Goal: Information Seeking & Learning: Find specific fact

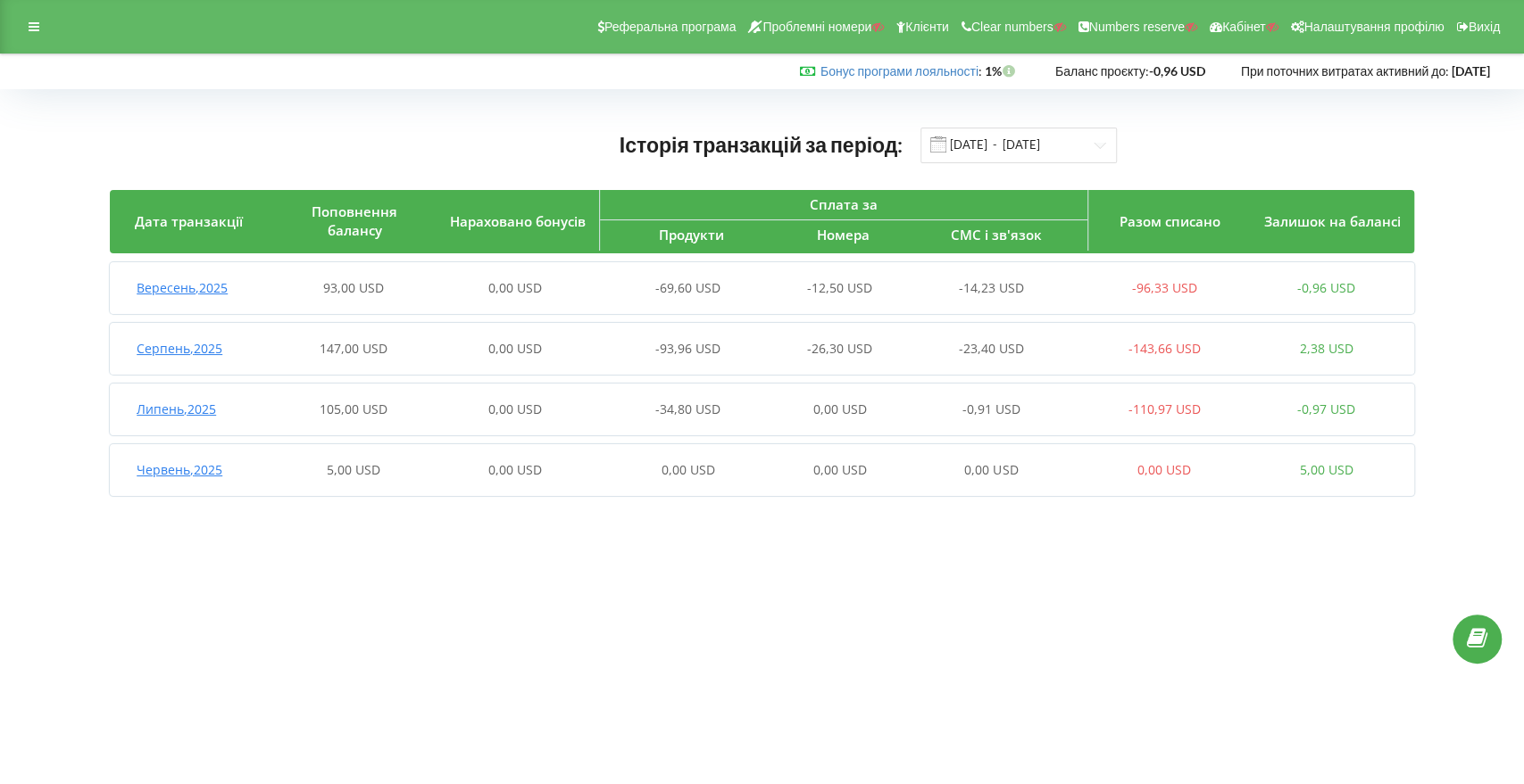
click at [625, 284] on div "-69,60 USD" at bounding box center [677, 288] width 163 height 18
click at [449, 299] on div "Вересень , 2025 95,00 USD 0,00 USD -69,60 USD -12,50 USD -14,23 USD -96,33 USD …" at bounding box center [759, 287] width 1297 height 43
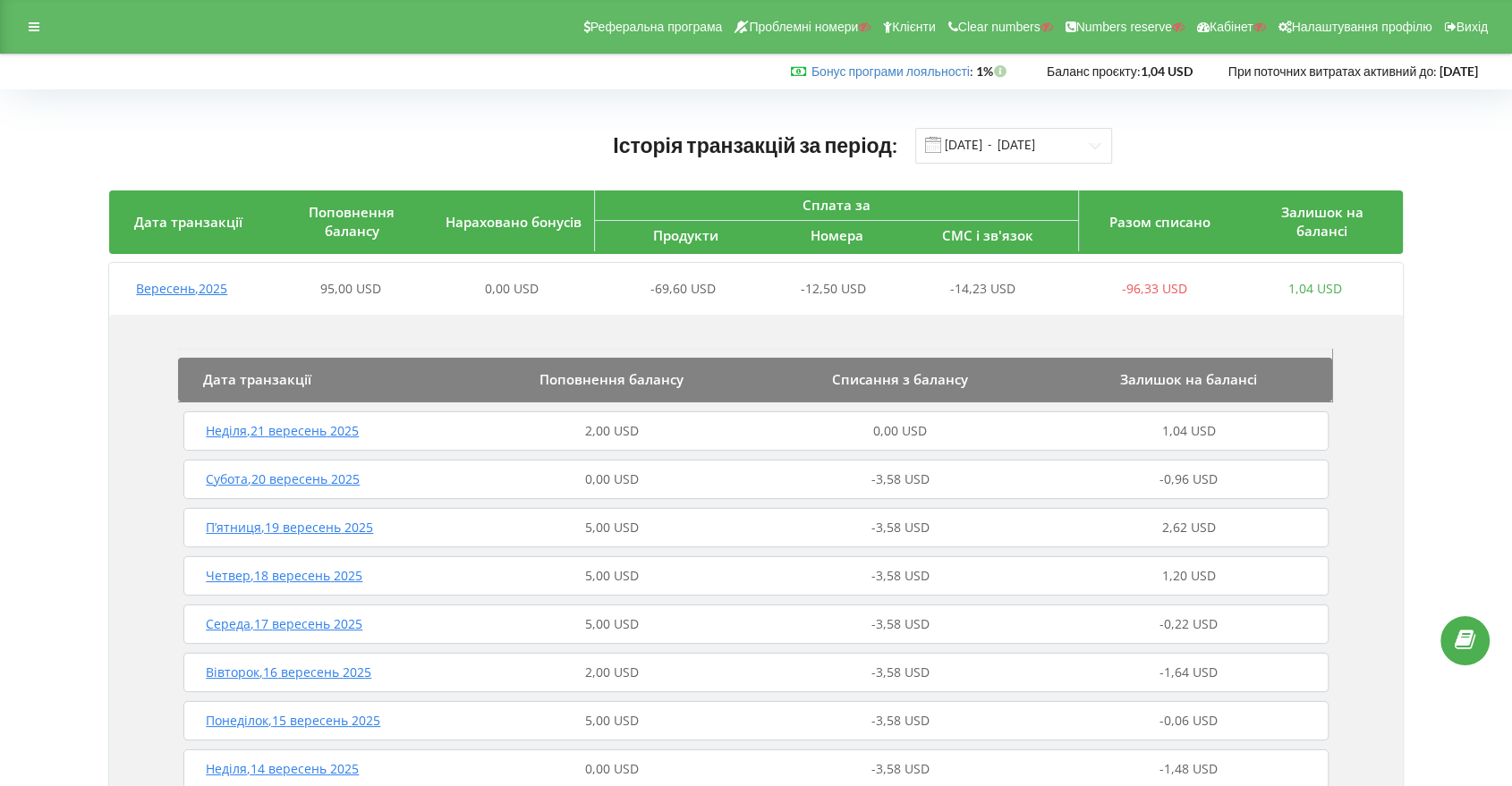
click at [435, 413] on div "Неділя , 21 вересень 2025 2,00 USD 0,00 USD 1,04 USD" at bounding box center [755, 430] width 1154 height 43
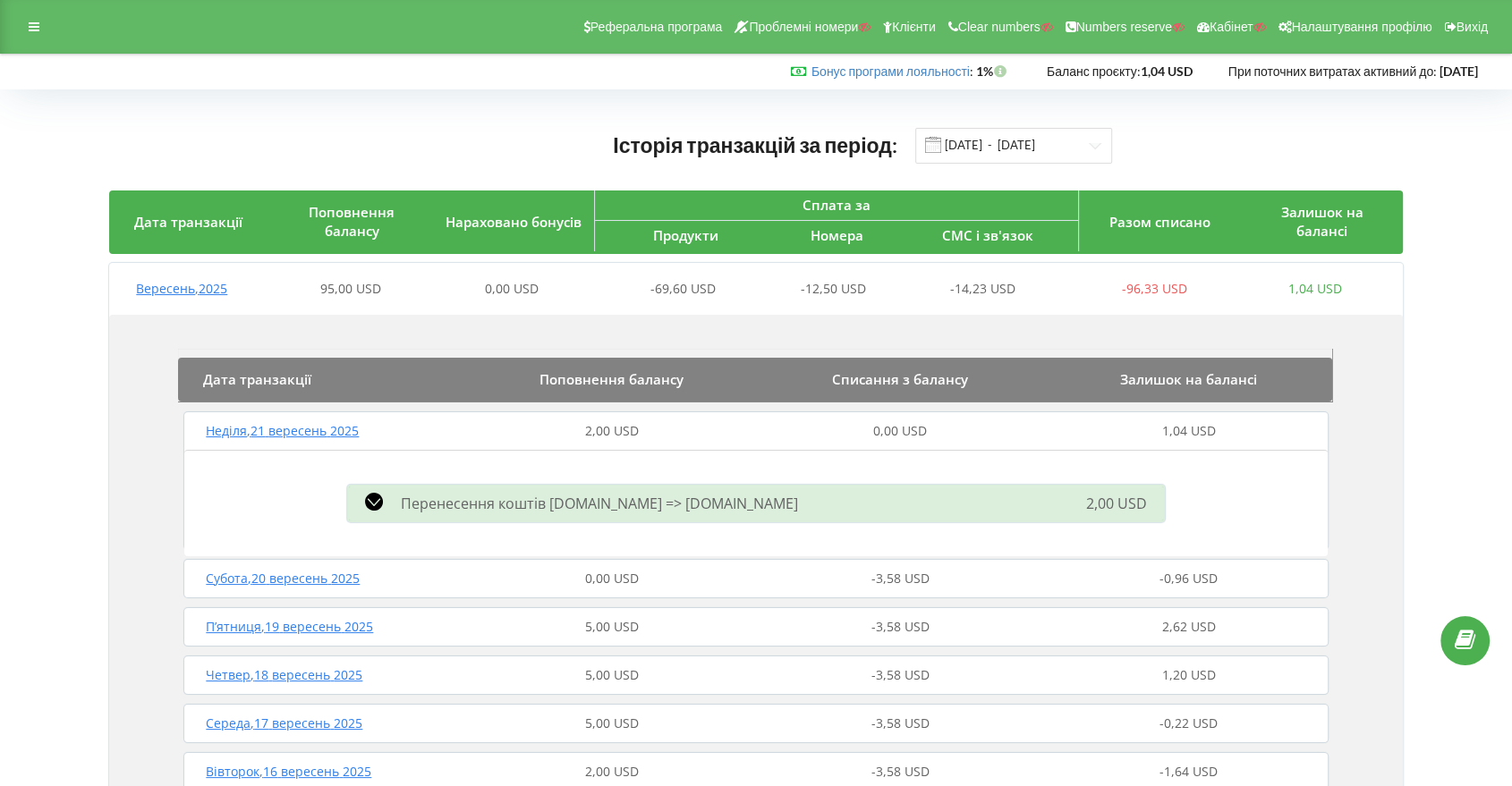
drag, startPoint x: 25, startPoint y: 21, endPoint x: 54, endPoint y: 41, distance: 35.2
click at [27, 22] on div at bounding box center [34, 26] width 32 height 25
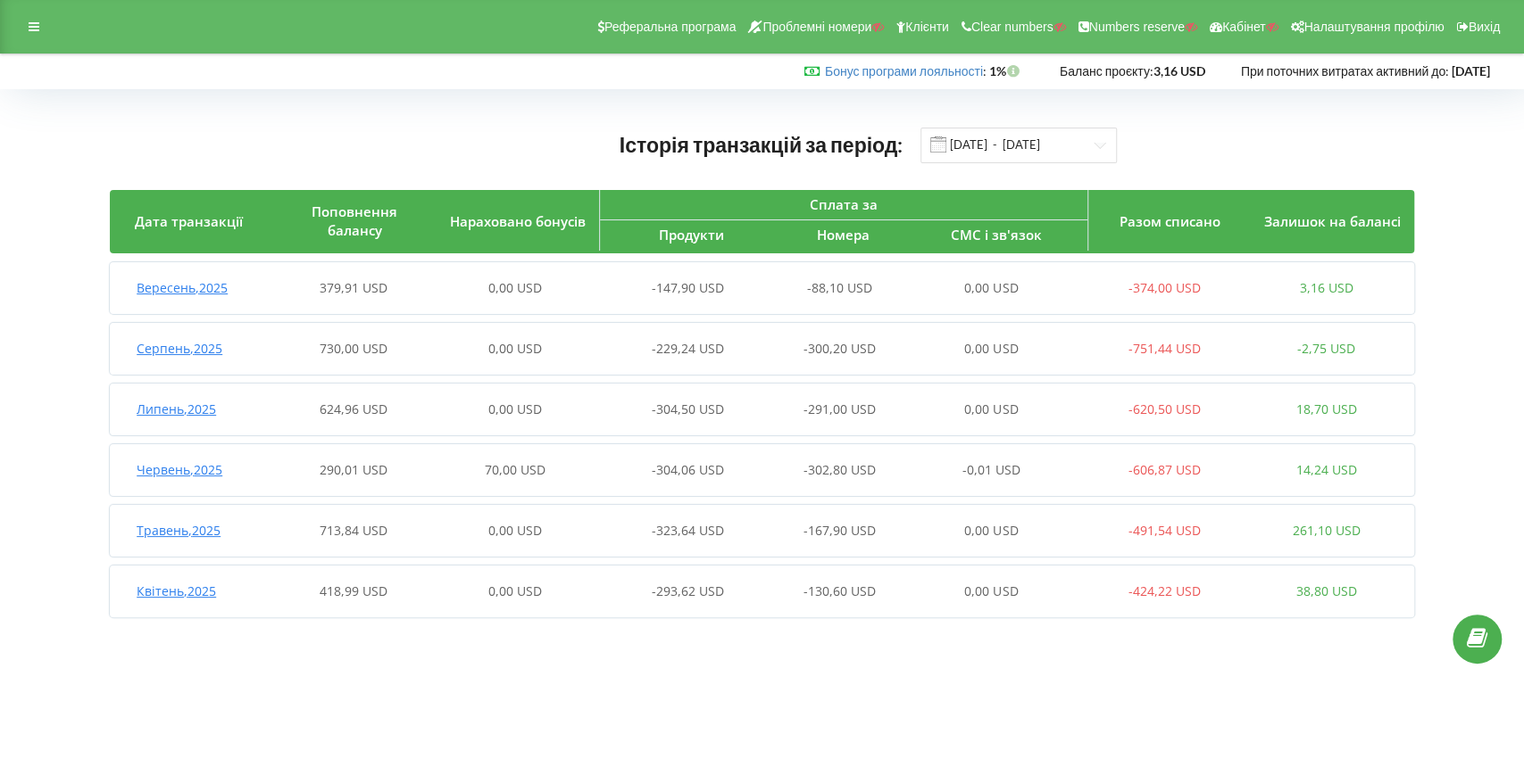
click at [529, 279] on span "0,00 USD" at bounding box center [515, 287] width 54 height 17
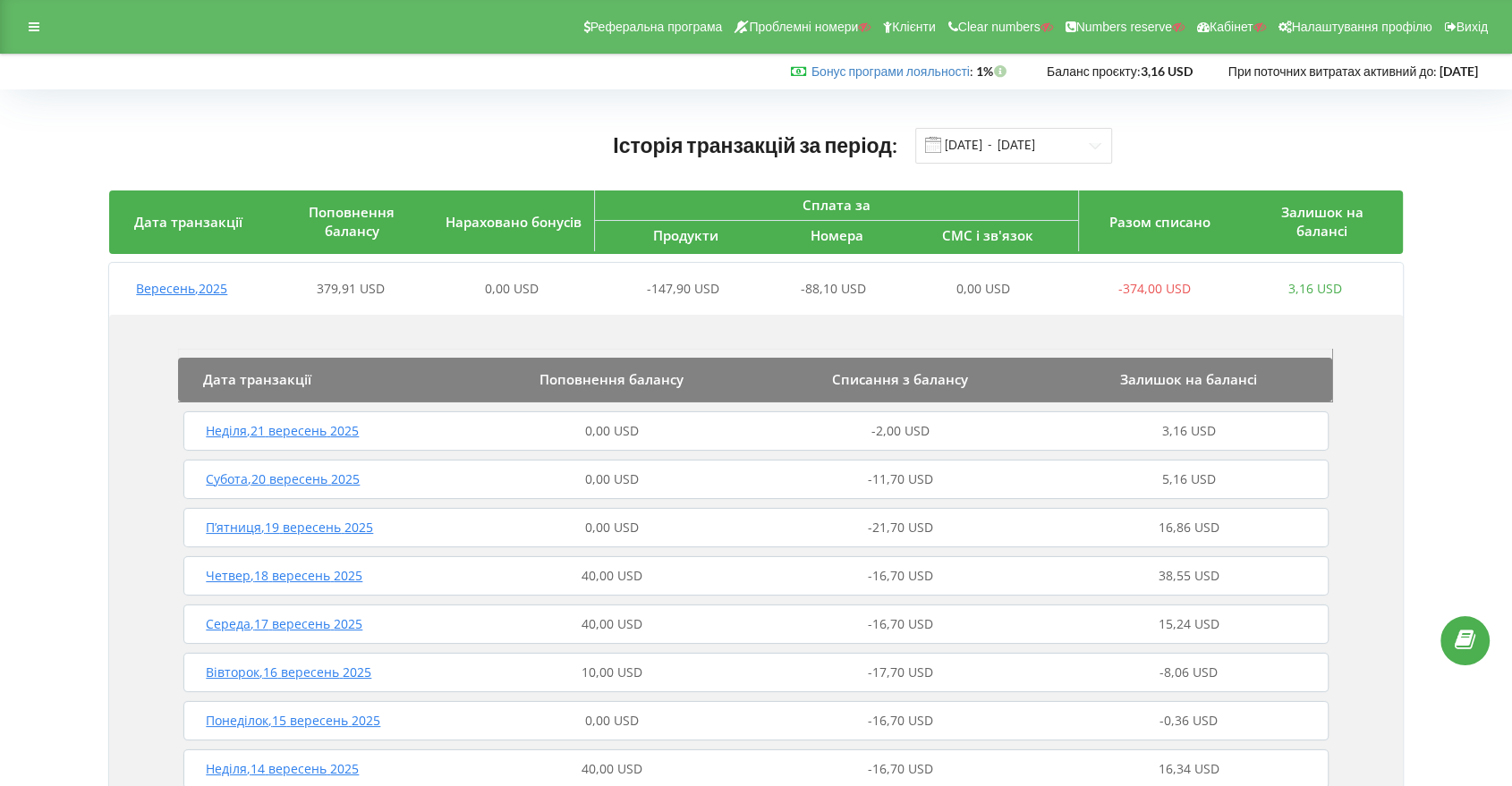
click at [497, 418] on div "Неділя , 21 вересень 2025 0,00 USD -2,00 USD 3,16 USD" at bounding box center [755, 430] width 1154 height 43
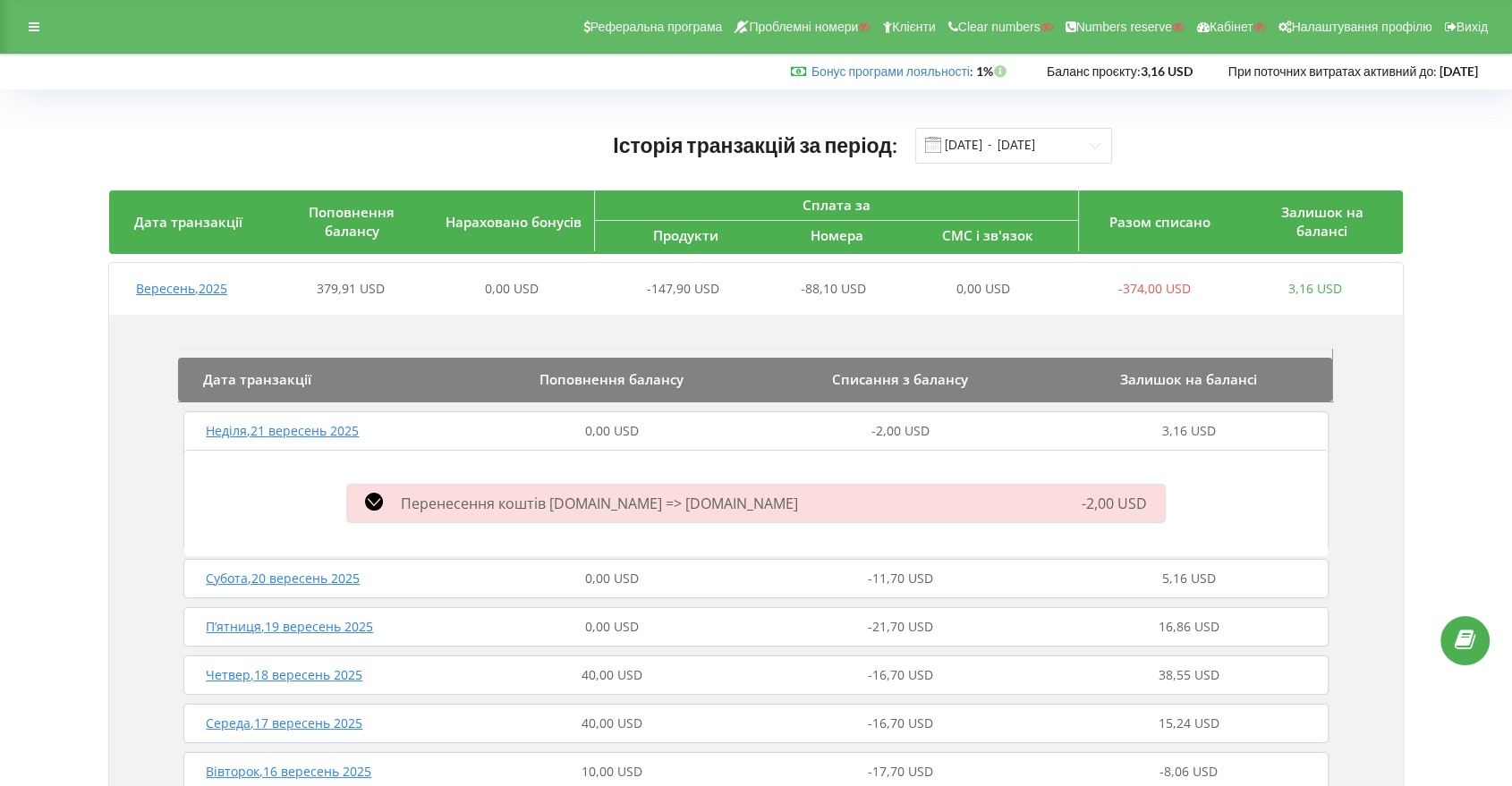
drag, startPoint x: 33, startPoint y: 26, endPoint x: 76, endPoint y: 56, distance: 52.4
click at [36, 26] on icon at bounding box center [34, 27] width 11 height 13
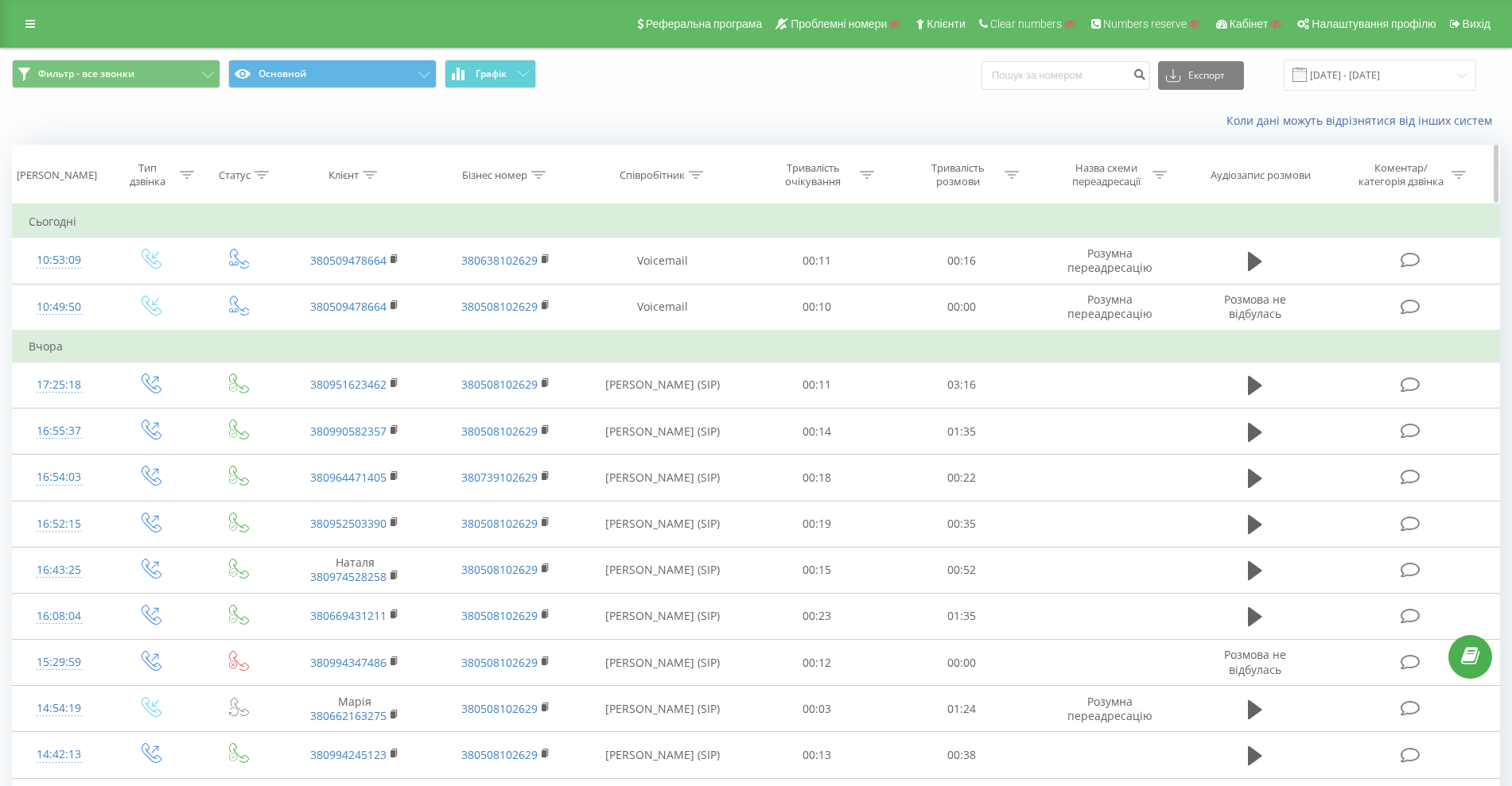
click at [349, 174] on div "Клієнт" at bounding box center [343, 175] width 30 height 14
click at [340, 284] on input "text" at bounding box center [355, 288] width 140 height 28
paste input "380665851489"
type input "380665851489"
click at [377, 318] on span "OK" at bounding box center [388, 320] width 45 height 24
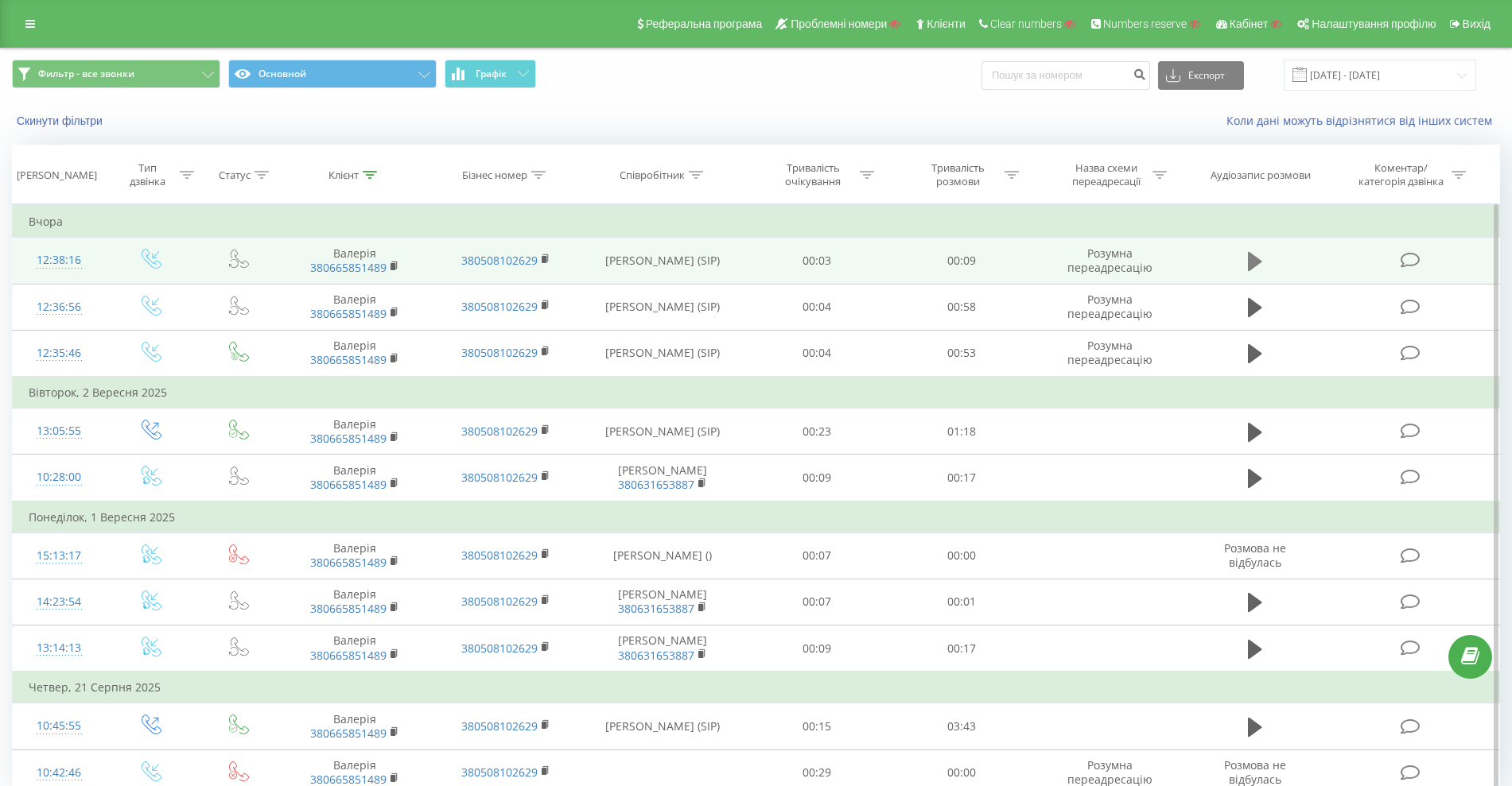
click at [1261, 258] on icon at bounding box center [1256, 261] width 15 height 22
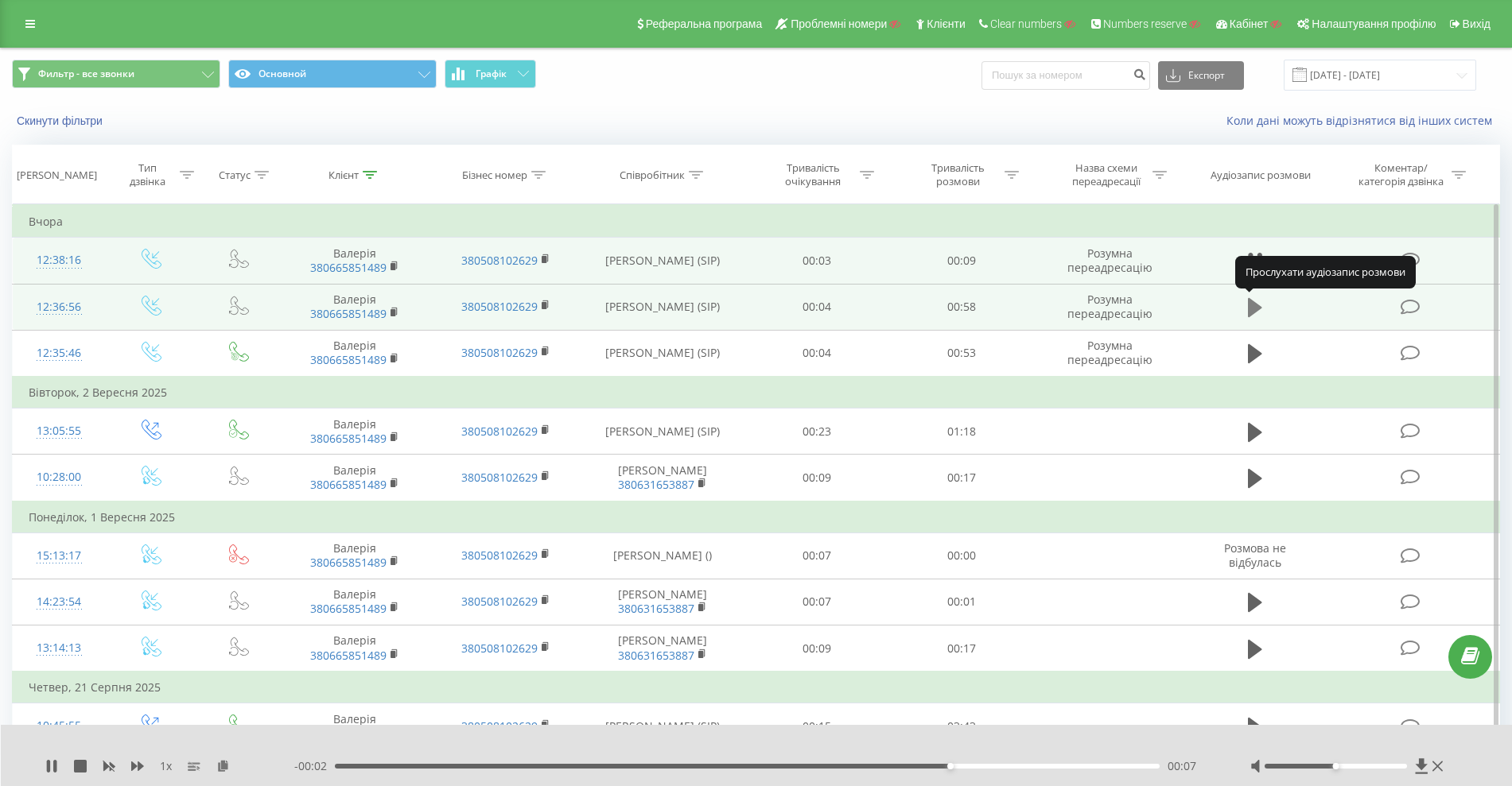
click at [1249, 311] on icon at bounding box center [1256, 308] width 15 height 19
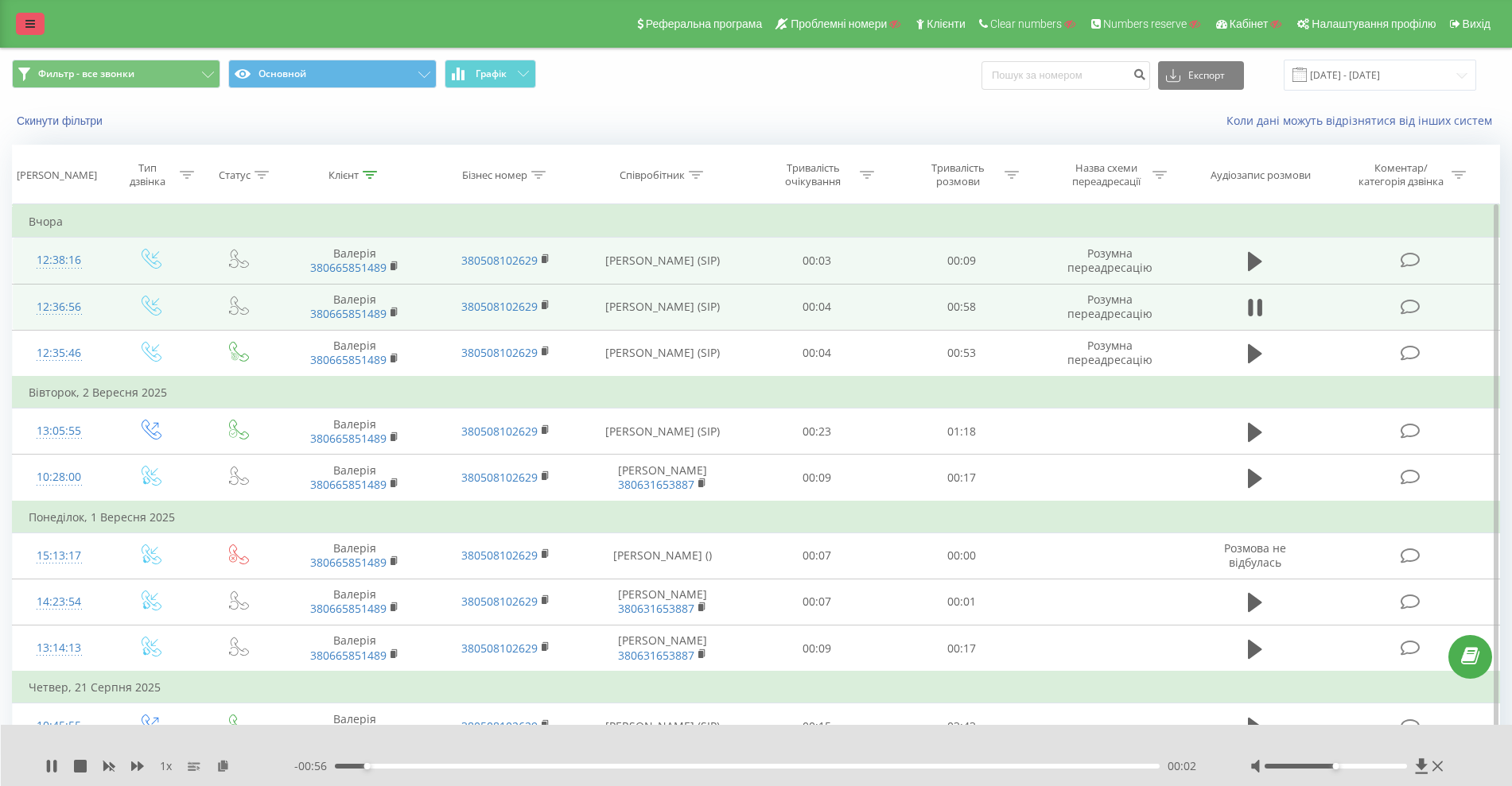
click at [22, 23] on link at bounding box center [30, 23] width 28 height 22
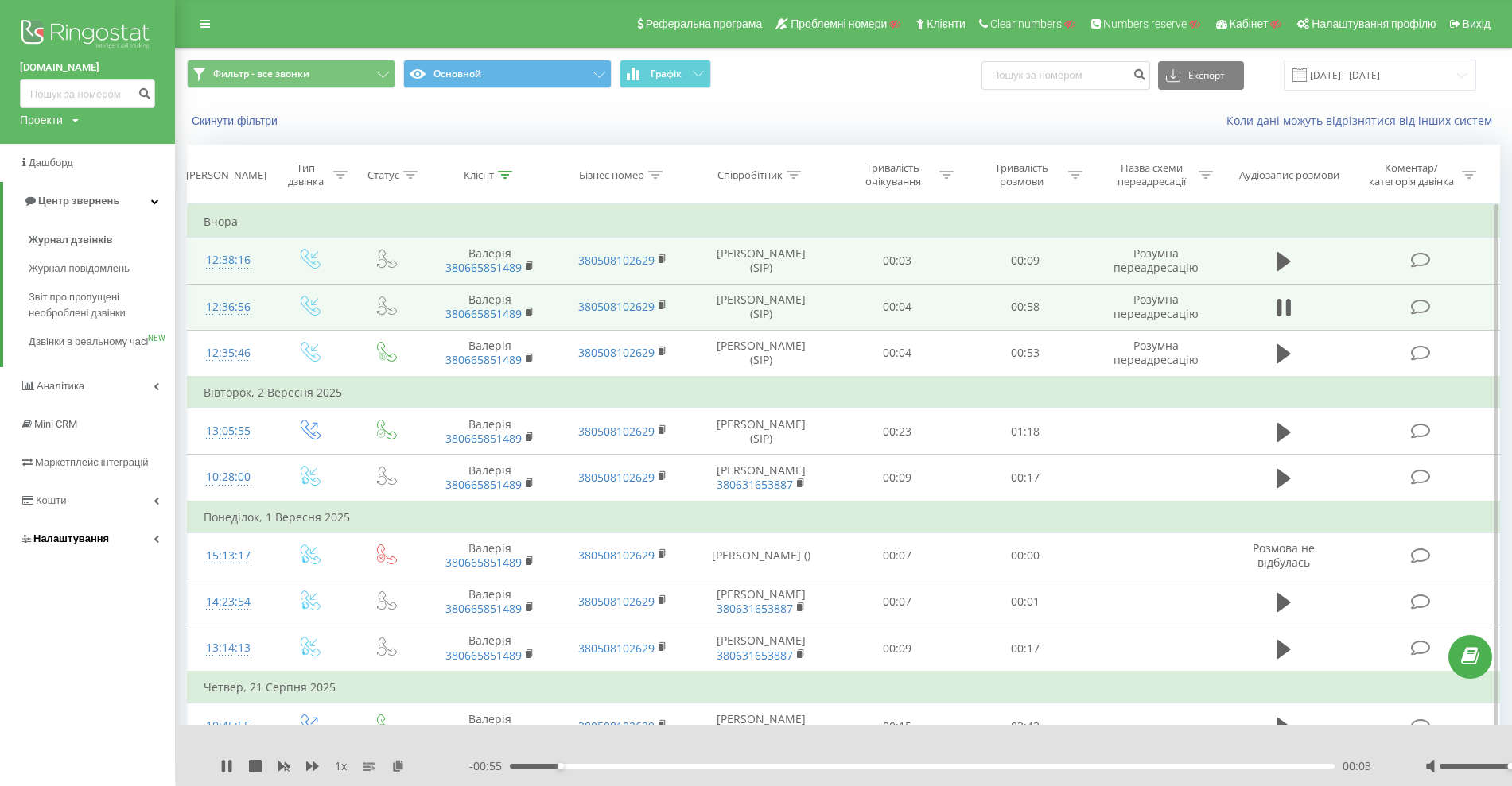
click at [111, 555] on link "Налаштування" at bounding box center [88, 539] width 175 height 38
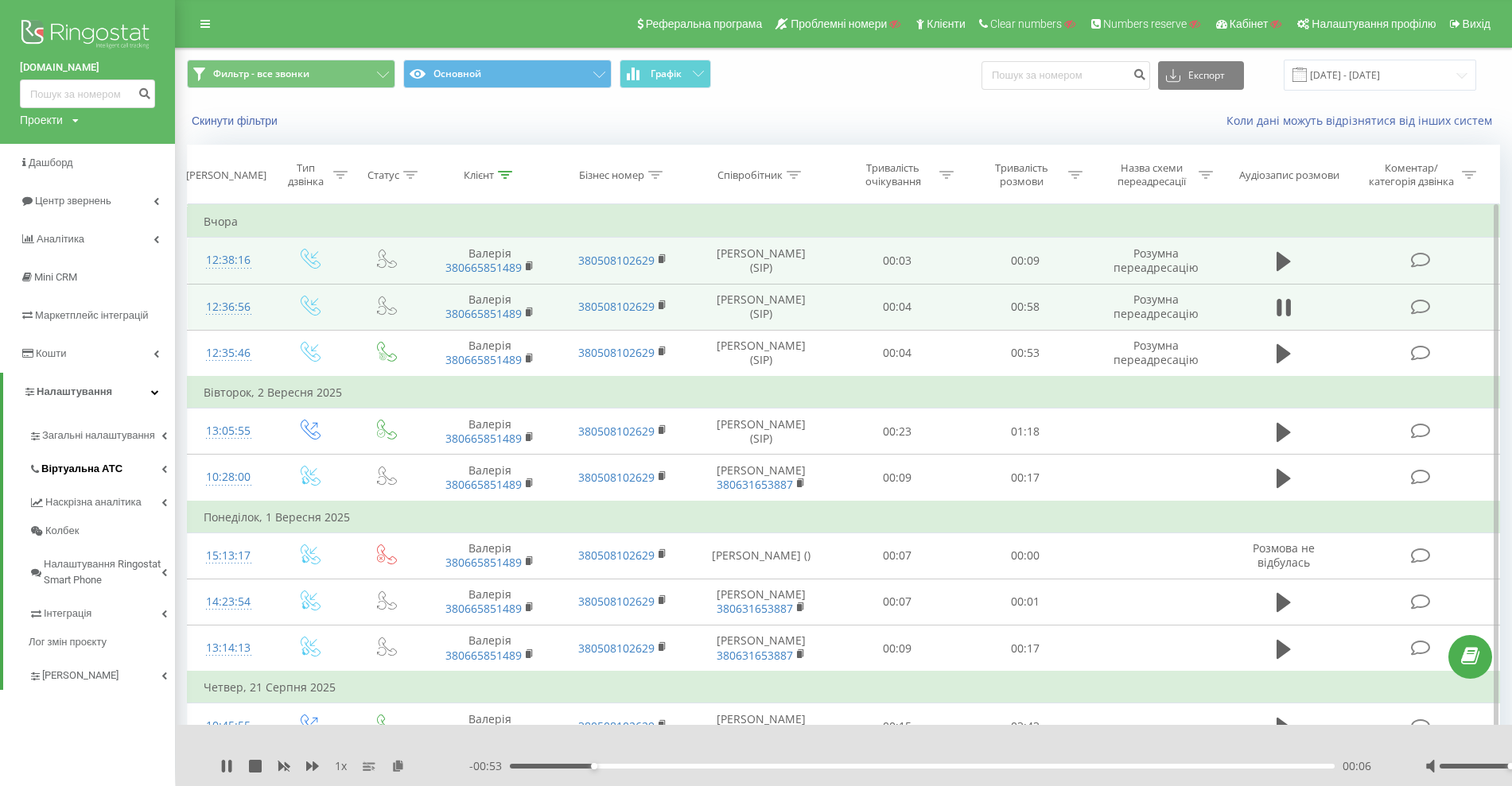
click at [101, 474] on span "Віртуальна АТС" at bounding box center [82, 469] width 81 height 16
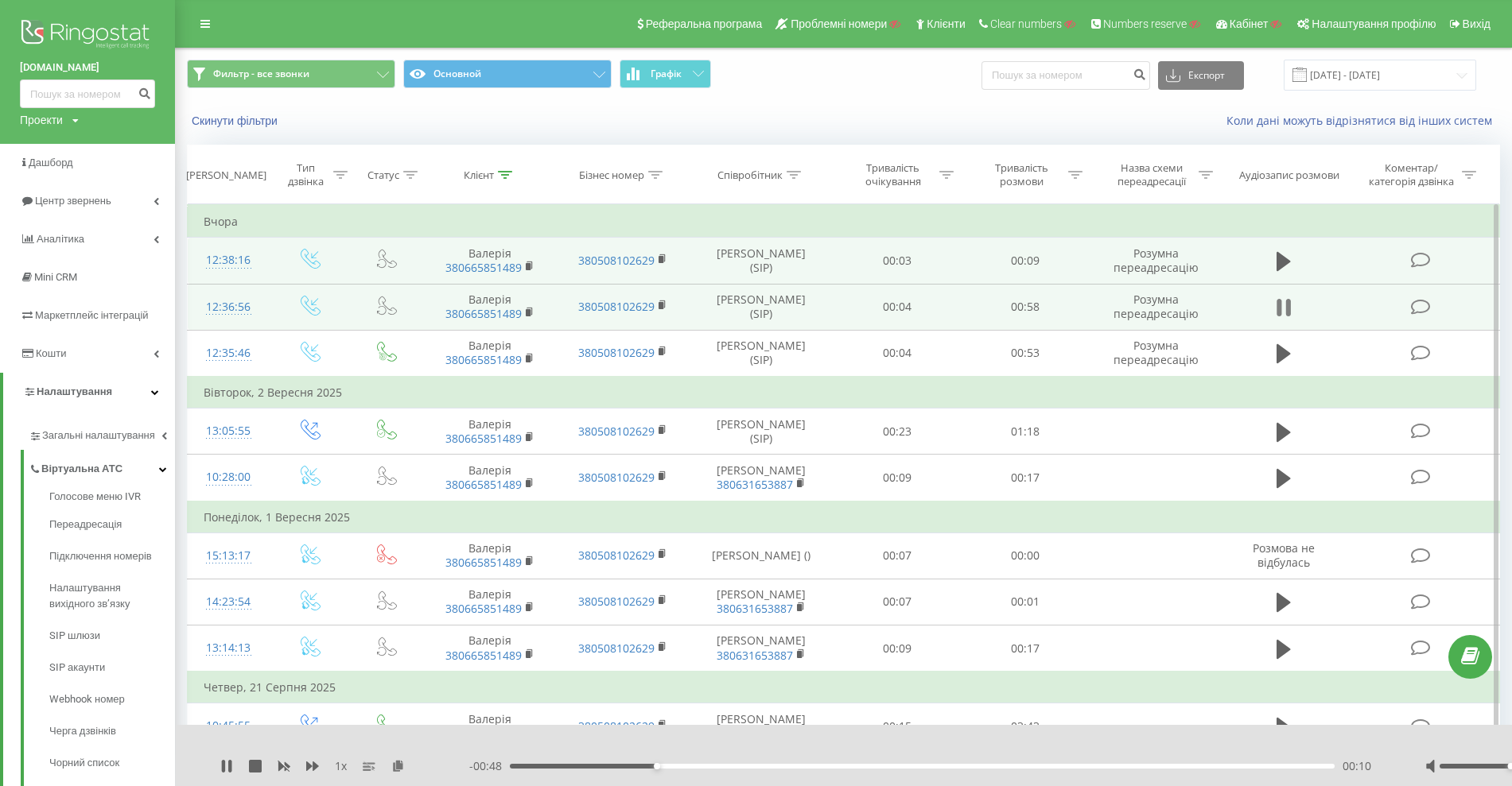
click at [1282, 306] on icon at bounding box center [1280, 308] width 5 height 18
click at [516, 83] on button "Основной" at bounding box center [507, 74] width 208 height 28
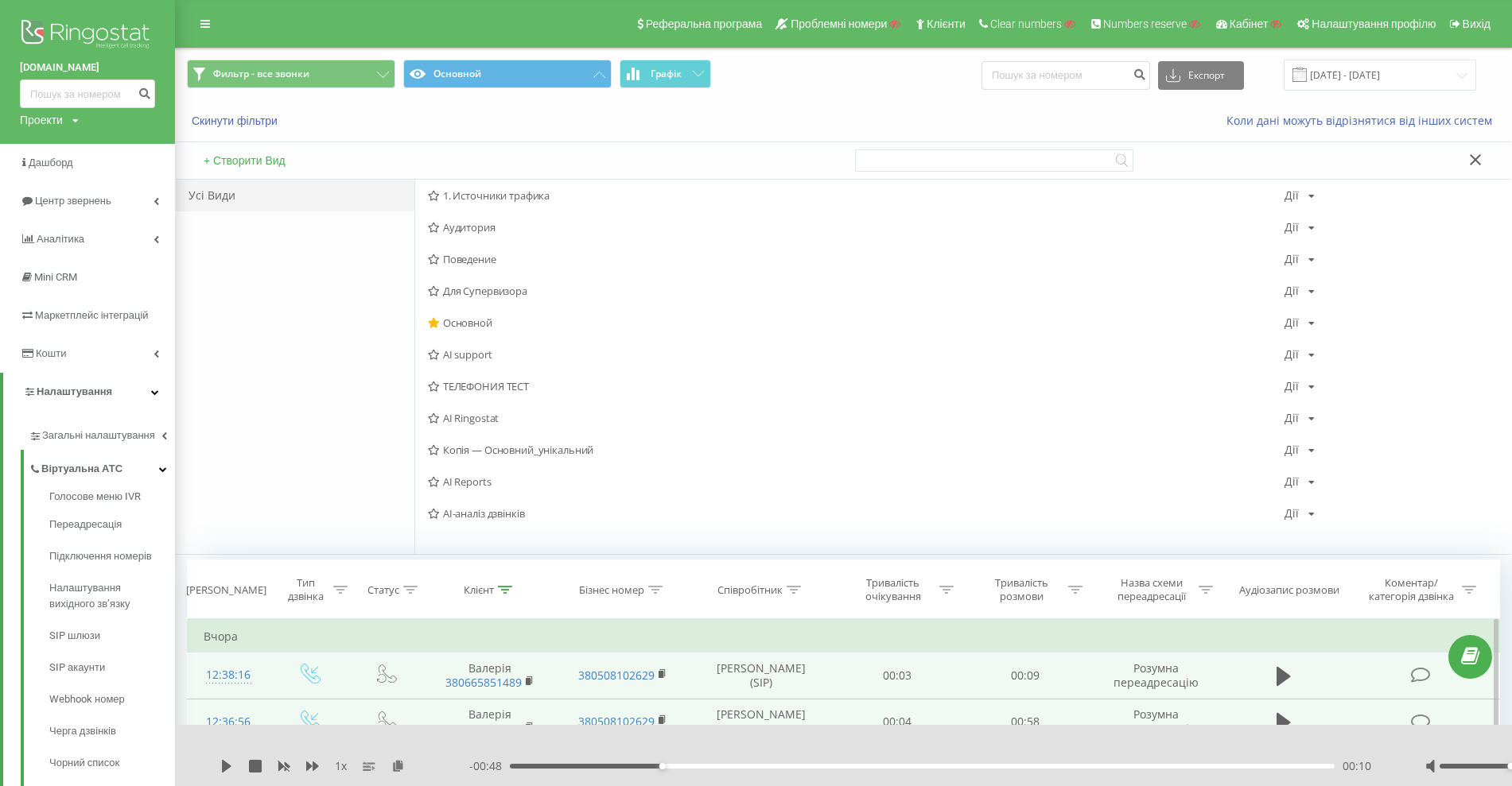
click at [503, 382] on span "ТЕЛЕФОНИЯ ТЕСТ" at bounding box center [856, 387] width 857 height 11
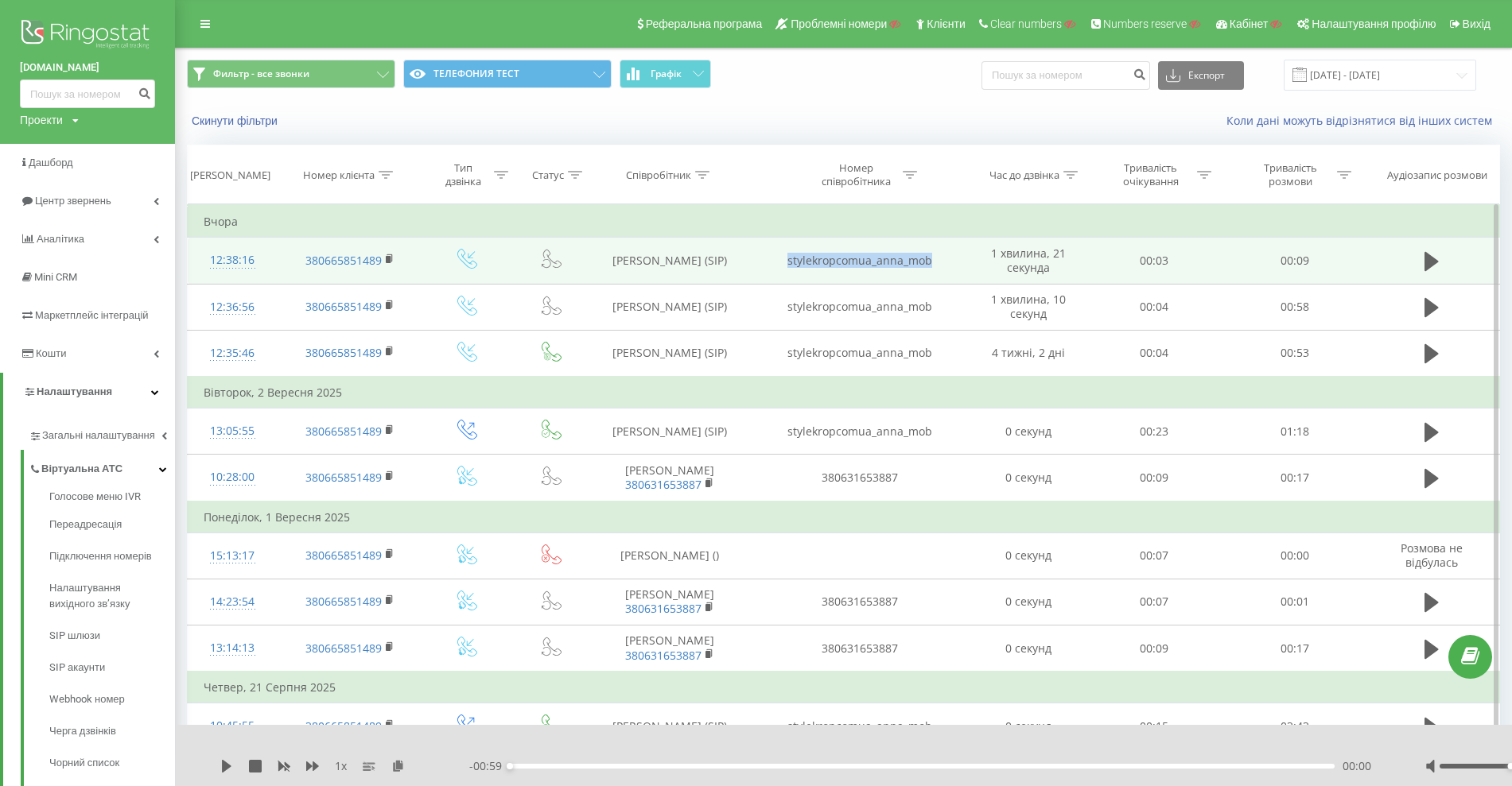
drag, startPoint x: 942, startPoint y: 263, endPoint x: 798, endPoint y: 260, distance: 144.0
click at [777, 263] on td "stylekropcomua_anna_mob" at bounding box center [859, 260] width 225 height 46
copy td "stylekropcomua_anna_mob"
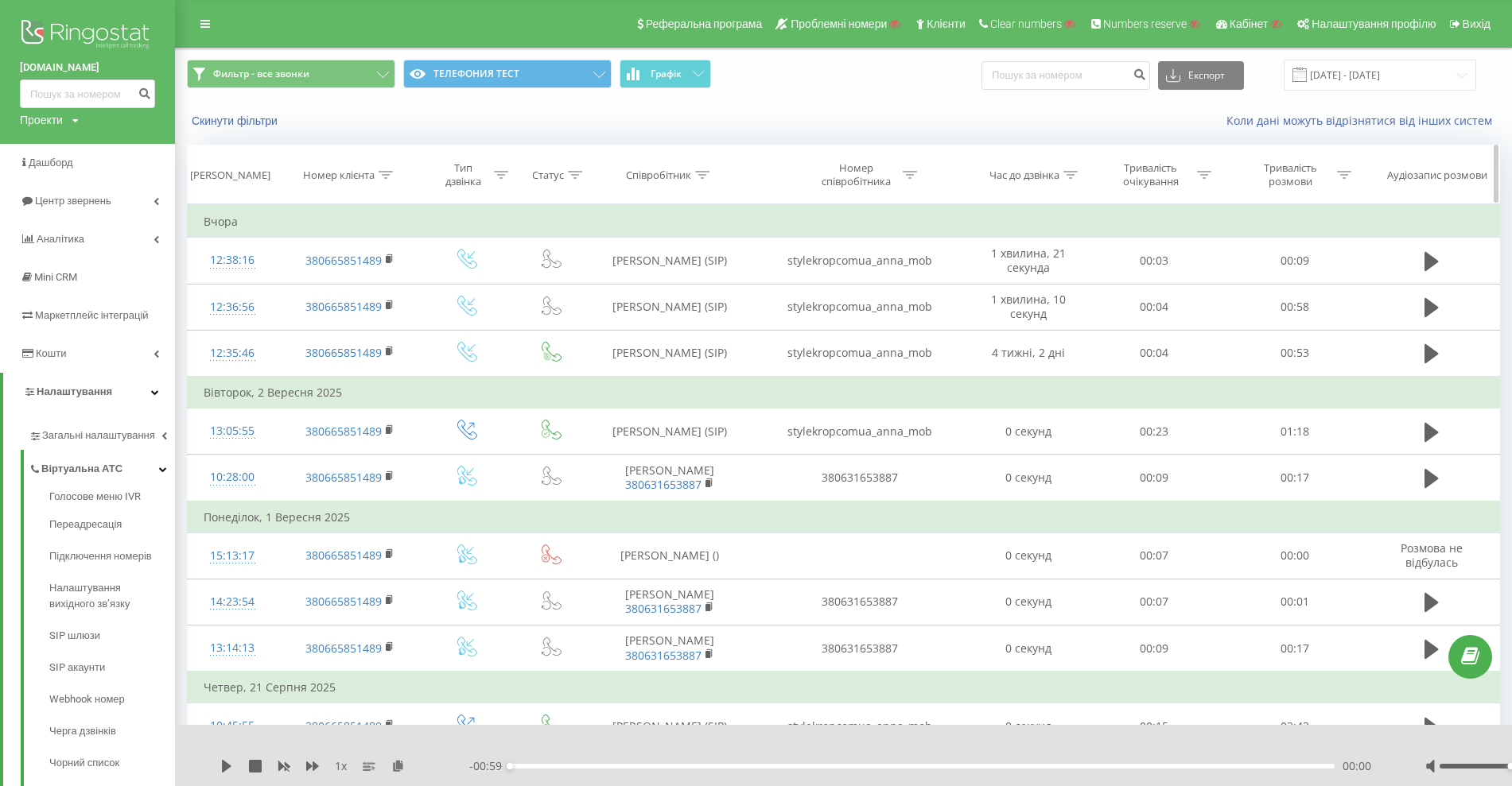
click at [795, 161] on div "Номер співробітника" at bounding box center [860, 174] width 225 height 27
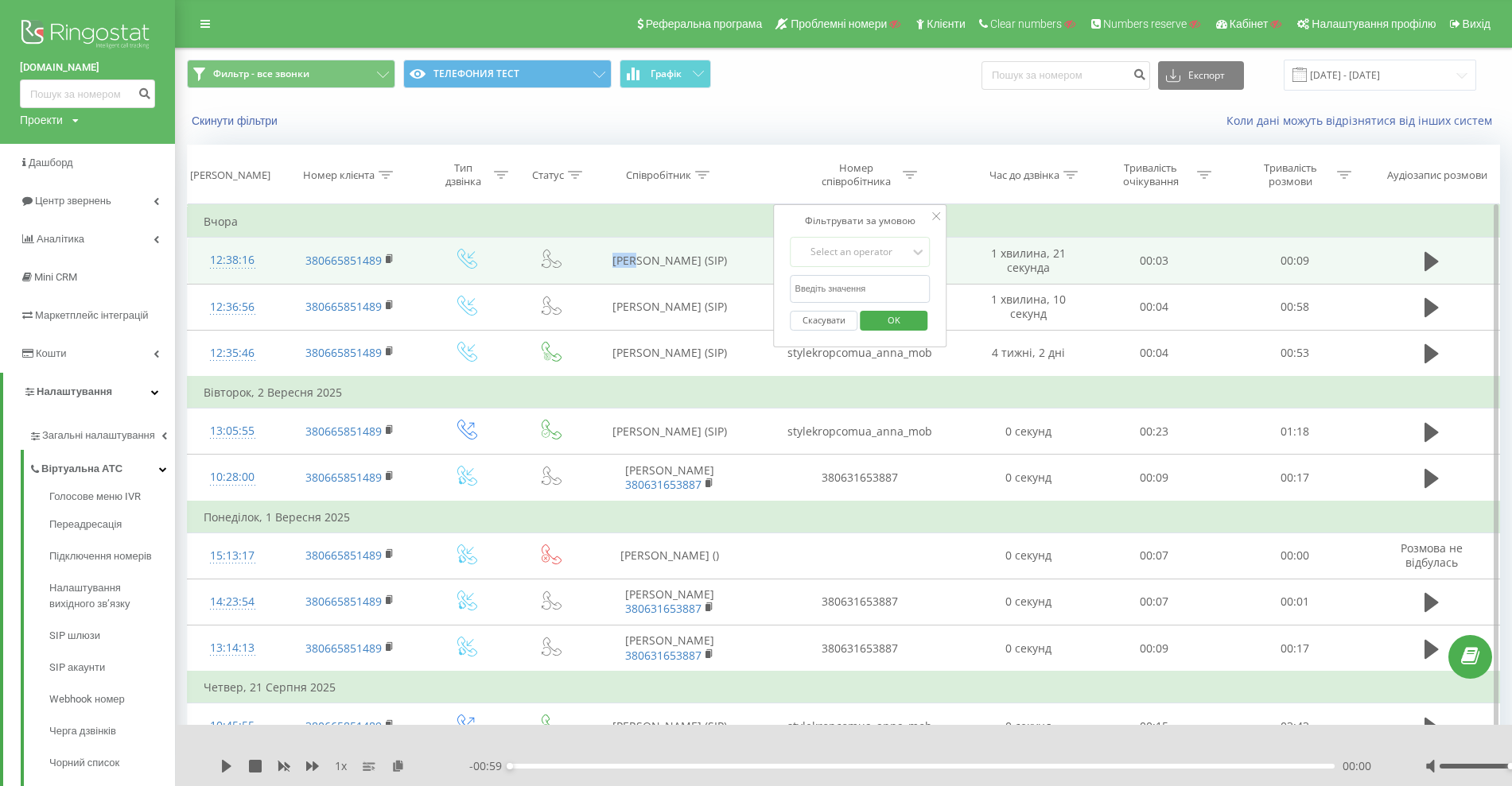
drag, startPoint x: 641, startPoint y: 256, endPoint x: 670, endPoint y: 265, distance: 30.4
click at [670, 265] on td "Анна (SIP)" at bounding box center [669, 260] width 156 height 46
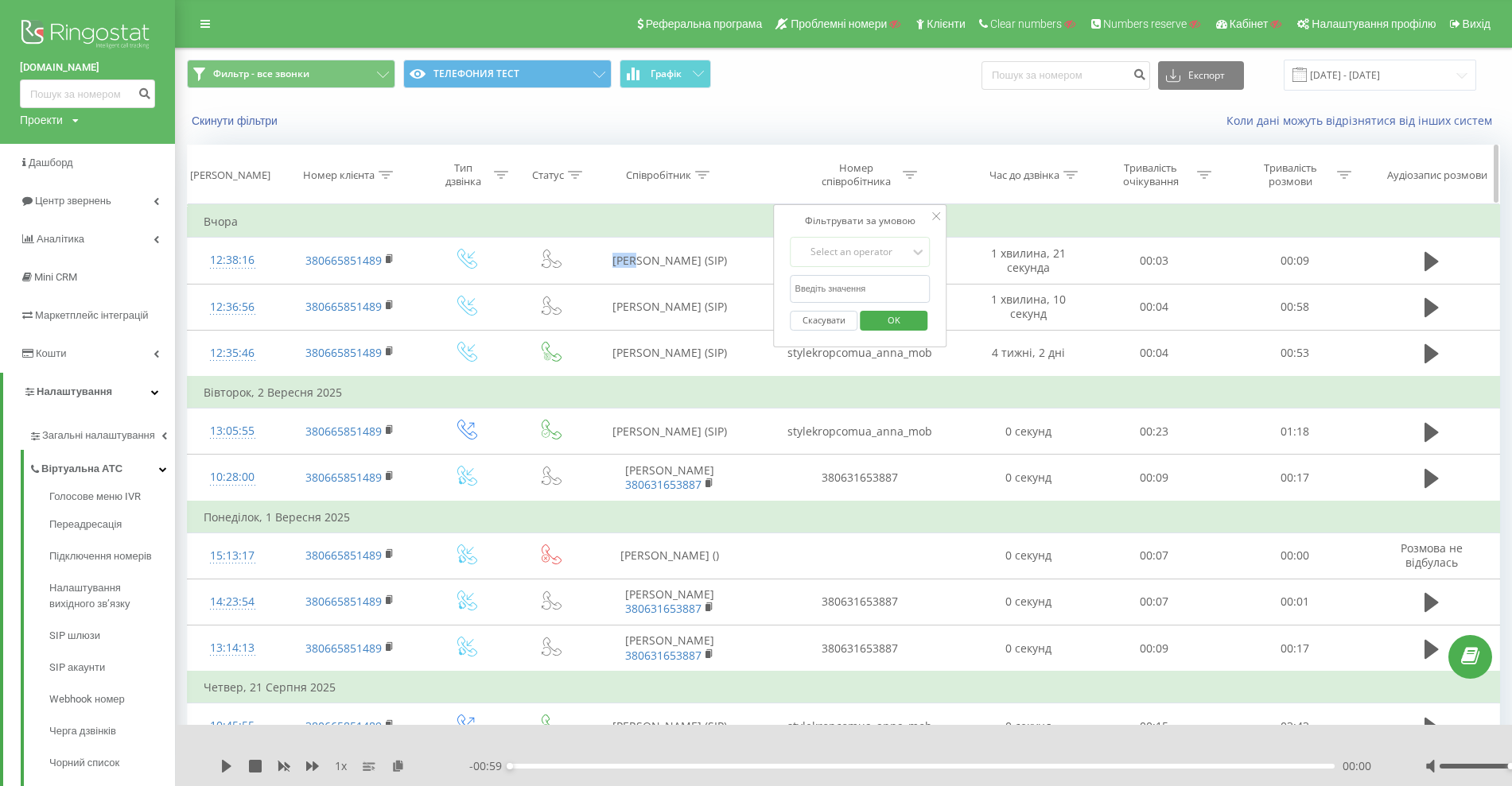
copy td "Анна"
click at [820, 318] on button "Скасувати" at bounding box center [824, 321] width 67 height 20
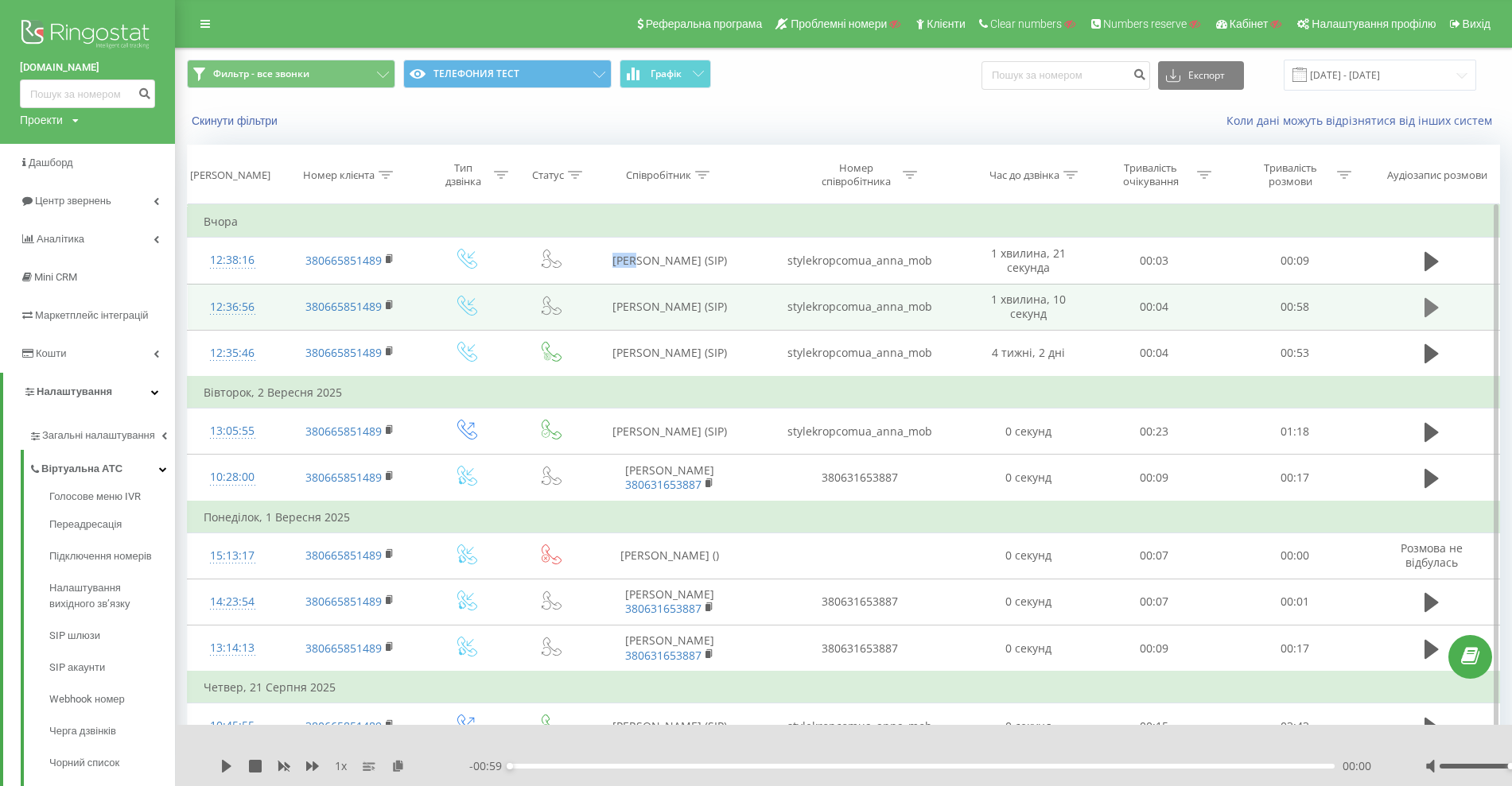
click at [1443, 300] on button at bounding box center [1431, 307] width 24 height 23
click at [579, 768] on div "00:02" at bounding box center [923, 767] width 825 height 5
drag, startPoint x: 602, startPoint y: 768, endPoint x: 618, endPoint y: 767, distance: 16.0
click at [606, 767] on div "00:06" at bounding box center [923, 767] width 825 height 5
click at [638, 765] on div "00:06" at bounding box center [923, 767] width 825 height 5
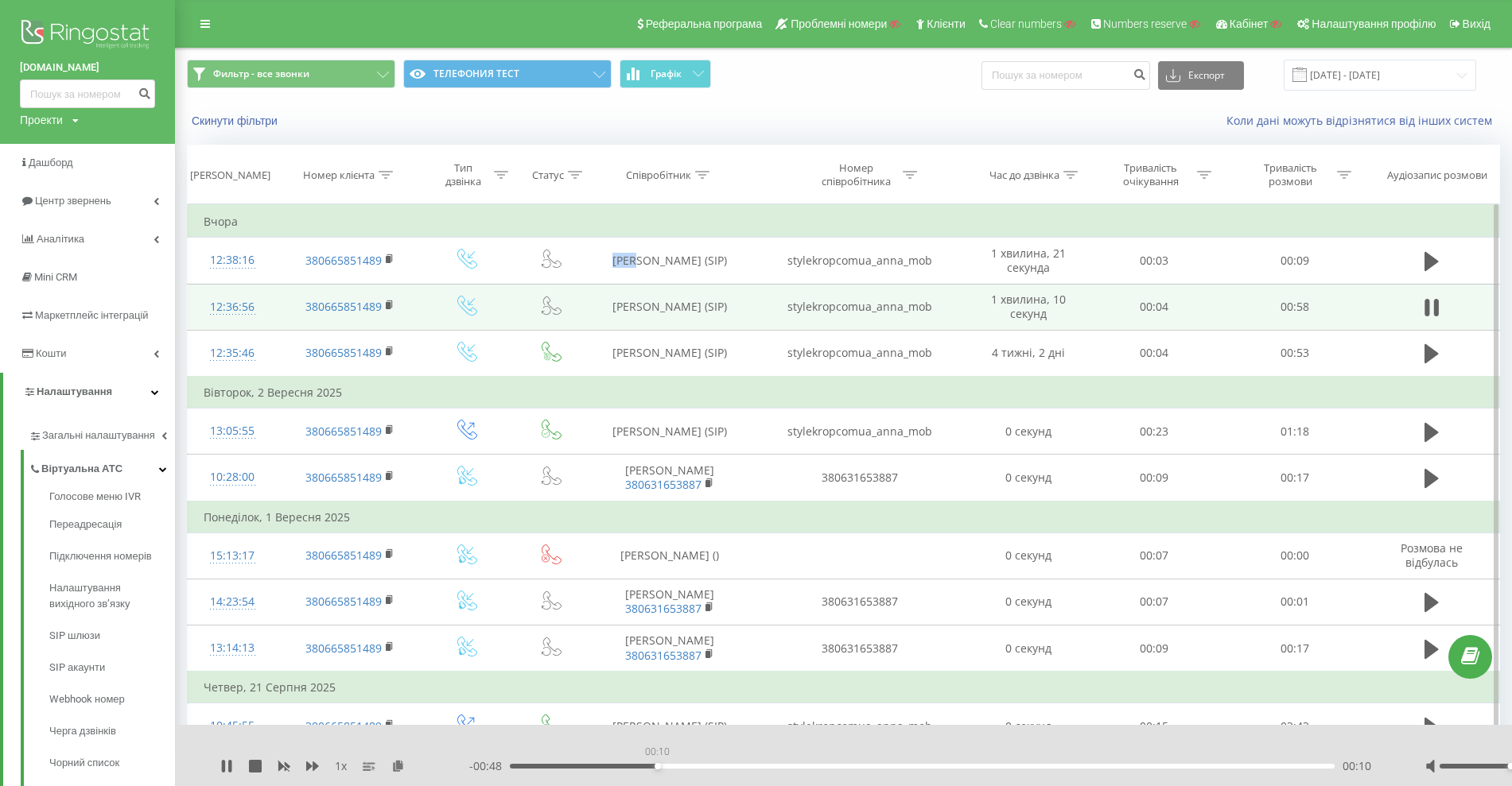
drag, startPoint x: 657, startPoint y: 765, endPoint x: 687, endPoint y: 767, distance: 30.1
click at [666, 765] on div "00:10" at bounding box center [923, 767] width 825 height 5
drag, startPoint x: 693, startPoint y: 767, endPoint x: 705, endPoint y: 767, distance: 12.0
click at [700, 767] on div "00:13" at bounding box center [923, 767] width 825 height 5
click at [727, 767] on div "00:15" at bounding box center [923, 767] width 825 height 5
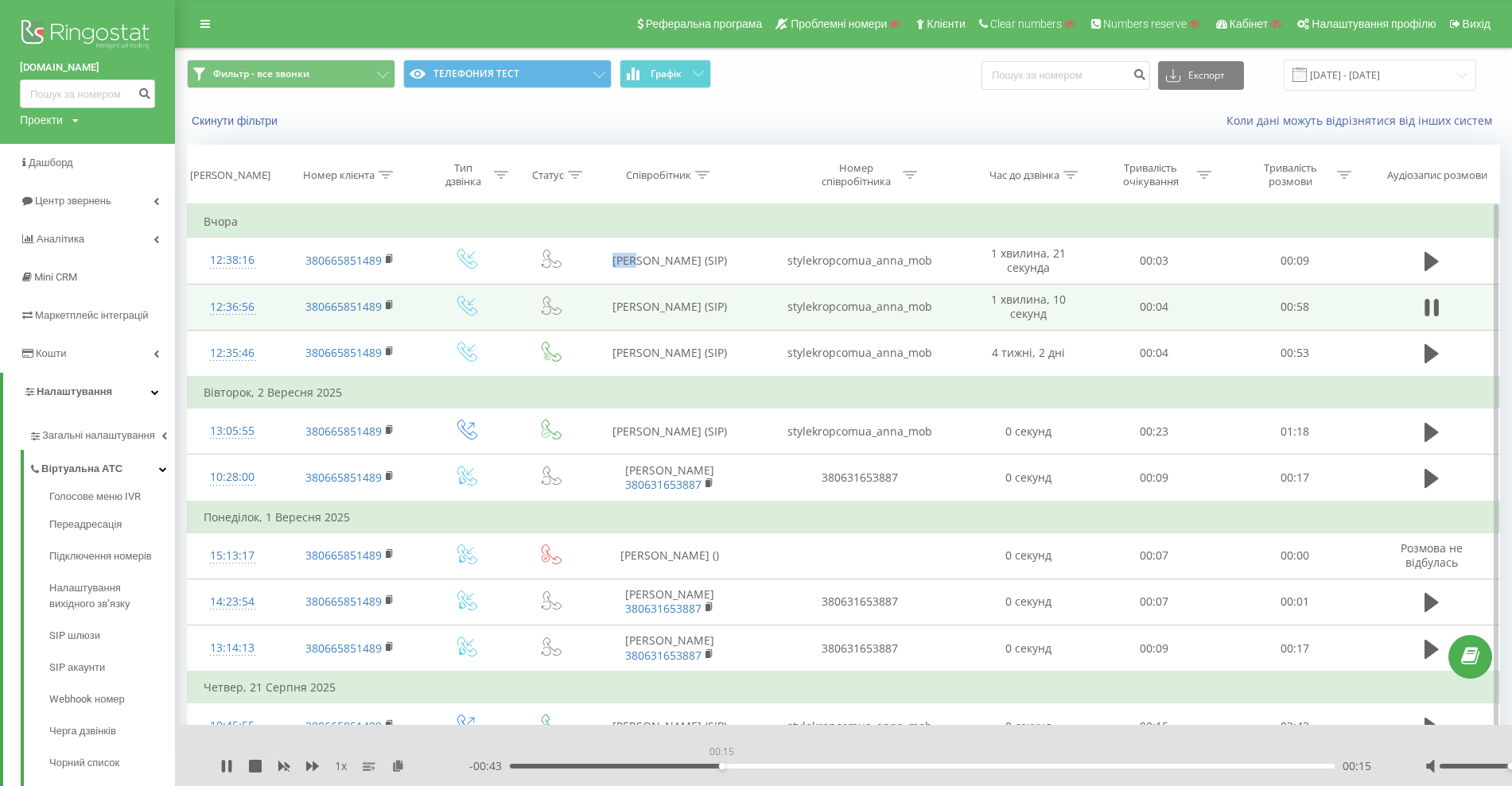
drag, startPoint x: 749, startPoint y: 767, endPoint x: 760, endPoint y: 767, distance: 11.0
click at [759, 767] on div "00:15" at bounding box center [923, 767] width 825 height 5
click at [783, 767] on div "00:17" at bounding box center [923, 767] width 825 height 5
click at [803, 767] on div "00:19" at bounding box center [923, 767] width 825 height 5
click at [852, 766] on div "00:24" at bounding box center [923, 767] width 825 height 5
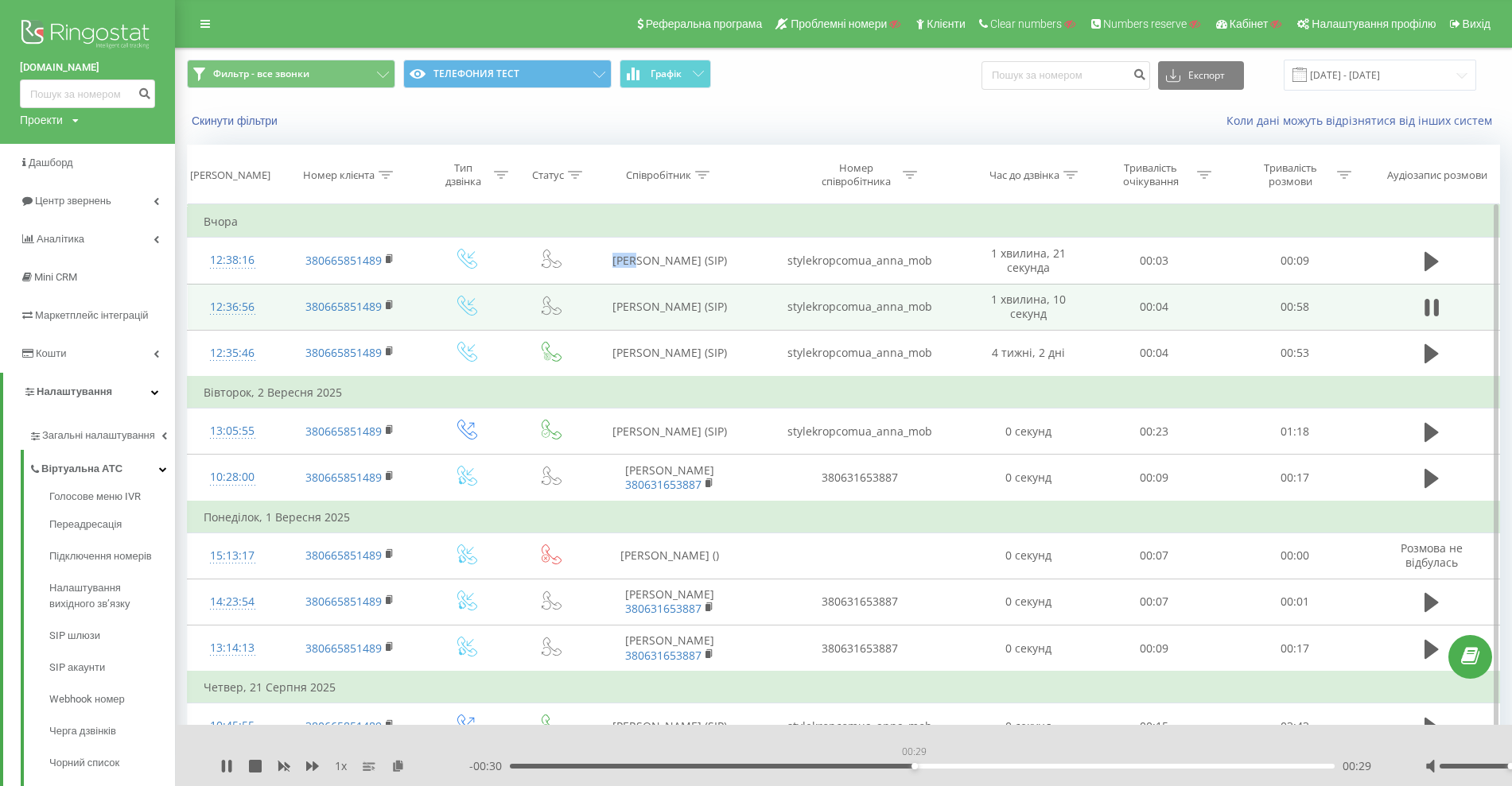
drag, startPoint x: 910, startPoint y: 767, endPoint x: 927, endPoint y: 767, distance: 17.0
click at [916, 767] on div "00:29" at bounding box center [923, 767] width 825 height 5
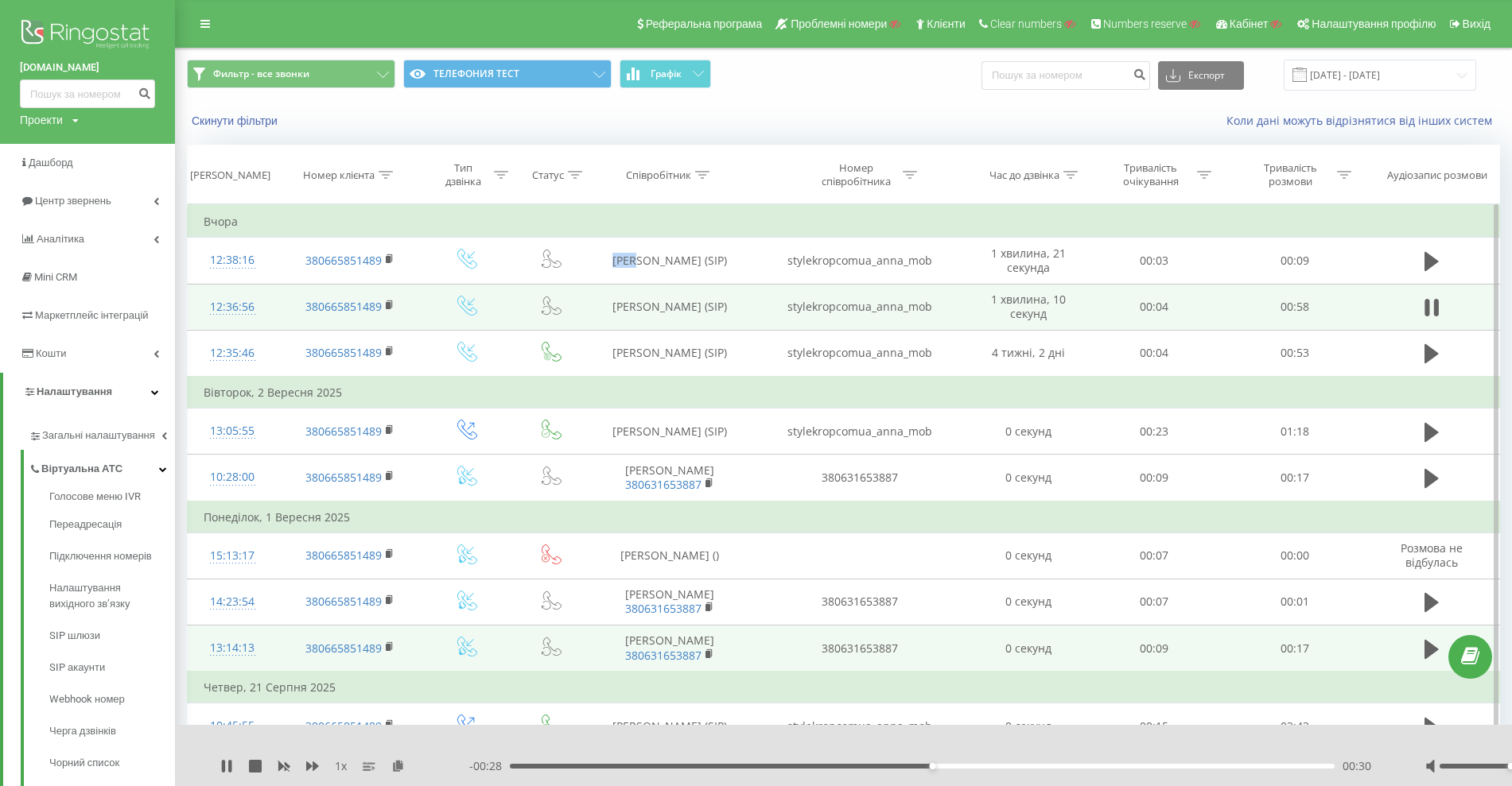
drag, startPoint x: 233, startPoint y: 762, endPoint x: 289, endPoint y: 666, distance: 111.1
click at [233, 762] on div "1 x" at bounding box center [345, 767] width 249 height 16
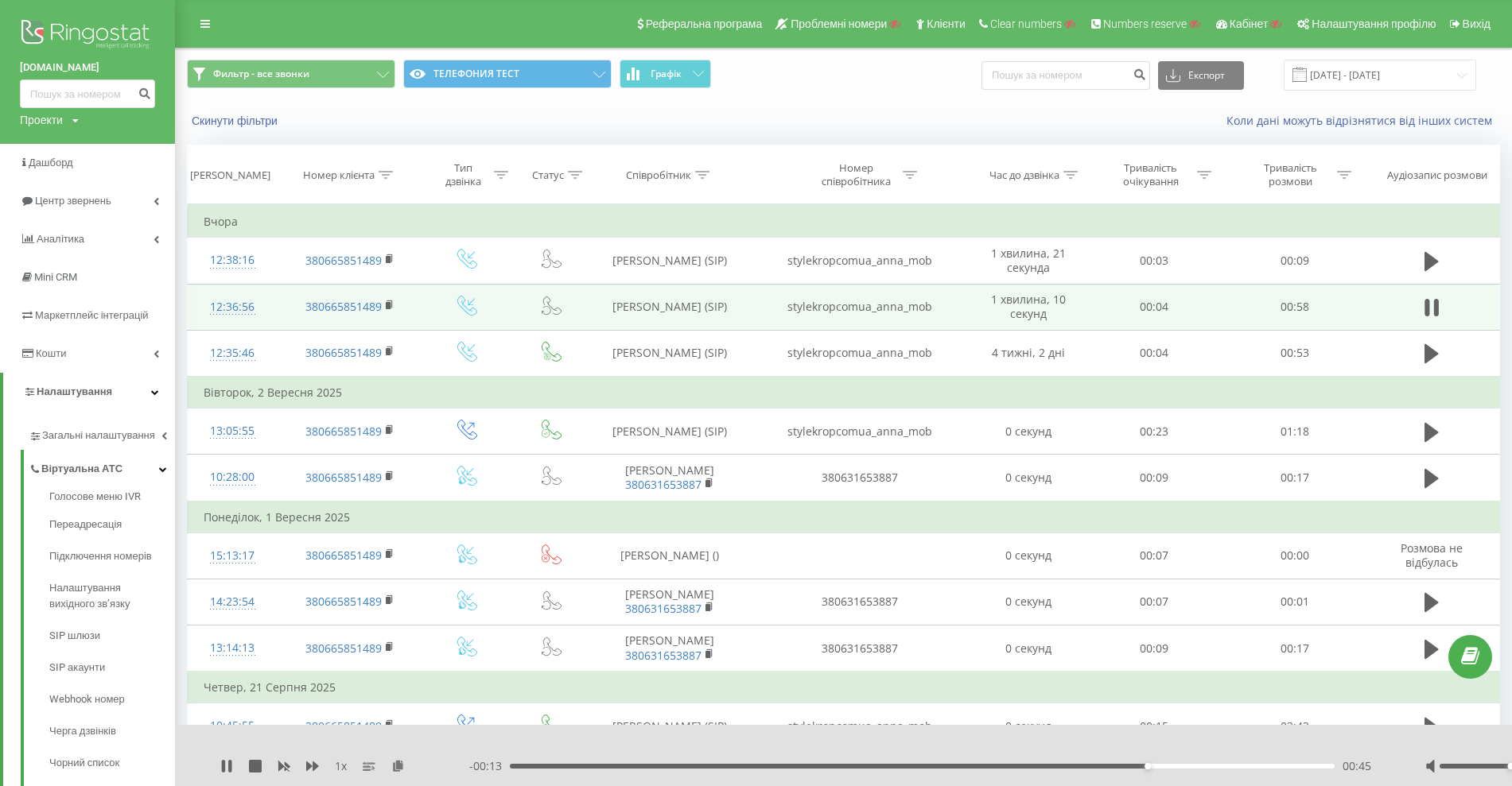
click at [234, 765] on div "1 x" at bounding box center [345, 767] width 249 height 16
click at [226, 771] on icon at bounding box center [227, 767] width 13 height 13
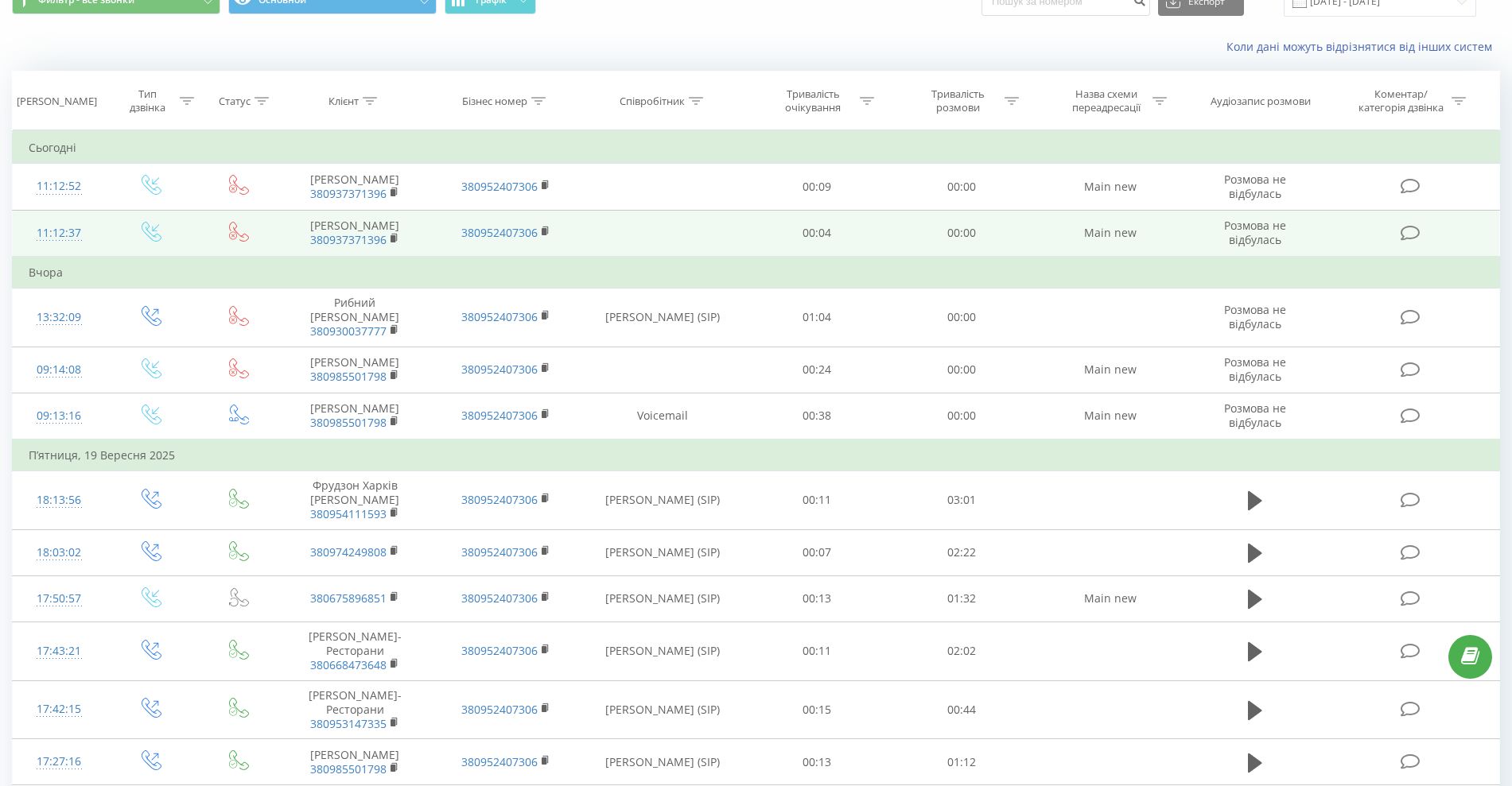
scroll to position [100, 0]
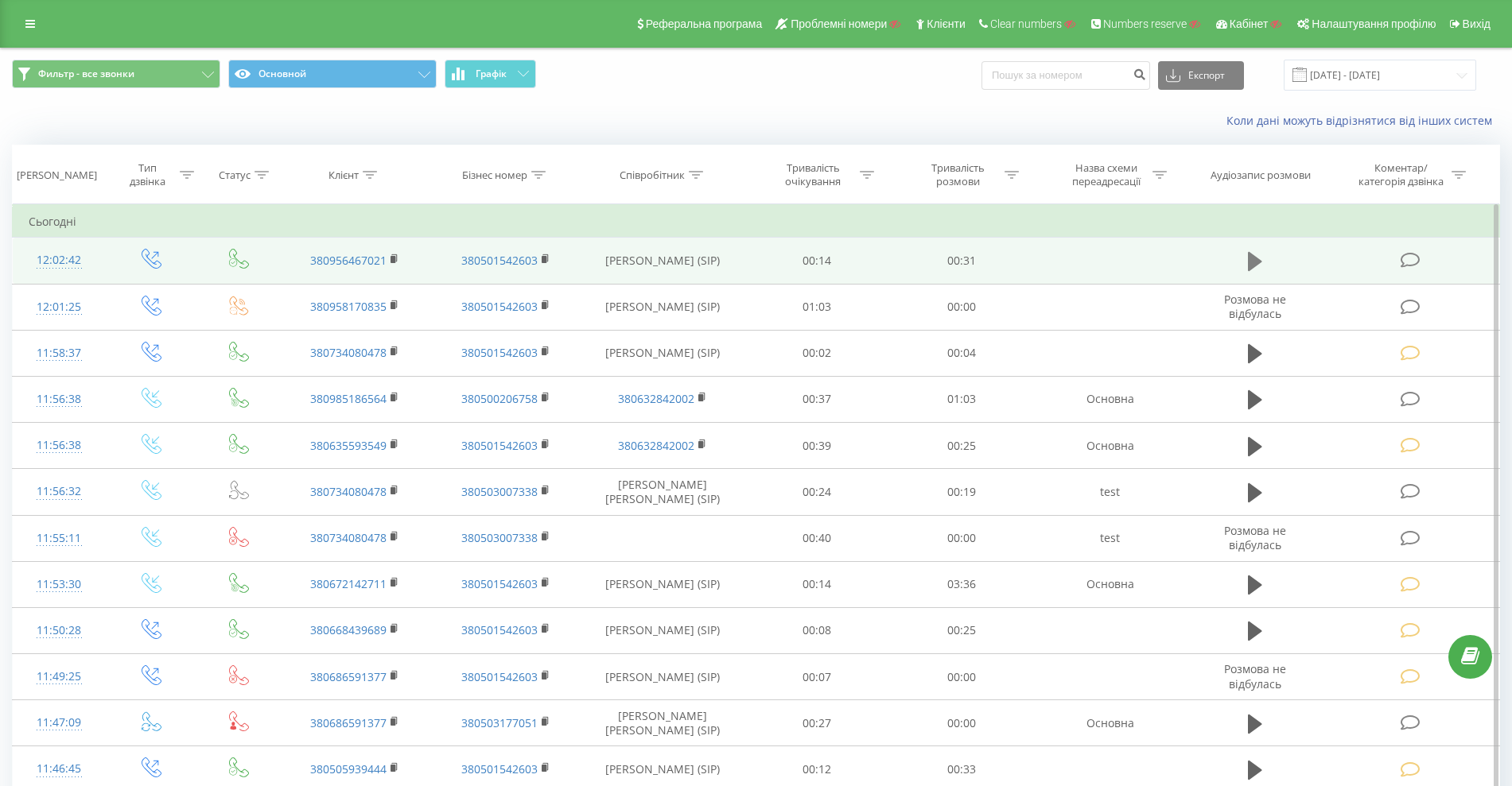
click at [1251, 261] on icon at bounding box center [1256, 262] width 15 height 19
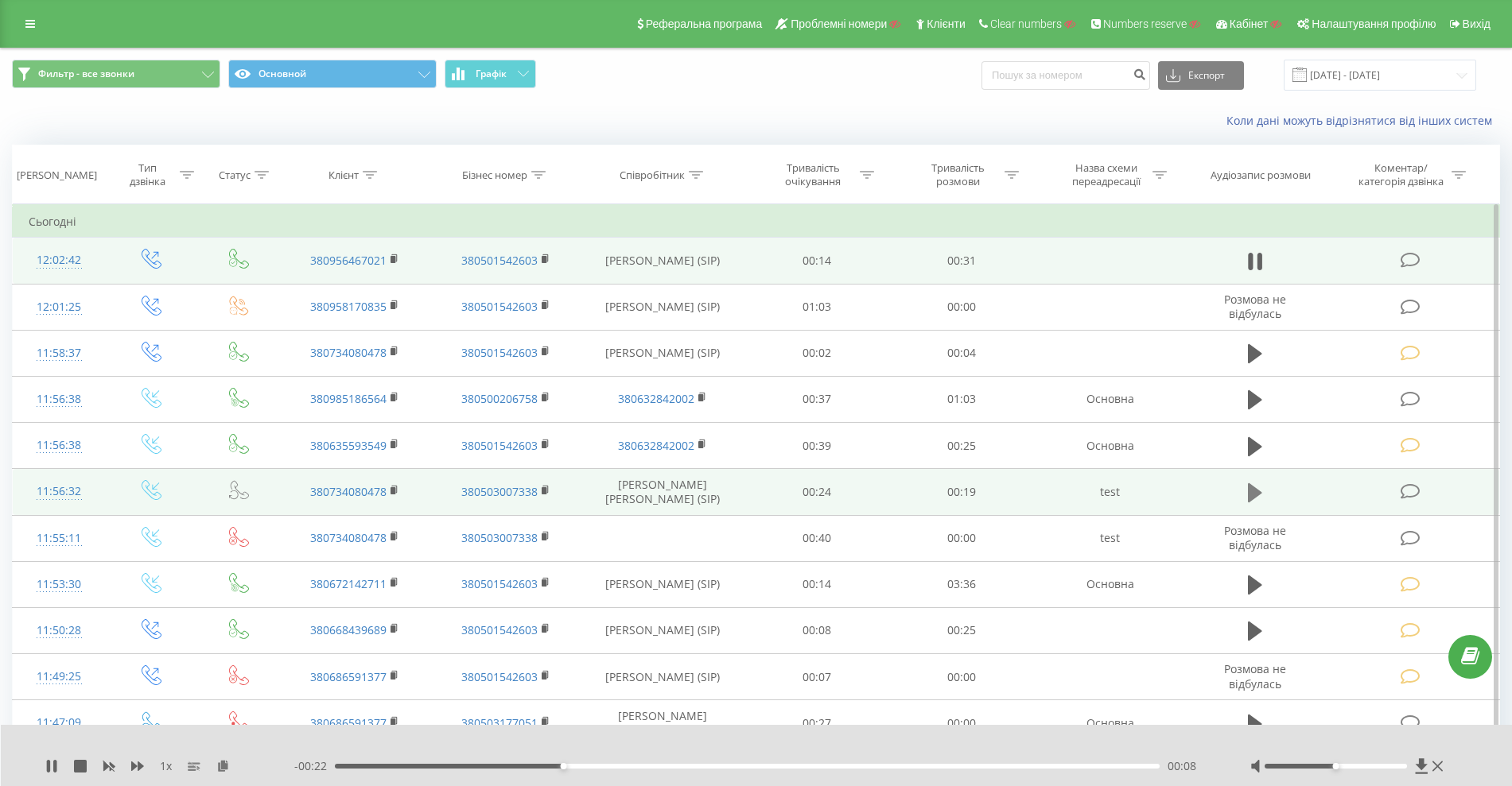
click at [1251, 485] on icon at bounding box center [1256, 493] width 15 height 19
click at [777, 765] on div "00:08" at bounding box center [747, 767] width 825 height 5
click at [841, 767] on div "00:10" at bounding box center [747, 767] width 825 height 5
click at [812, 766] on div "00:11" at bounding box center [747, 767] width 825 height 5
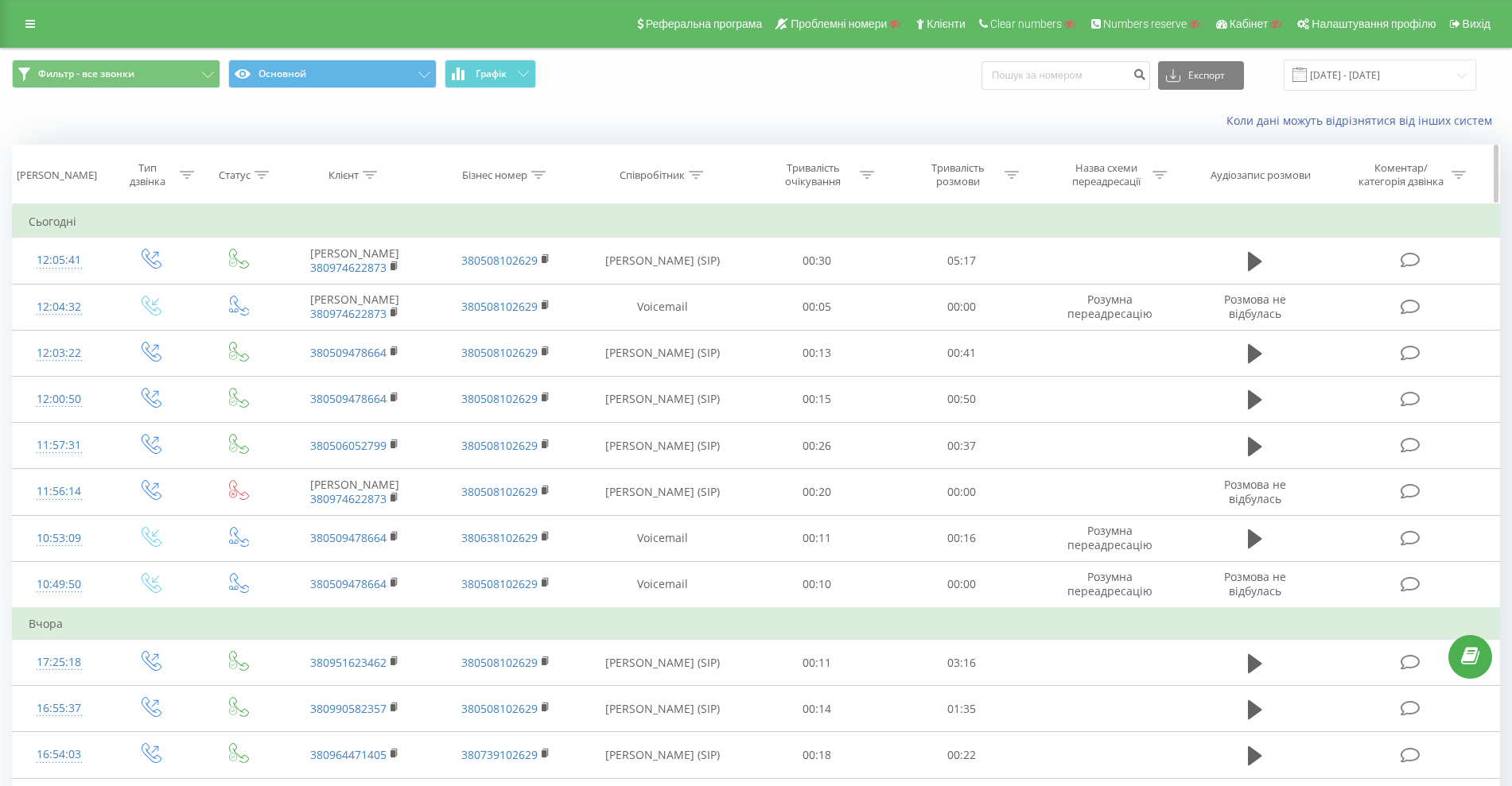
drag, startPoint x: 362, startPoint y: 182, endPoint x: 359, endPoint y: 190, distance: 8.5
click at [362, 182] on th "Клієнт" at bounding box center [355, 175] width 151 height 59
click at [359, 175] on div "Клієнт" at bounding box center [343, 175] width 30 height 14
click at [350, 288] on input "text" at bounding box center [355, 288] width 140 height 28
paste input "380665851489"
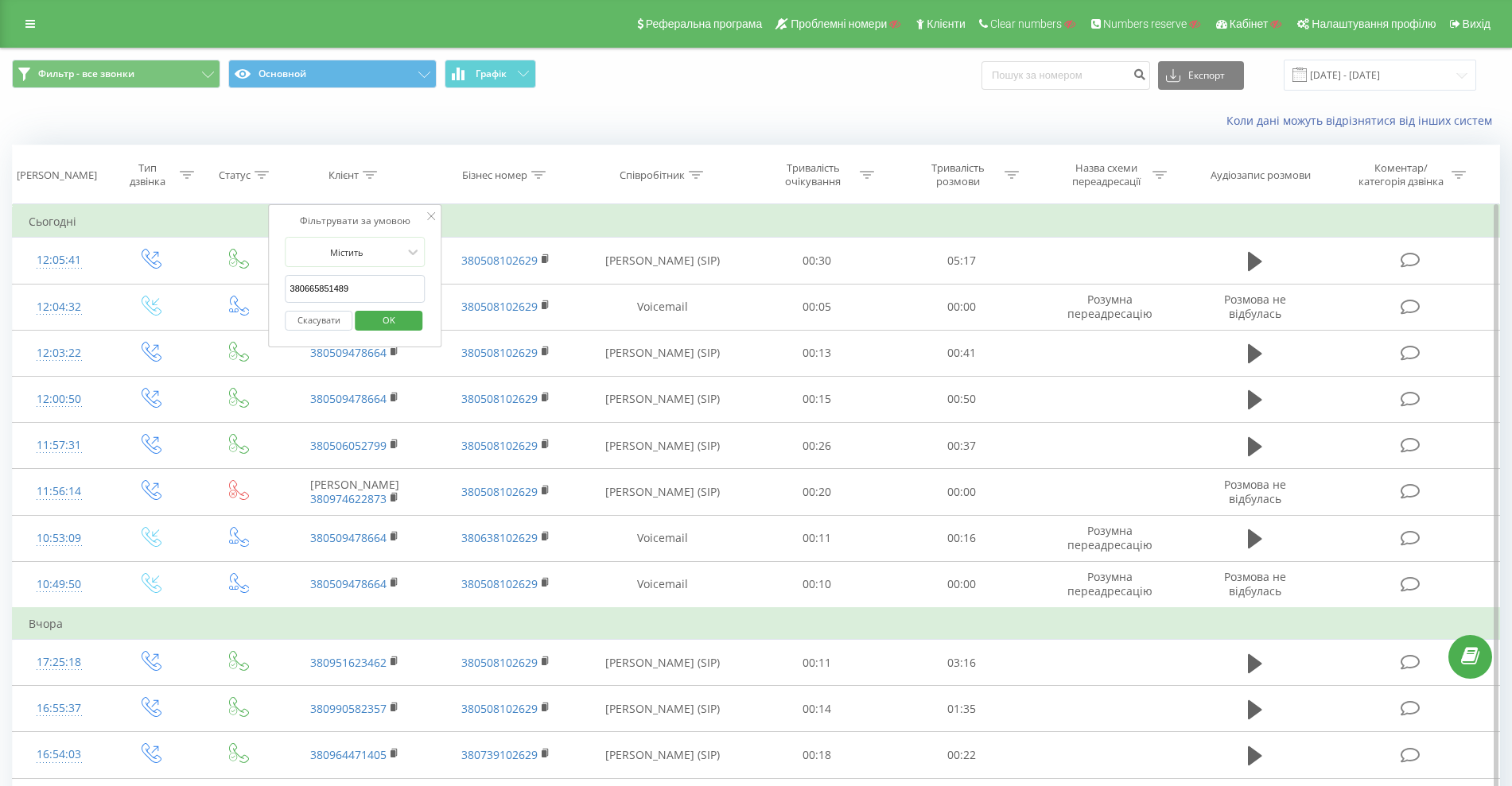
type input "380665851489"
click at [383, 318] on span "OK" at bounding box center [388, 320] width 45 height 24
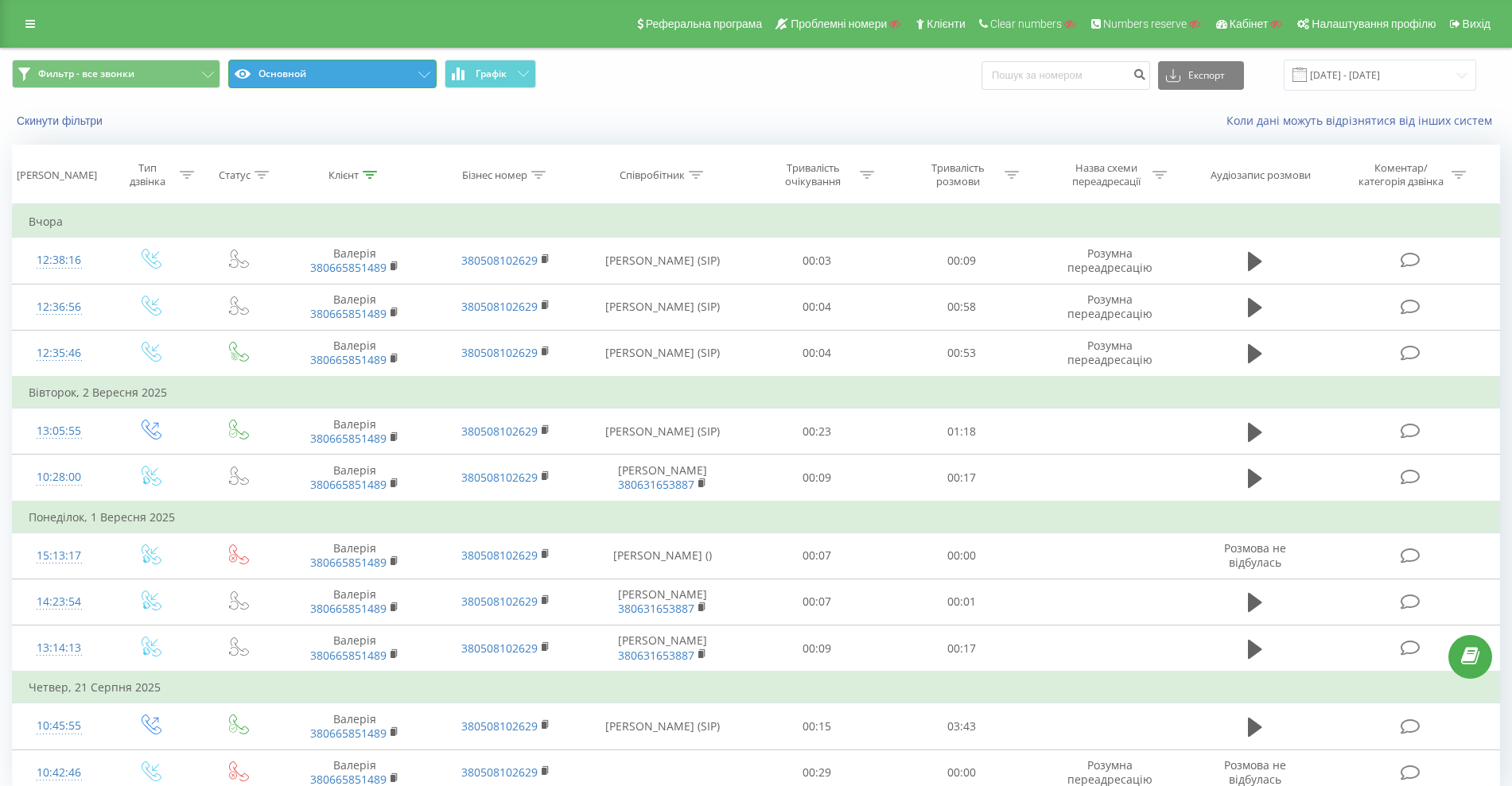
click at [375, 74] on button "Основной" at bounding box center [332, 74] width 208 height 28
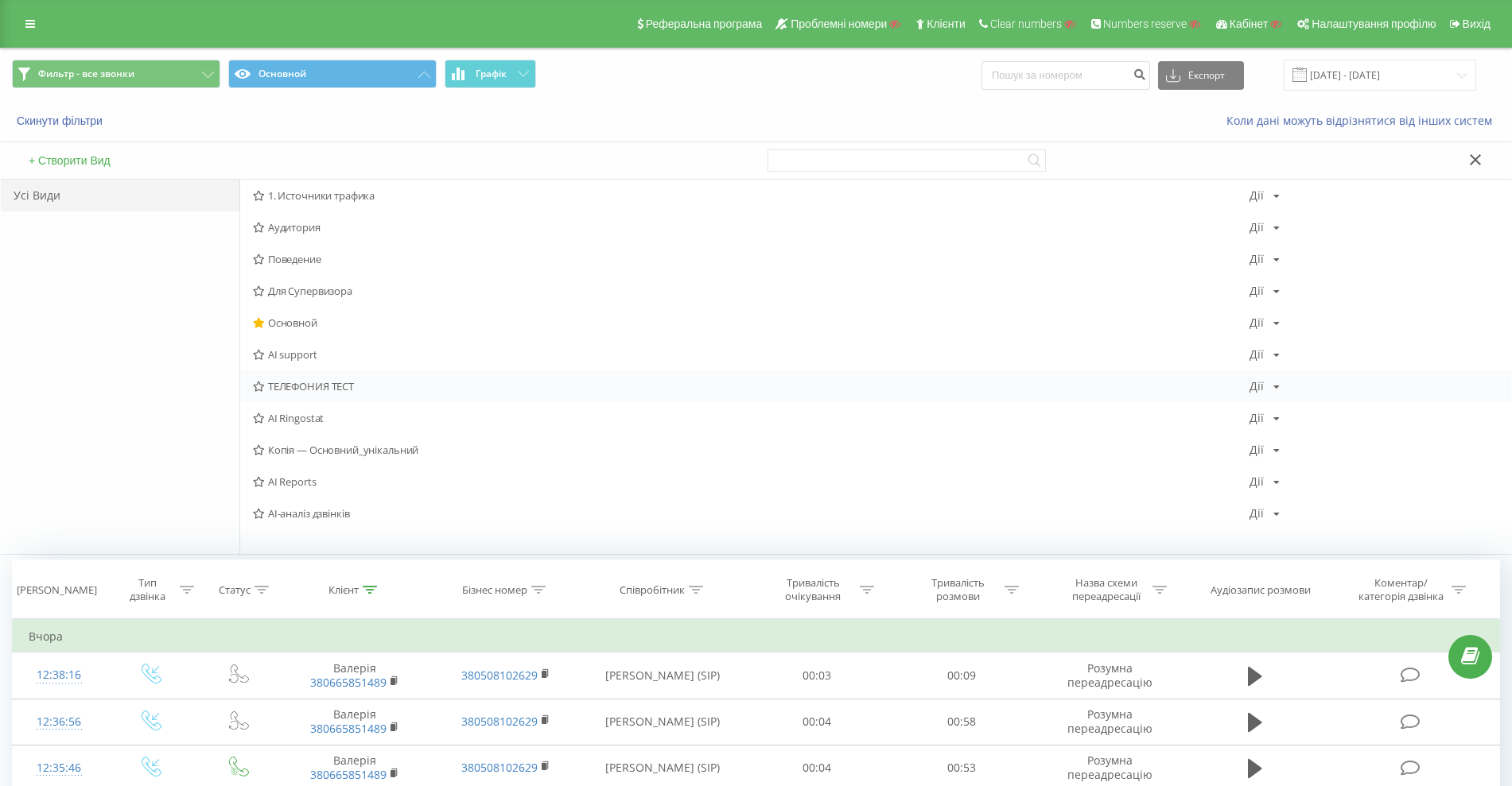
click at [319, 387] on span "ТЕЛЕФОНИЯ ТЕСТ" at bounding box center [751, 387] width 996 height 11
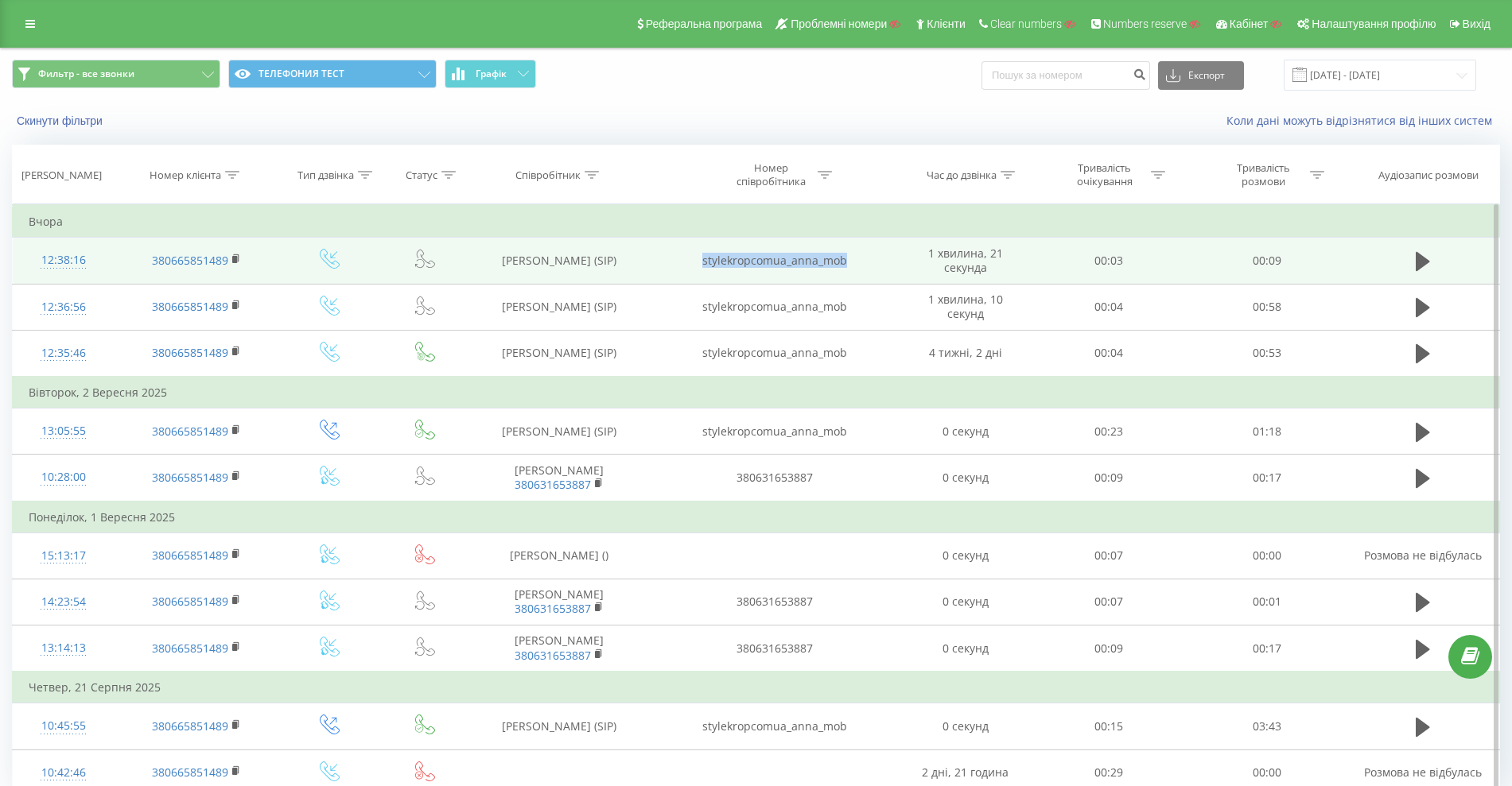
drag, startPoint x: 815, startPoint y: 261, endPoint x: 701, endPoint y: 250, distance: 114.5
click at [701, 255] on td "stylekropcomua_anna_mob" at bounding box center [775, 260] width 255 height 46
copy td "stylekropcomua_anna_mob"
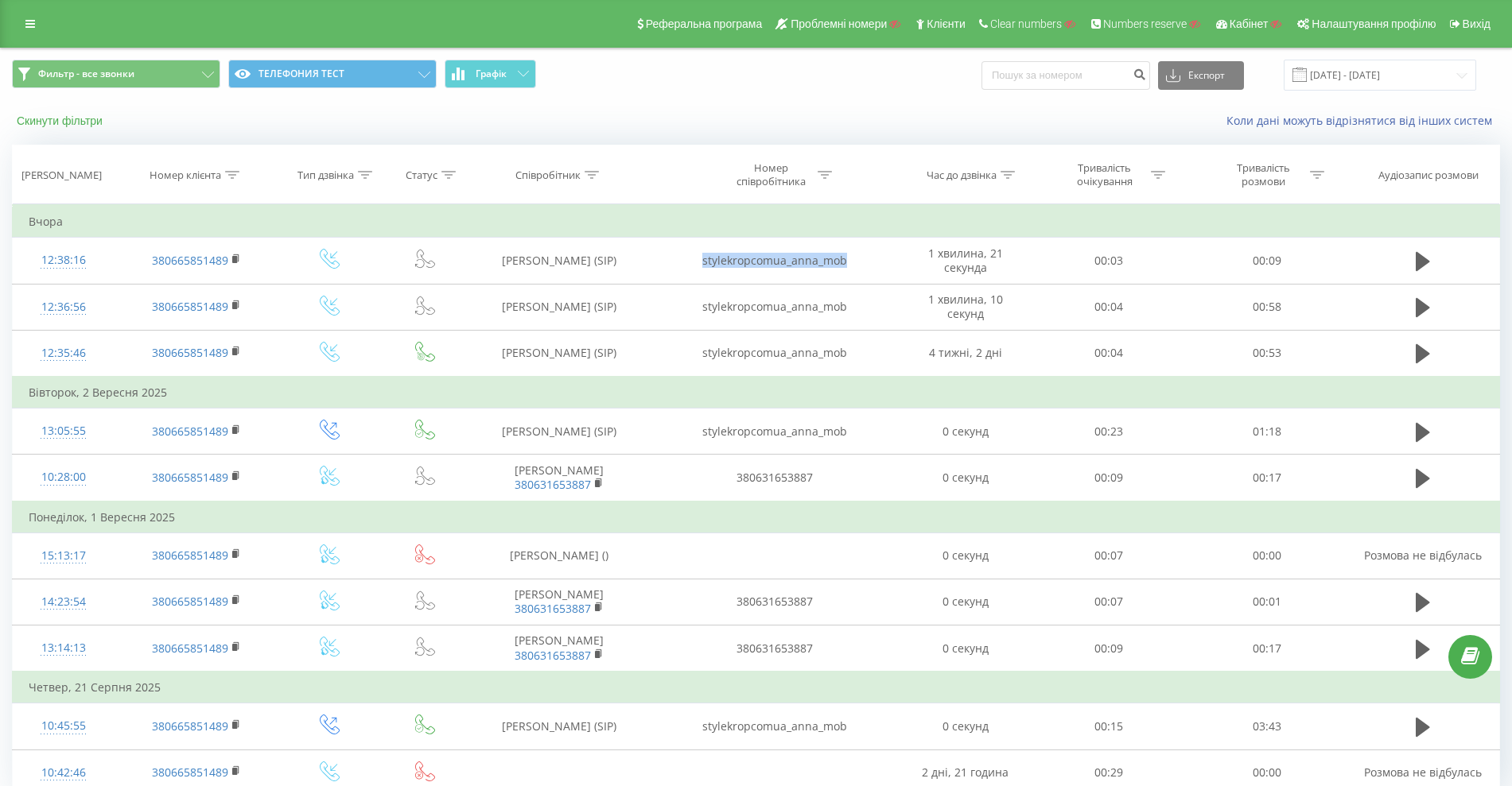
click at [67, 123] on button "Скинути фільтри" at bounding box center [62, 121] width 99 height 15
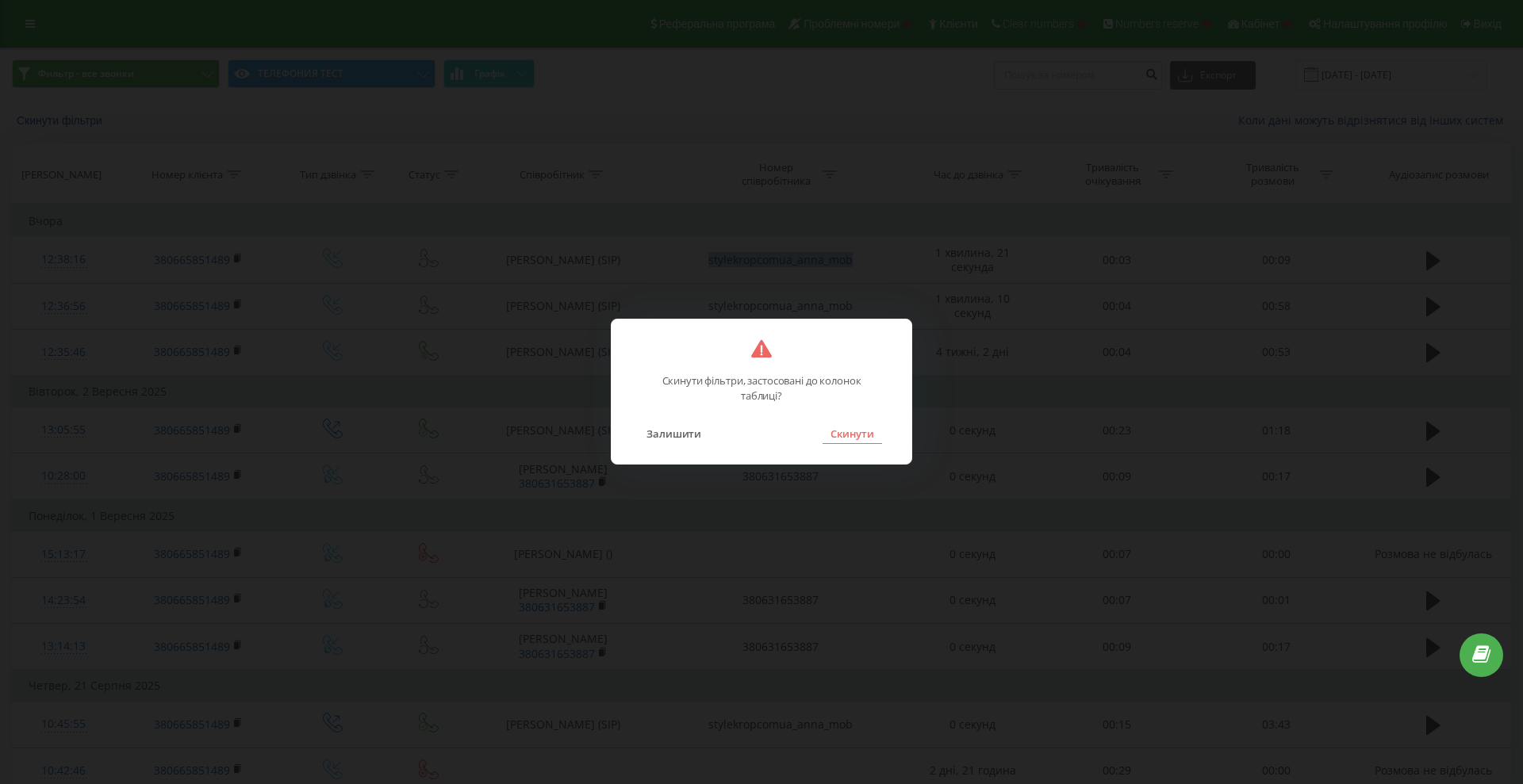
click at [861, 431] on button "Скинути" at bounding box center [853, 434] width 60 height 21
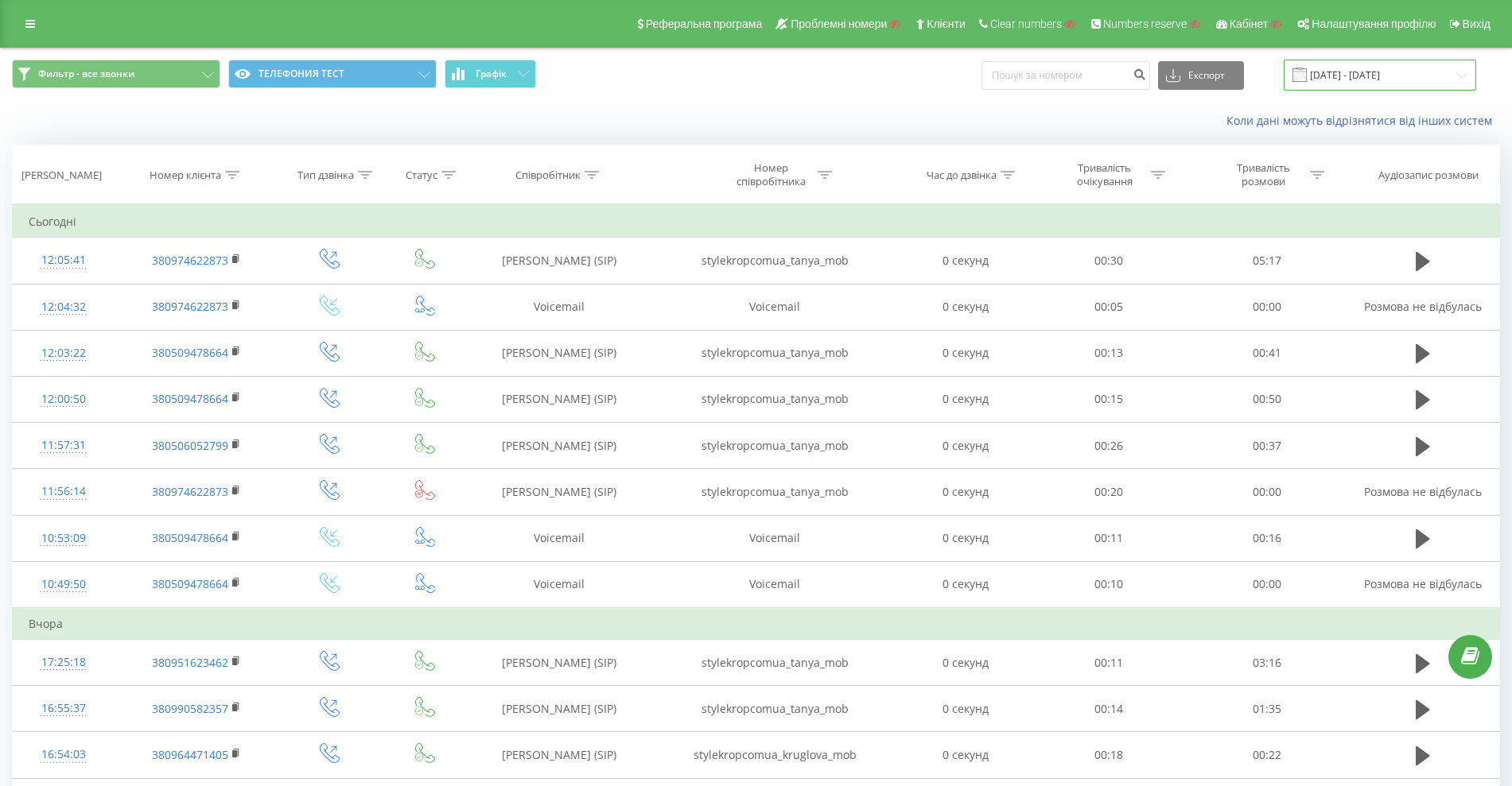
drag, startPoint x: 1379, startPoint y: 73, endPoint x: 1380, endPoint y: 83, distance: 10.0
click at [1380, 74] on input "[DATE] - [DATE]" at bounding box center [1380, 75] width 192 height 31
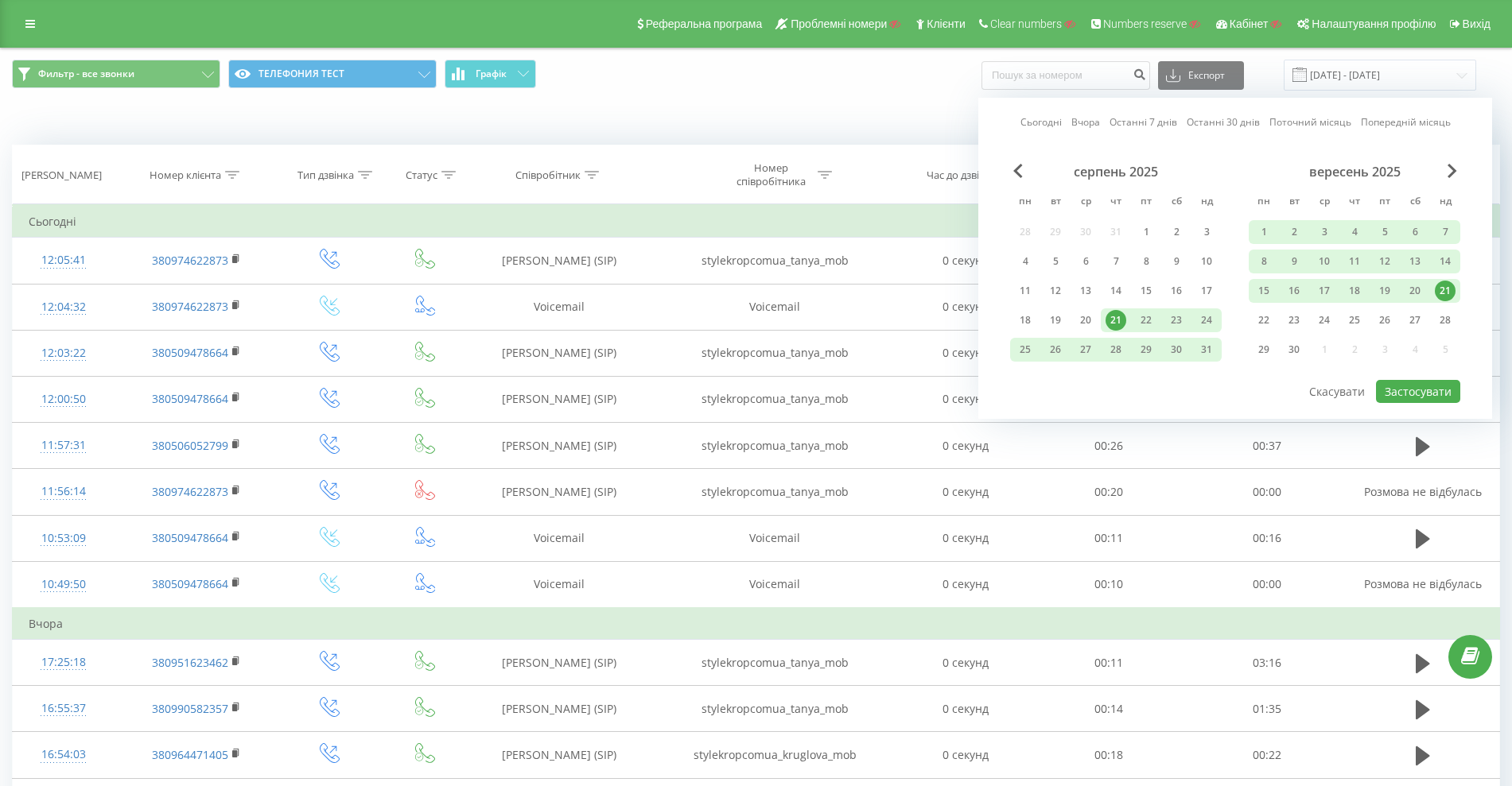
click at [1086, 120] on link "Вчора" at bounding box center [1086, 122] width 28 height 15
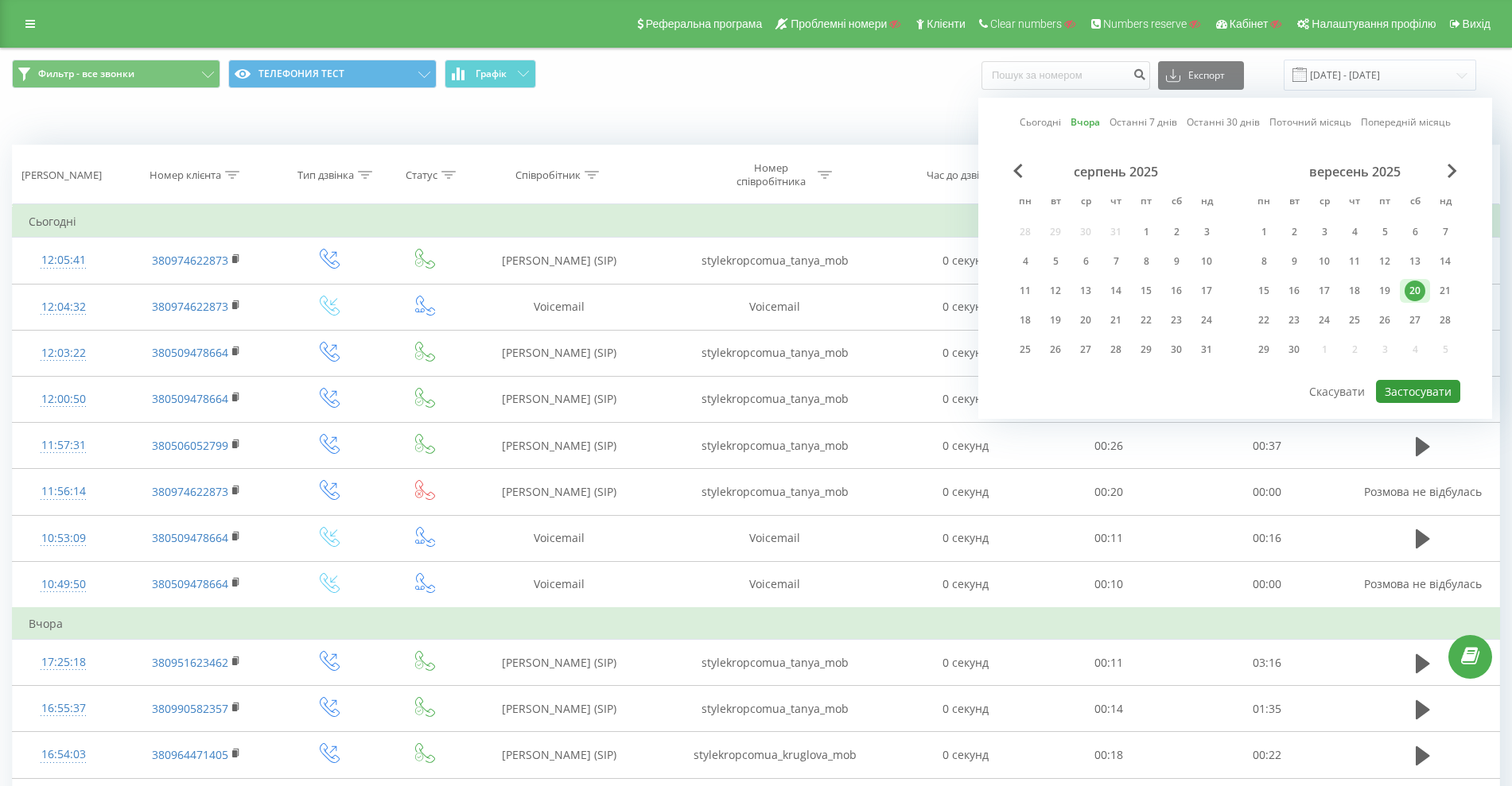
click at [1440, 387] on button "Застосувати" at bounding box center [1418, 391] width 84 height 23
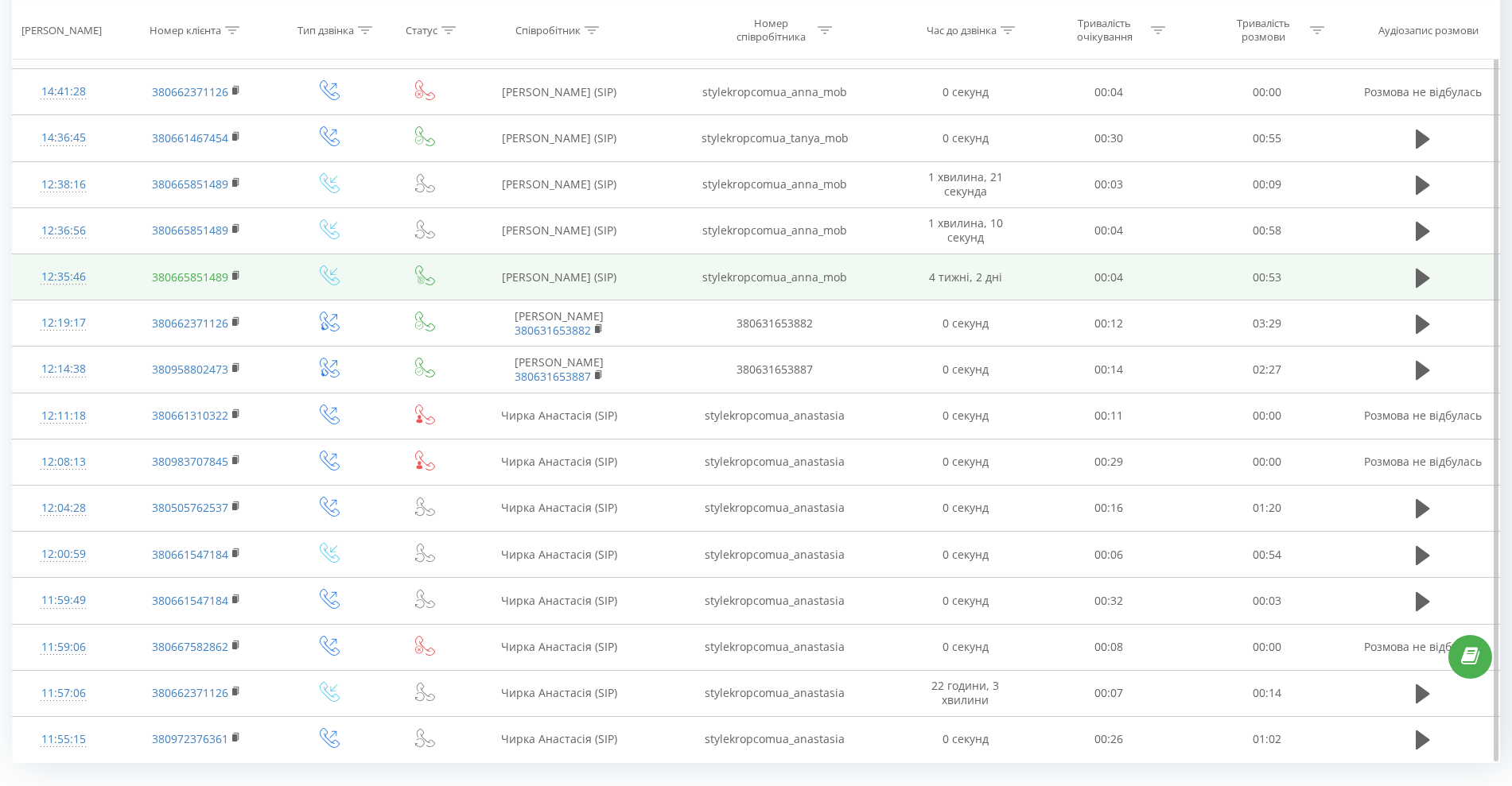
scroll to position [569, 0]
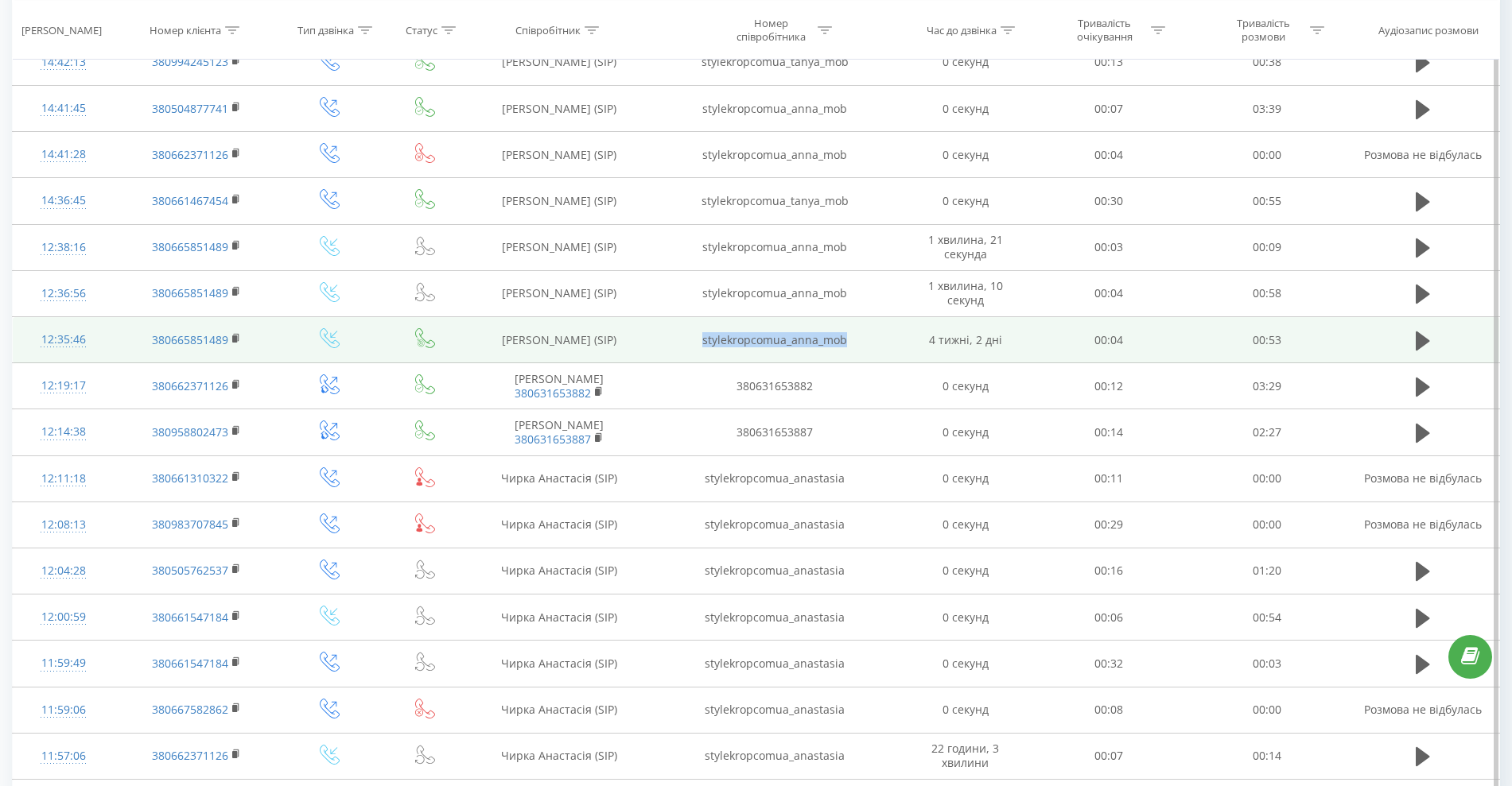
drag, startPoint x: 855, startPoint y: 342, endPoint x: 679, endPoint y: 342, distance: 176.0
click at [679, 342] on td "stylekropcomua_anna_mob" at bounding box center [775, 340] width 255 height 46
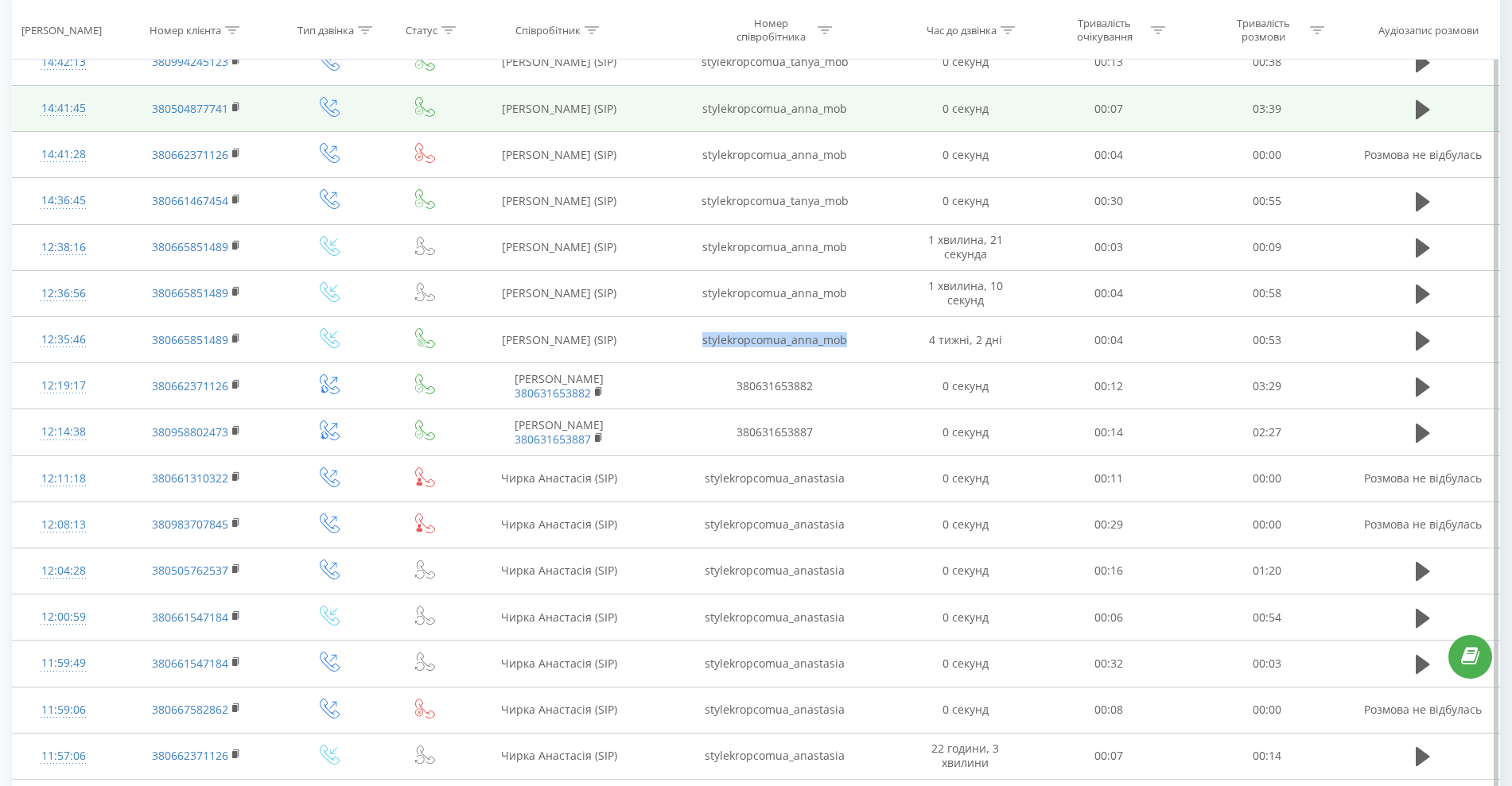
copy td "stylekropcomua_anna_mob"
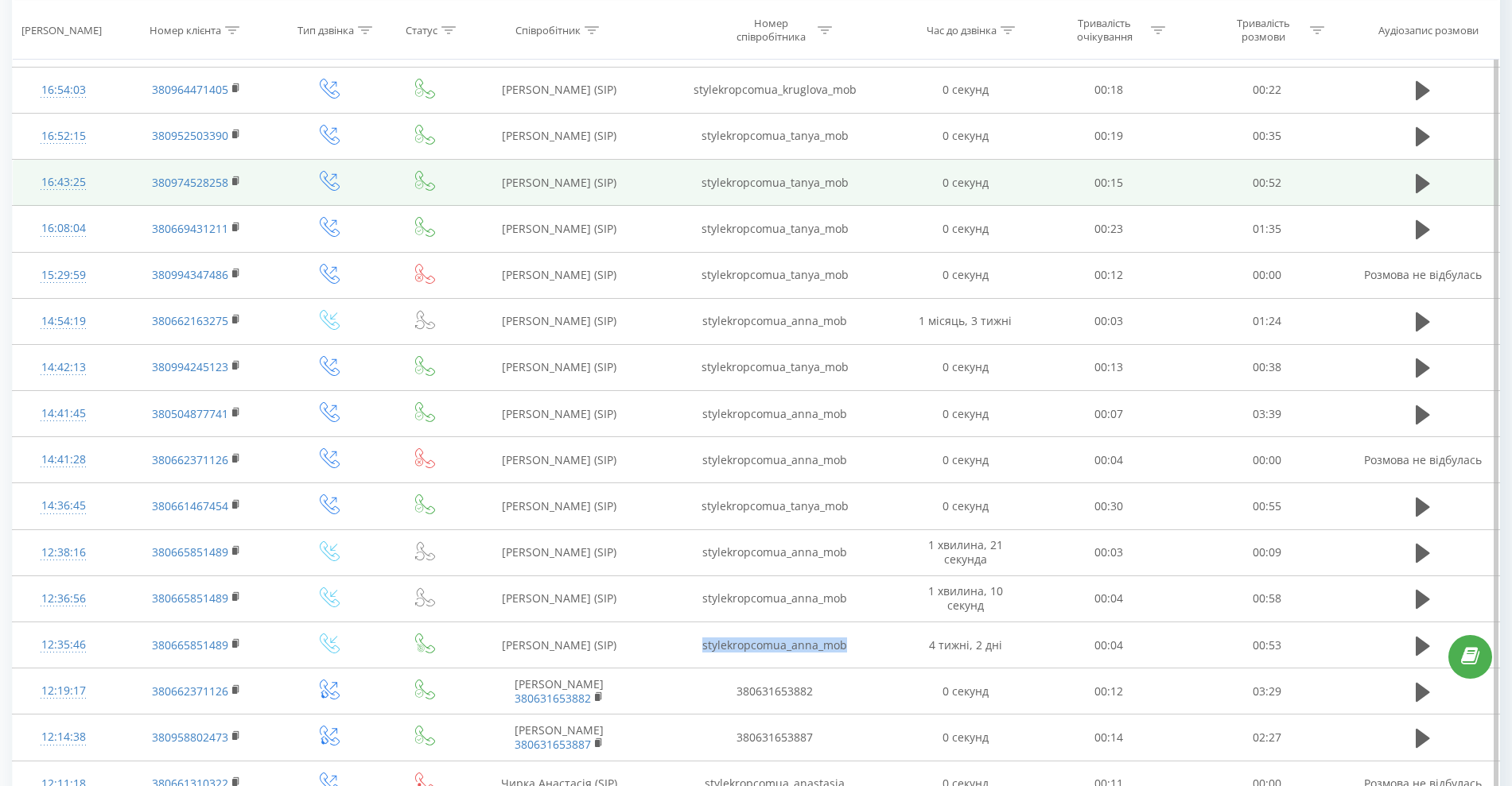
scroll to position [0, 0]
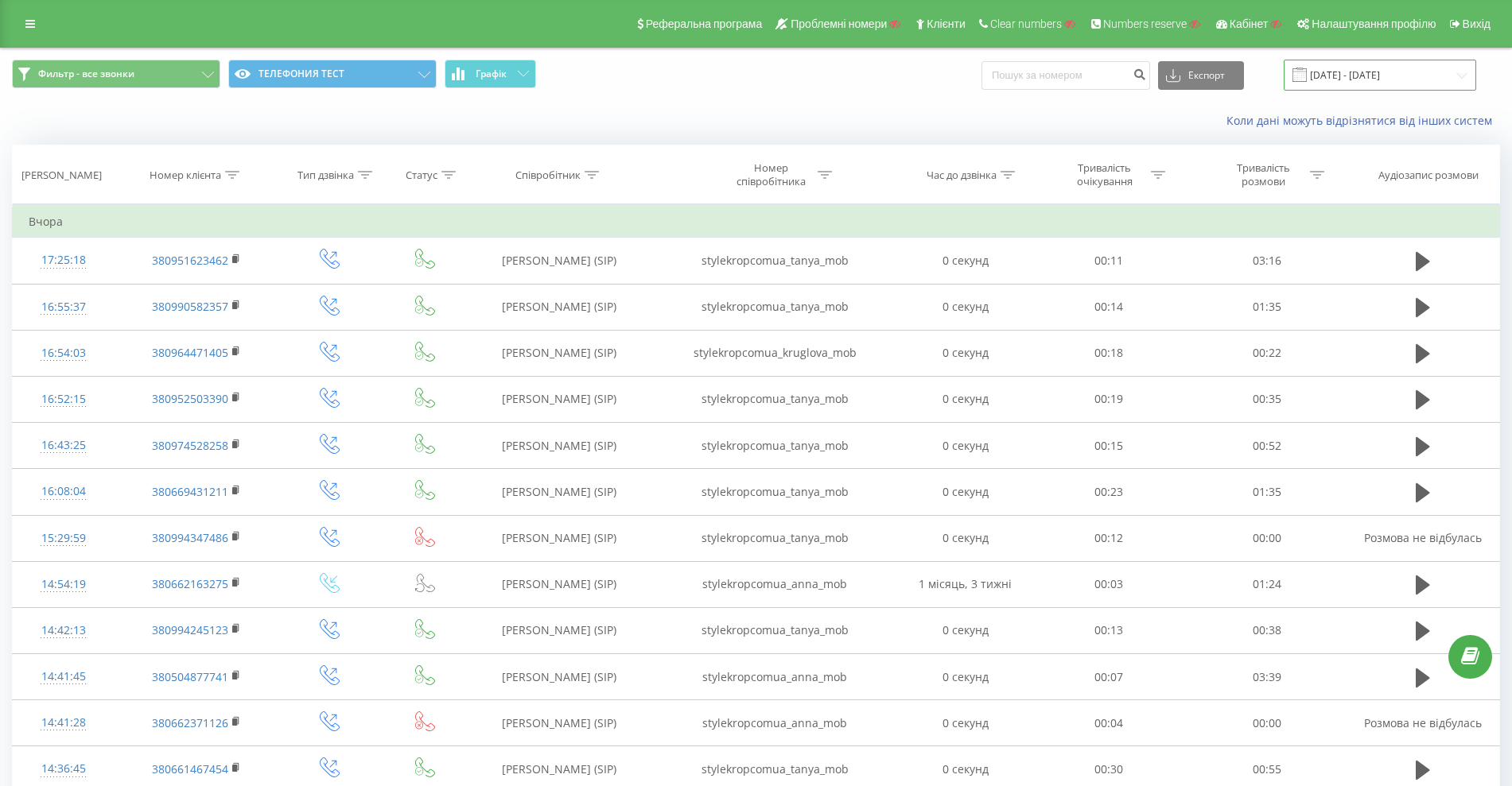
click at [1347, 62] on input "20.09.2025 - 20.09.2025" at bounding box center [1380, 75] width 192 height 31
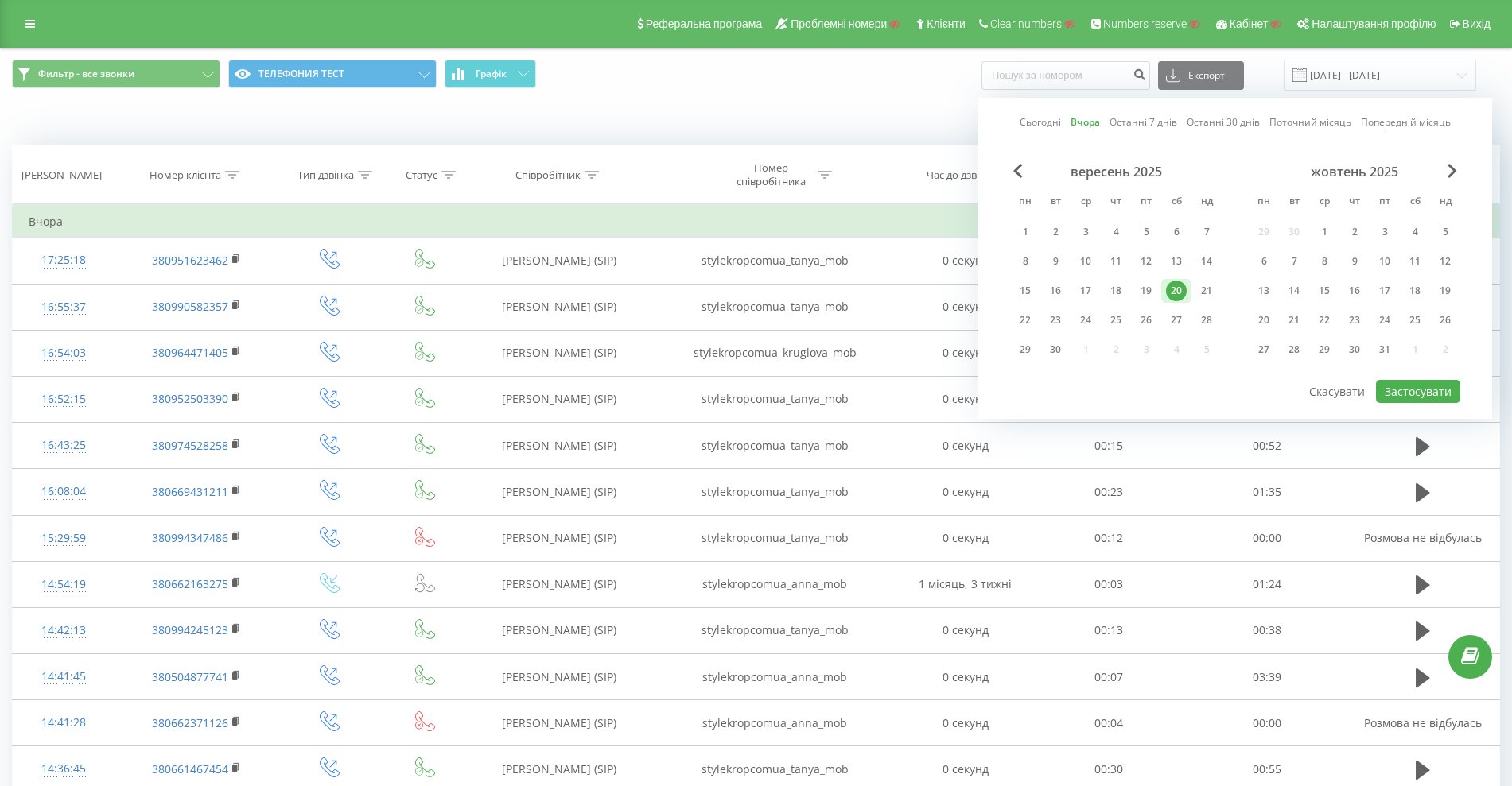
click at [1024, 120] on link "Сьогодні" at bounding box center [1040, 122] width 41 height 15
click at [1424, 379] on div "Сьогодні Вчора Останні 7 днів Останні 30 днів Поточний місяць Попередній місяць…" at bounding box center [1236, 258] width 514 height 321
click at [1425, 391] on button "Застосувати" at bounding box center [1418, 391] width 84 height 23
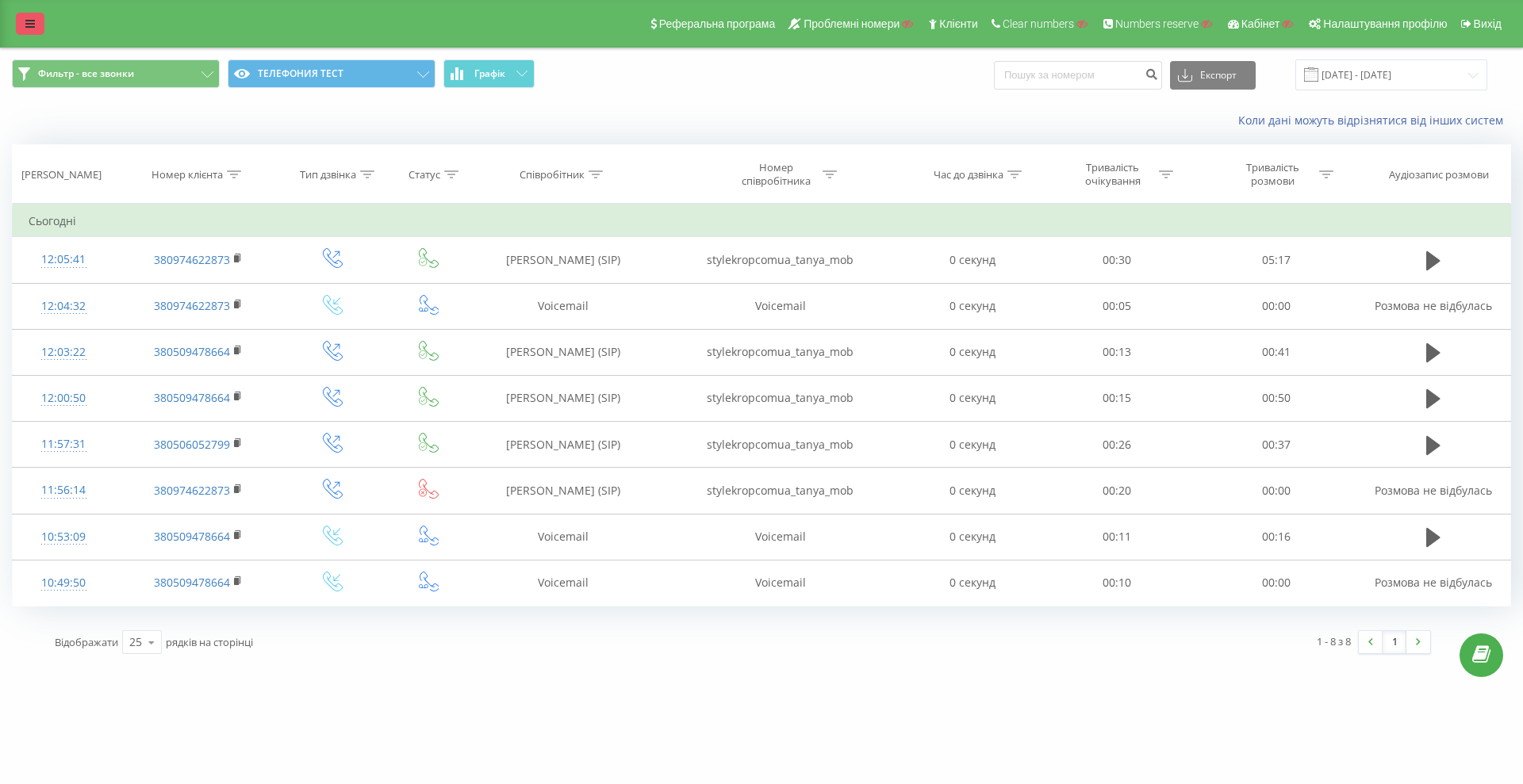
click at [15, 10] on div "Реферальна програма Проблемні номери Клієнти Clear numbers Numbers reserve Кабі…" at bounding box center [762, 23] width 1523 height 48
click at [32, 26] on icon at bounding box center [30, 24] width 10 height 11
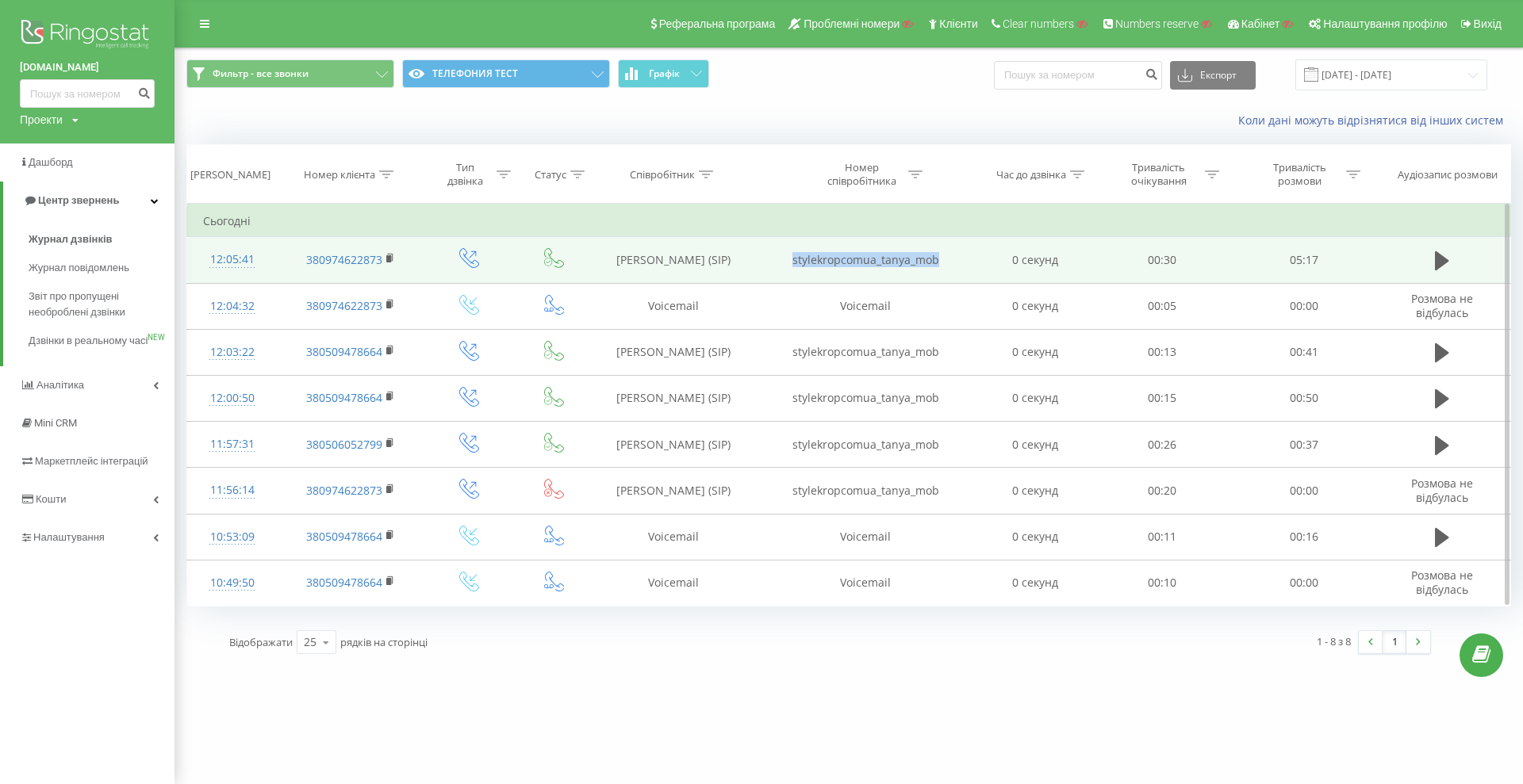
drag, startPoint x: 963, startPoint y: 266, endPoint x: 778, endPoint y: 263, distance: 185.0
click at [778, 263] on td "stylekropcomua_tanya_mob" at bounding box center [865, 259] width 226 height 46
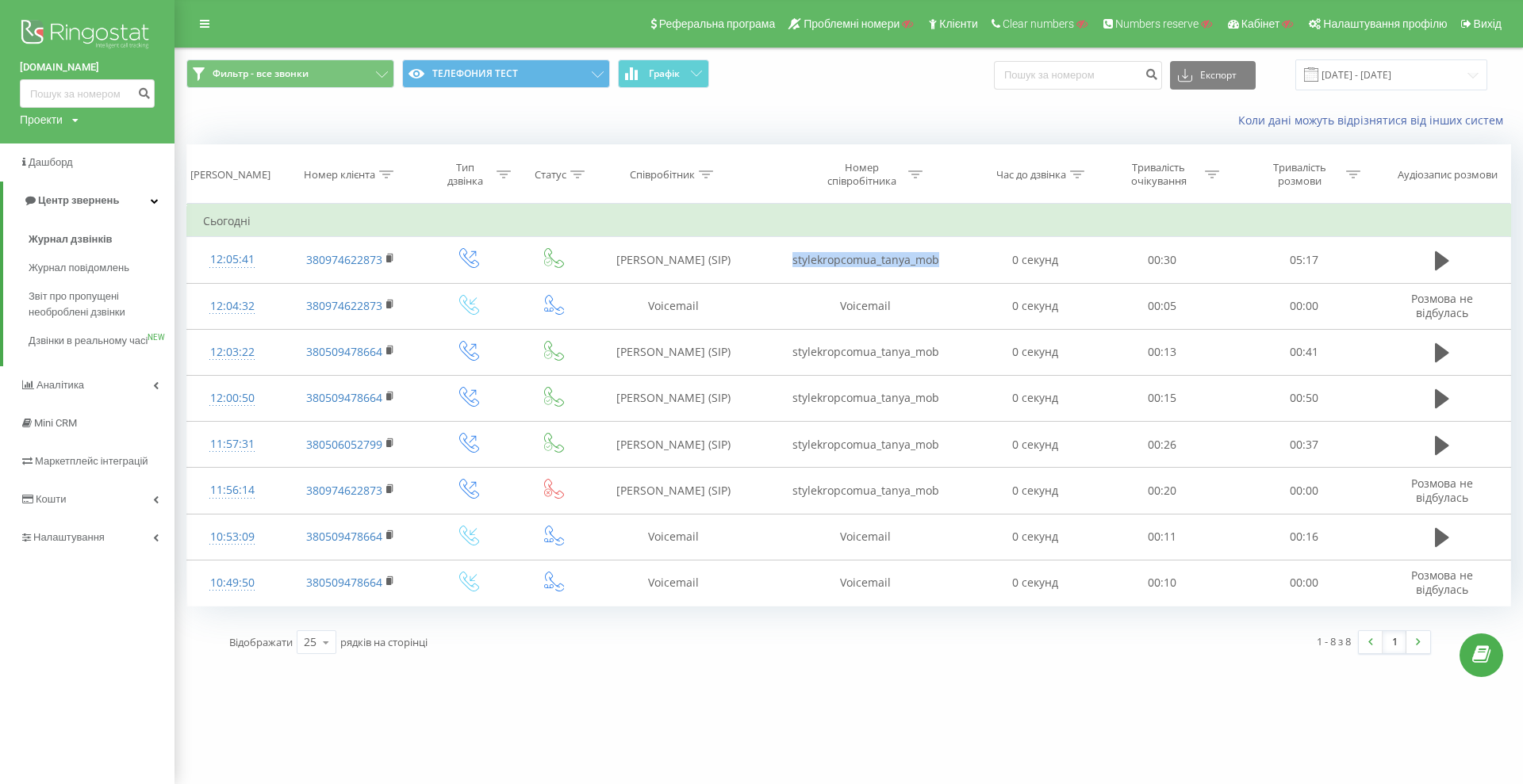
copy td "stylekropcomua_tanya_mob"
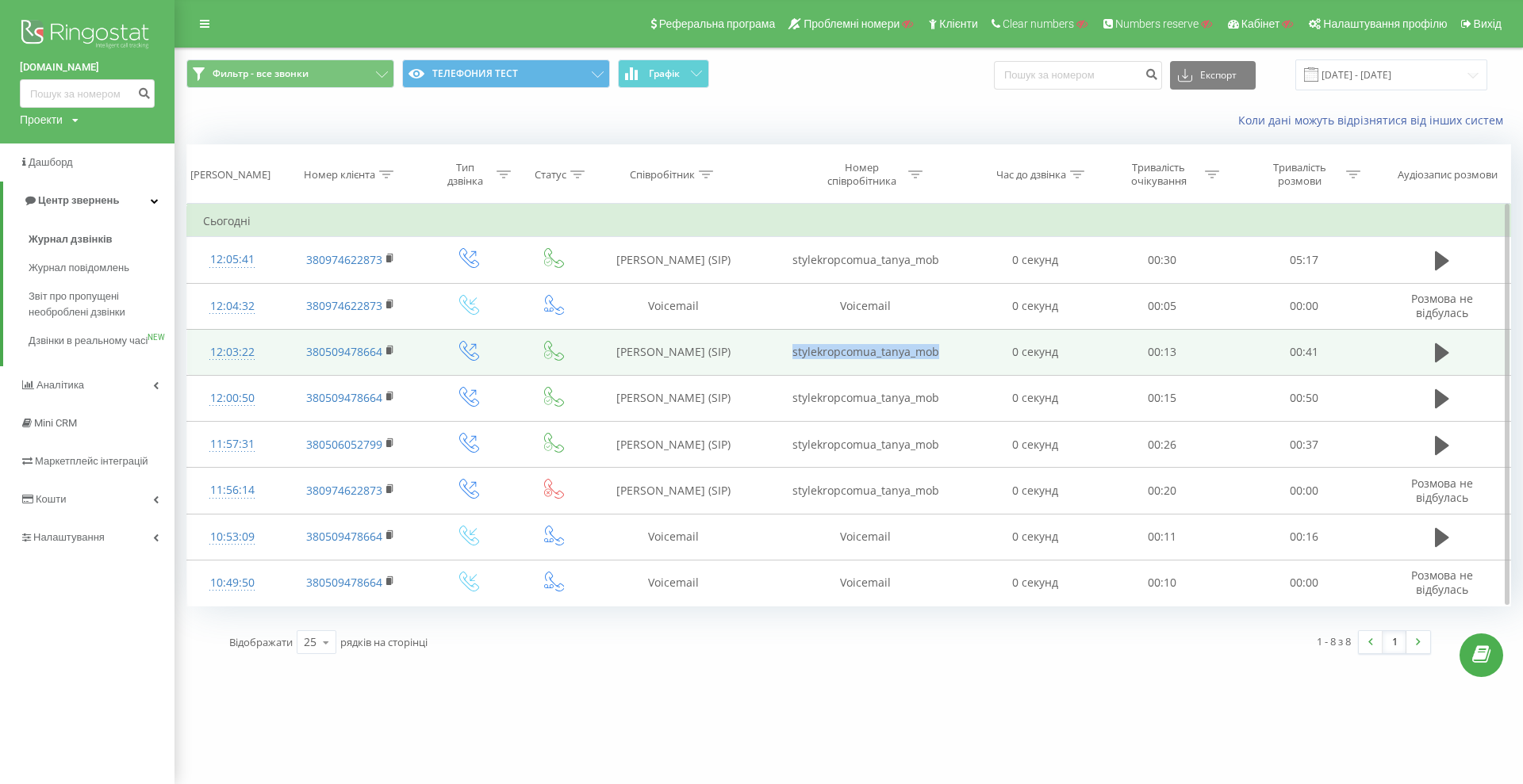
drag, startPoint x: 828, startPoint y: 354, endPoint x: 944, endPoint y: 358, distance: 116.1
click at [944, 358] on td "stylekropcomua_tanya_mob" at bounding box center [865, 352] width 226 height 46
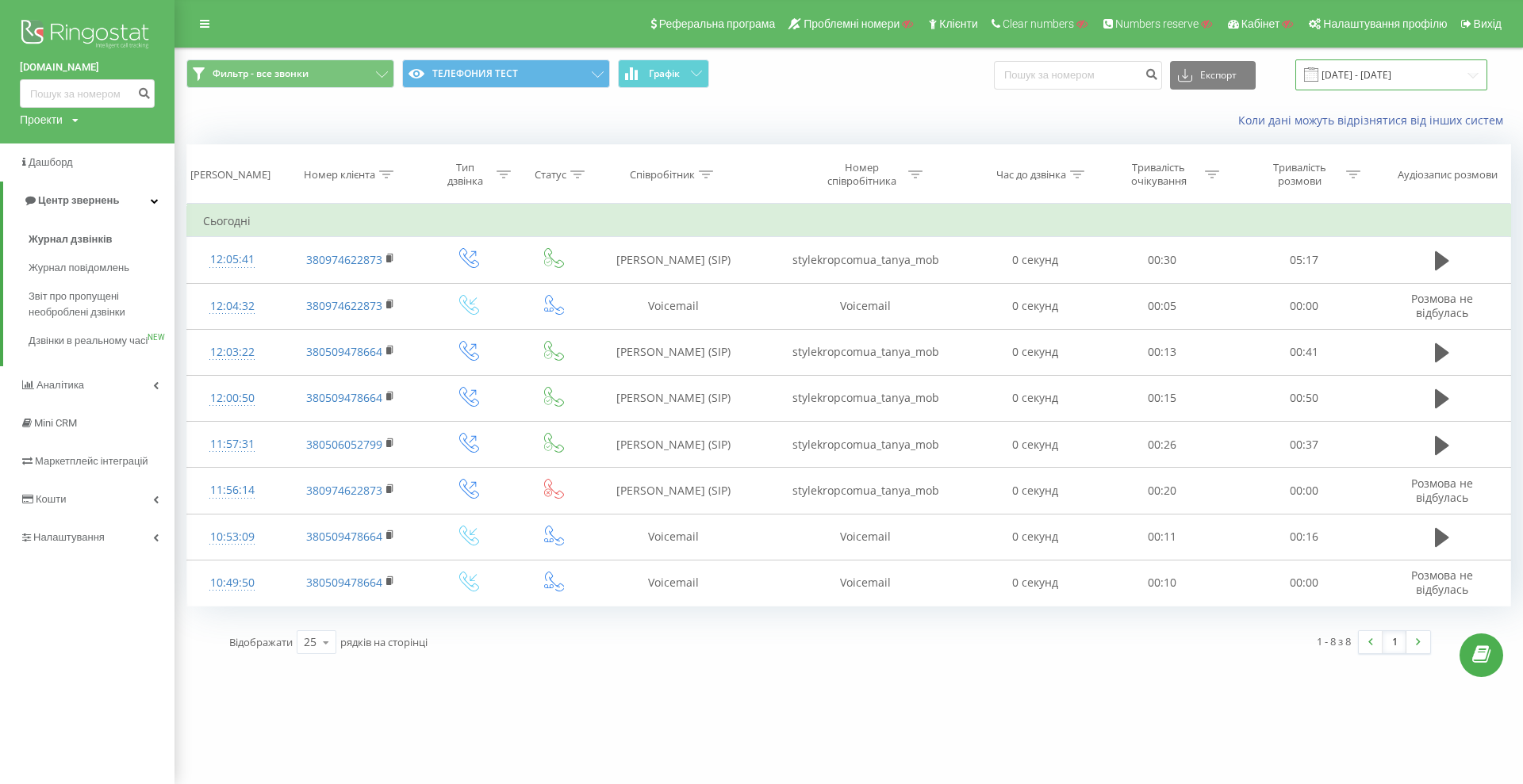
click at [1388, 73] on input "21.09.2025 - 21.09.2025" at bounding box center [1390, 75] width 192 height 31
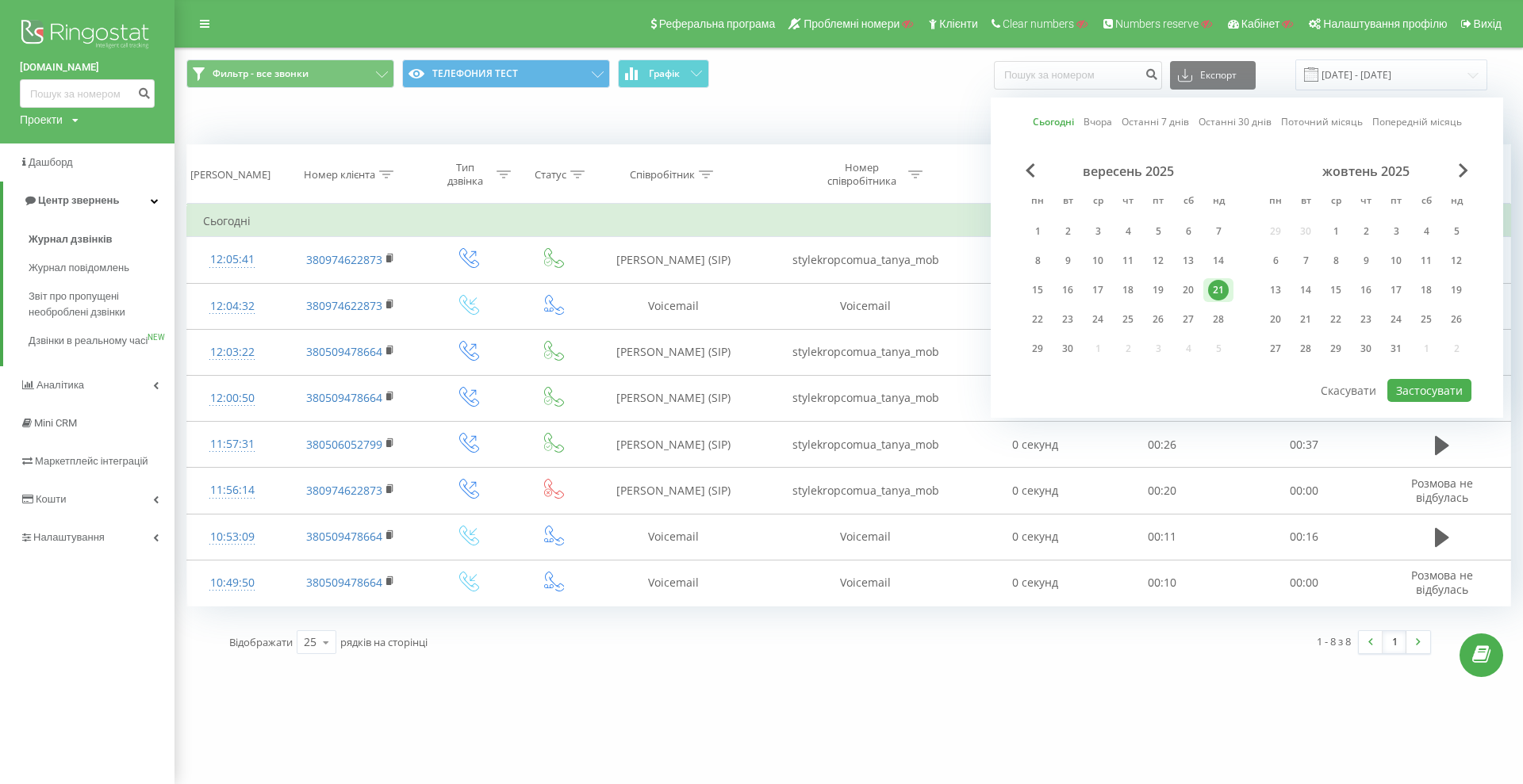
click at [1167, 122] on link "Останні 7 днів" at bounding box center [1154, 121] width 67 height 15
click at [1408, 396] on button "Застосувати" at bounding box center [1429, 390] width 84 height 23
type input "15.09.2025 - 21.09.2025"
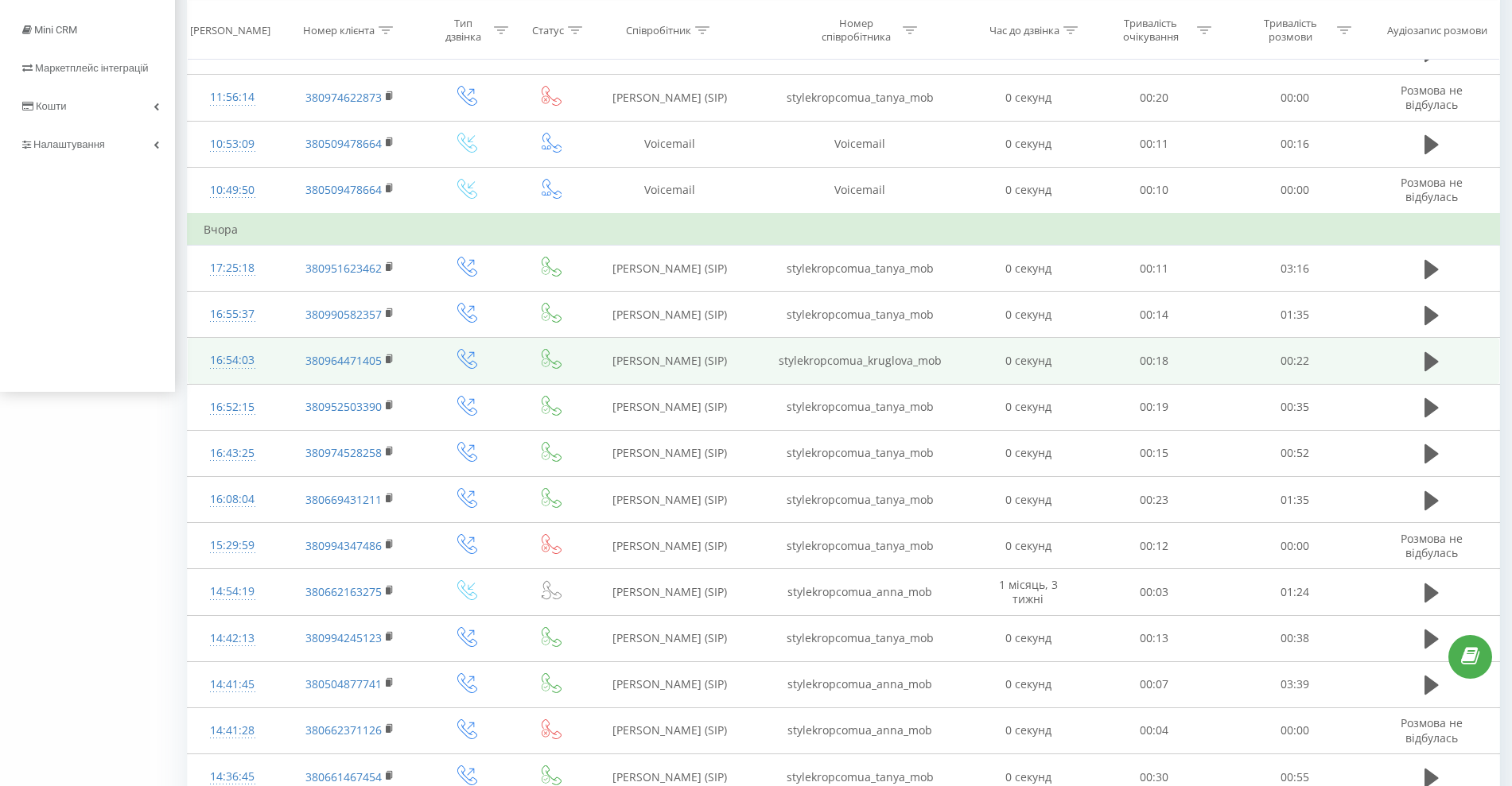
scroll to position [497, 0]
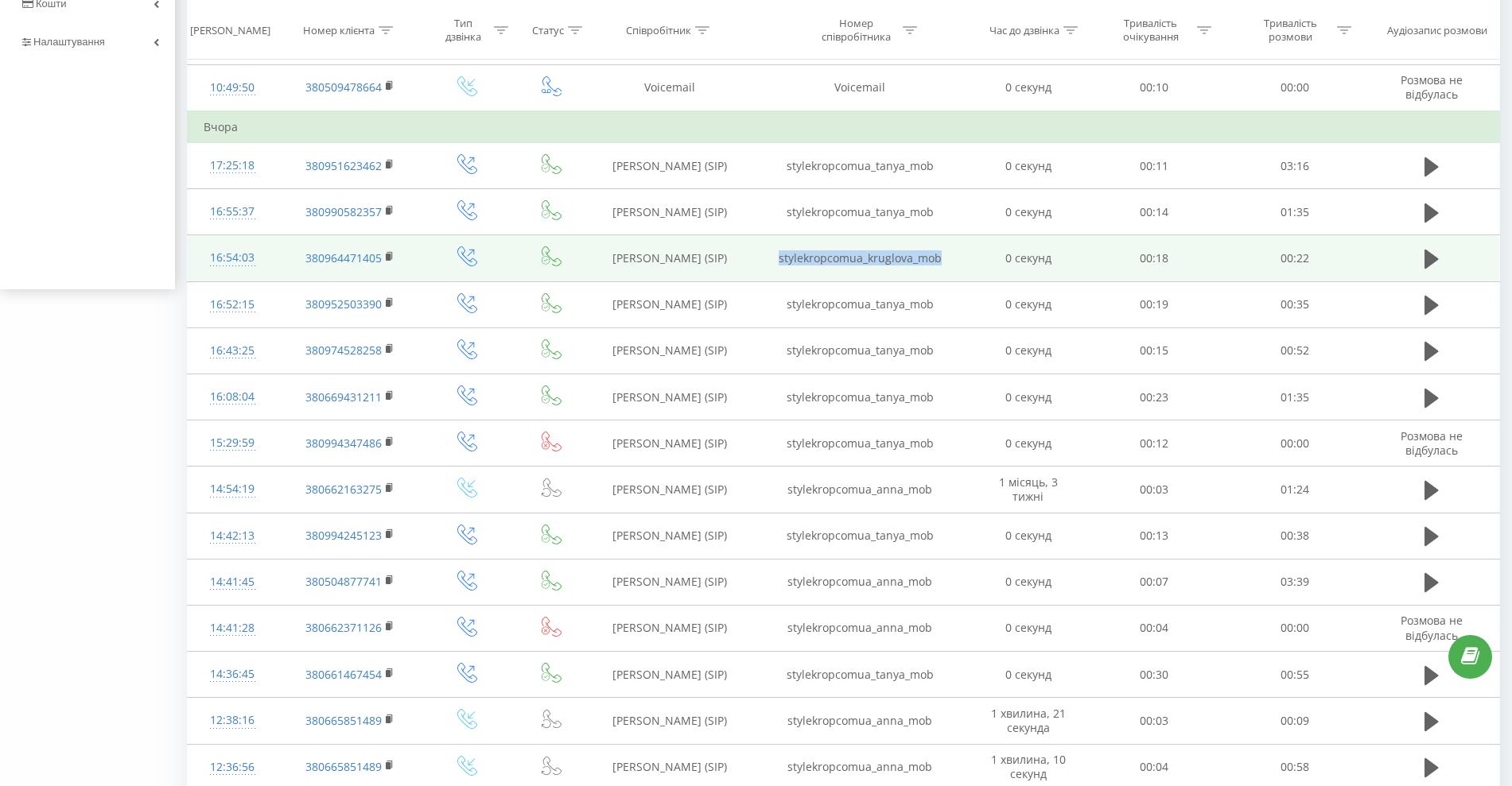
drag, startPoint x: 926, startPoint y: 252, endPoint x: 770, endPoint y: 250, distance: 156.0
click at [770, 250] on td "stylekropcomua_kruglova_mob" at bounding box center [859, 258] width 225 height 46
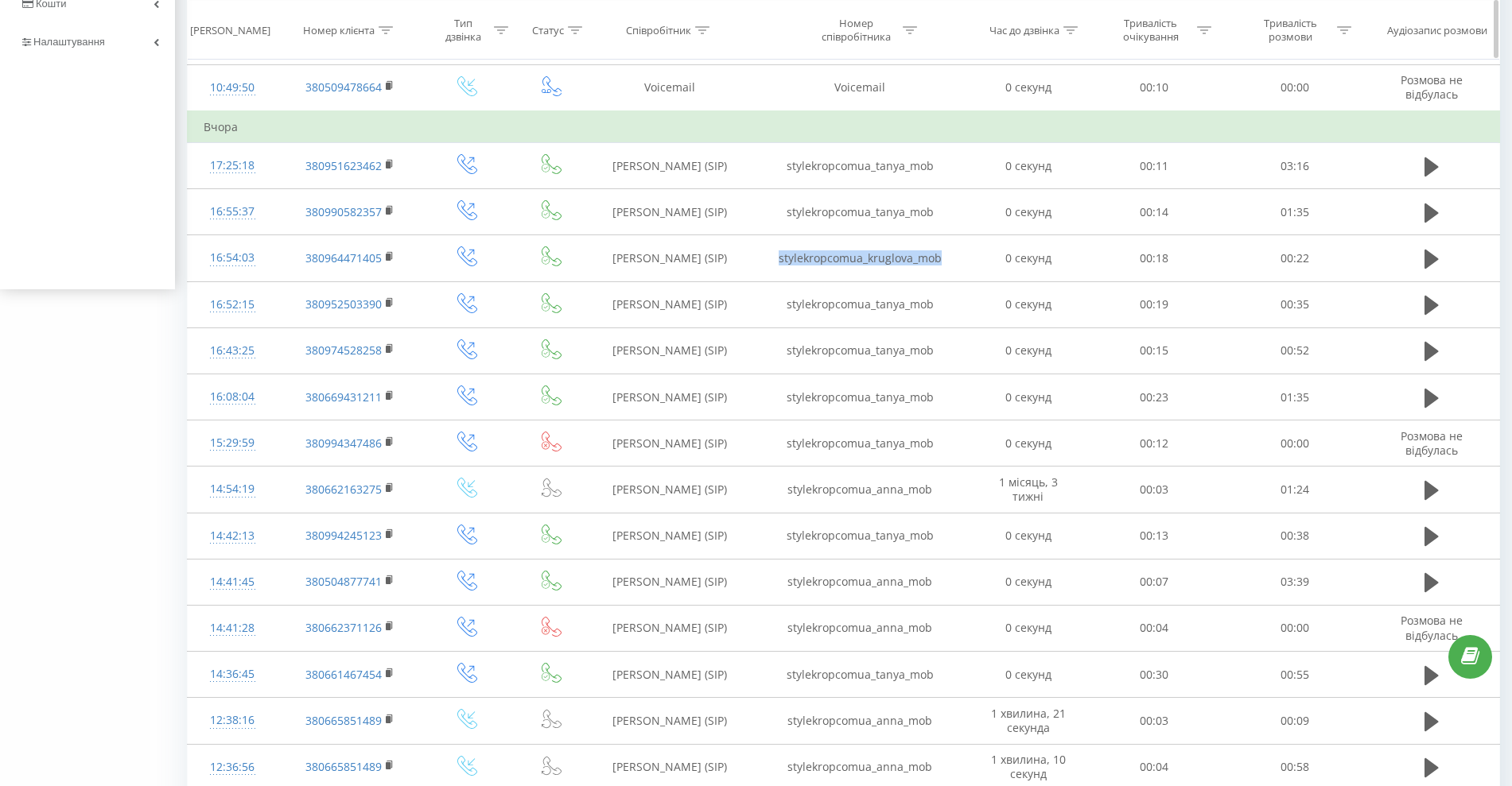
copy td "stylekropcomua_kruglova_mob"
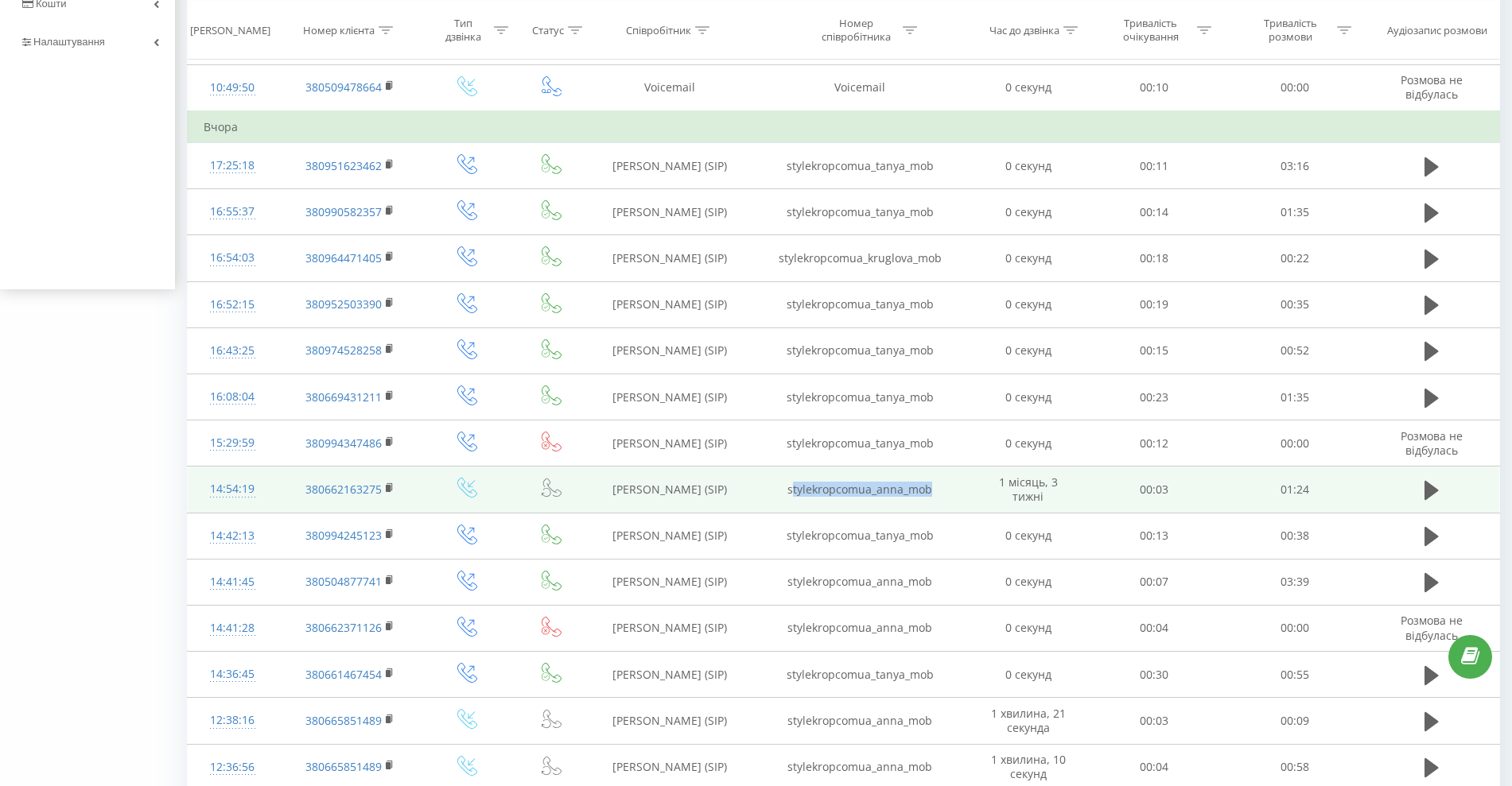
drag, startPoint x: 936, startPoint y: 491, endPoint x: 791, endPoint y: 487, distance: 145.1
click at [791, 487] on td "stylekropcomua_anna_mob" at bounding box center [859, 489] width 225 height 46
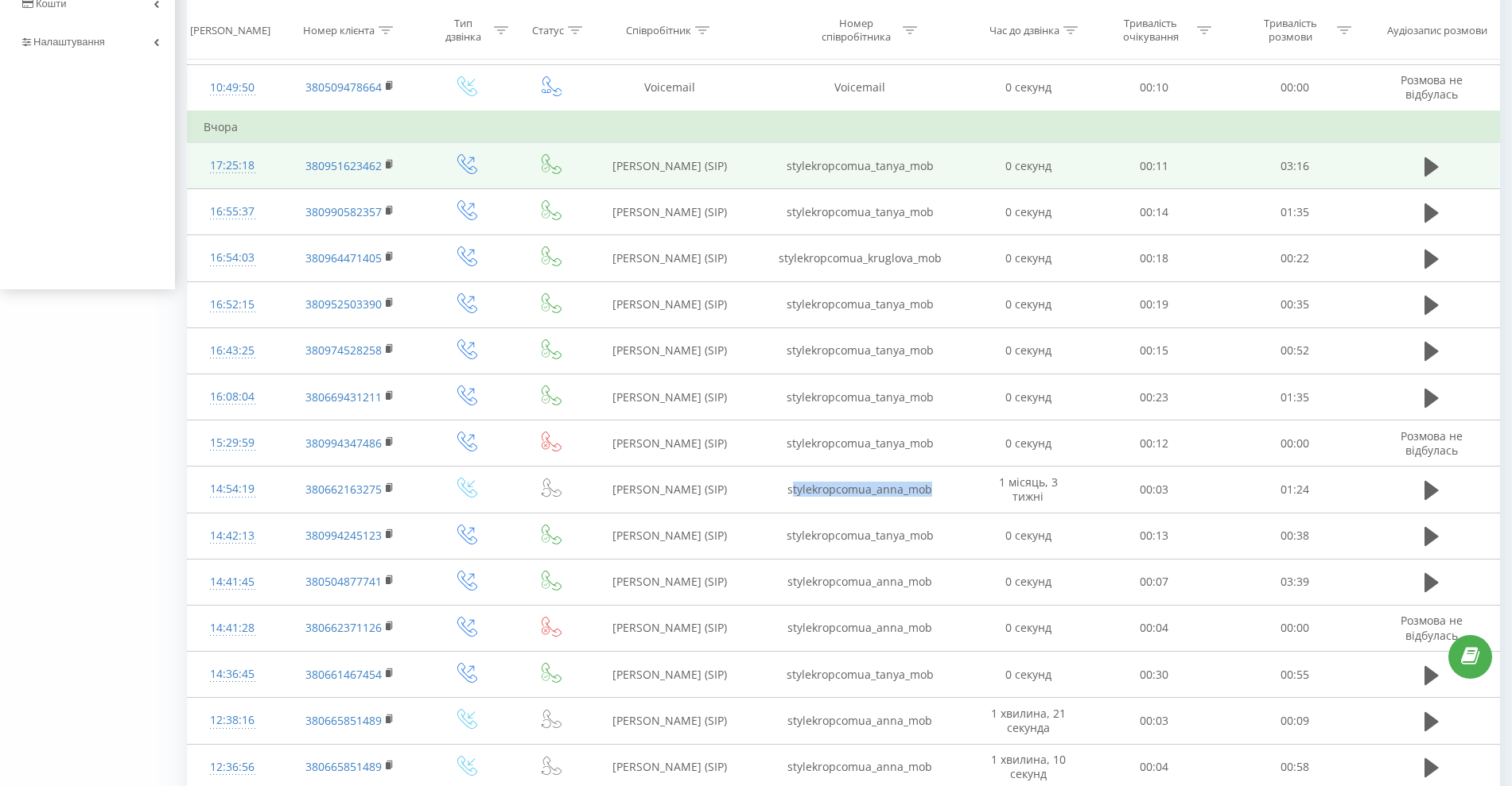
copy td "tylekropcomua_anna_mob"
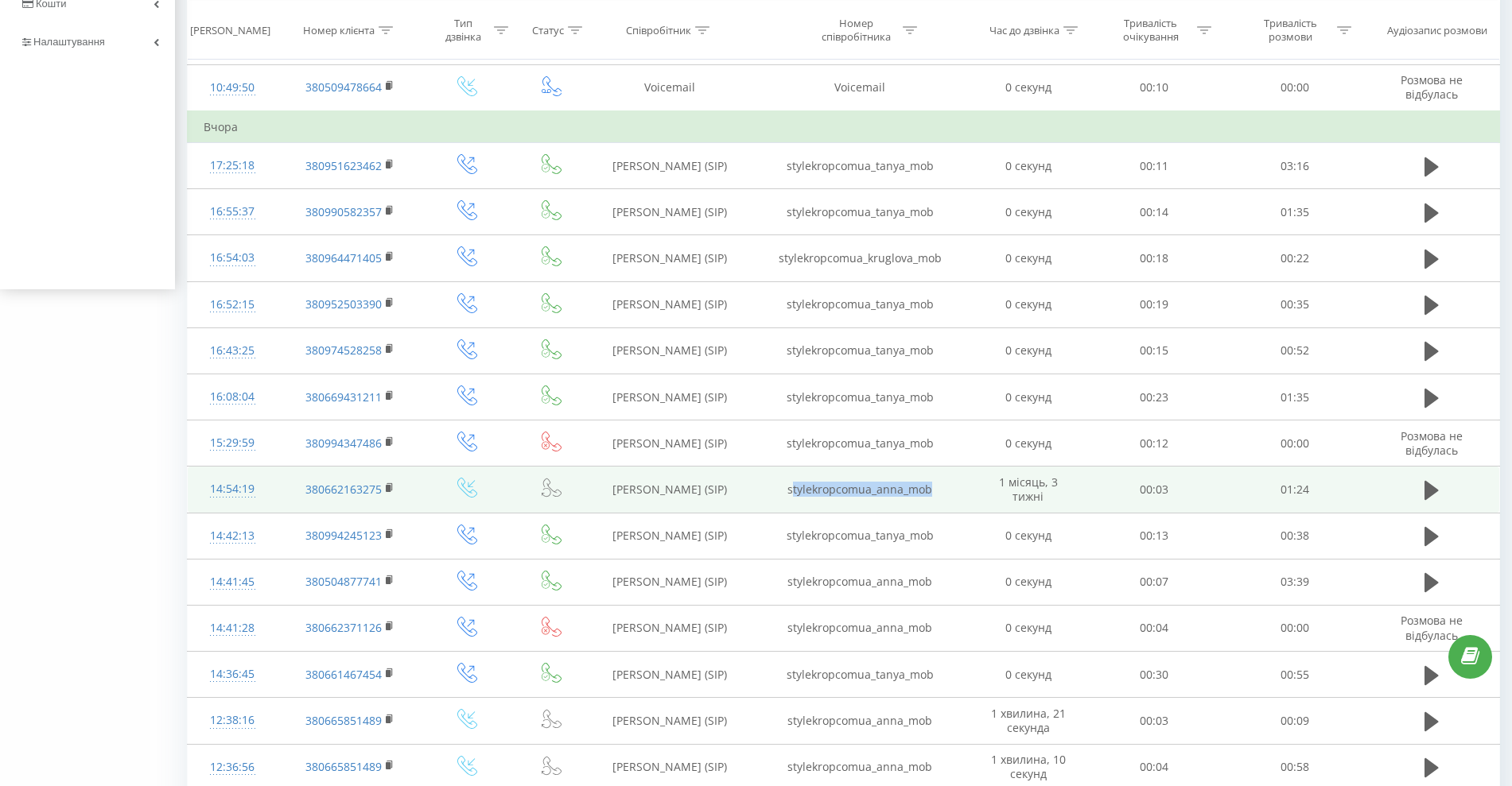
click at [855, 486] on td "stylekropcomua_anna_mob" at bounding box center [859, 489] width 225 height 46
click at [782, 487] on td "stylekropcomua_anna_mob" at bounding box center [859, 489] width 225 height 46
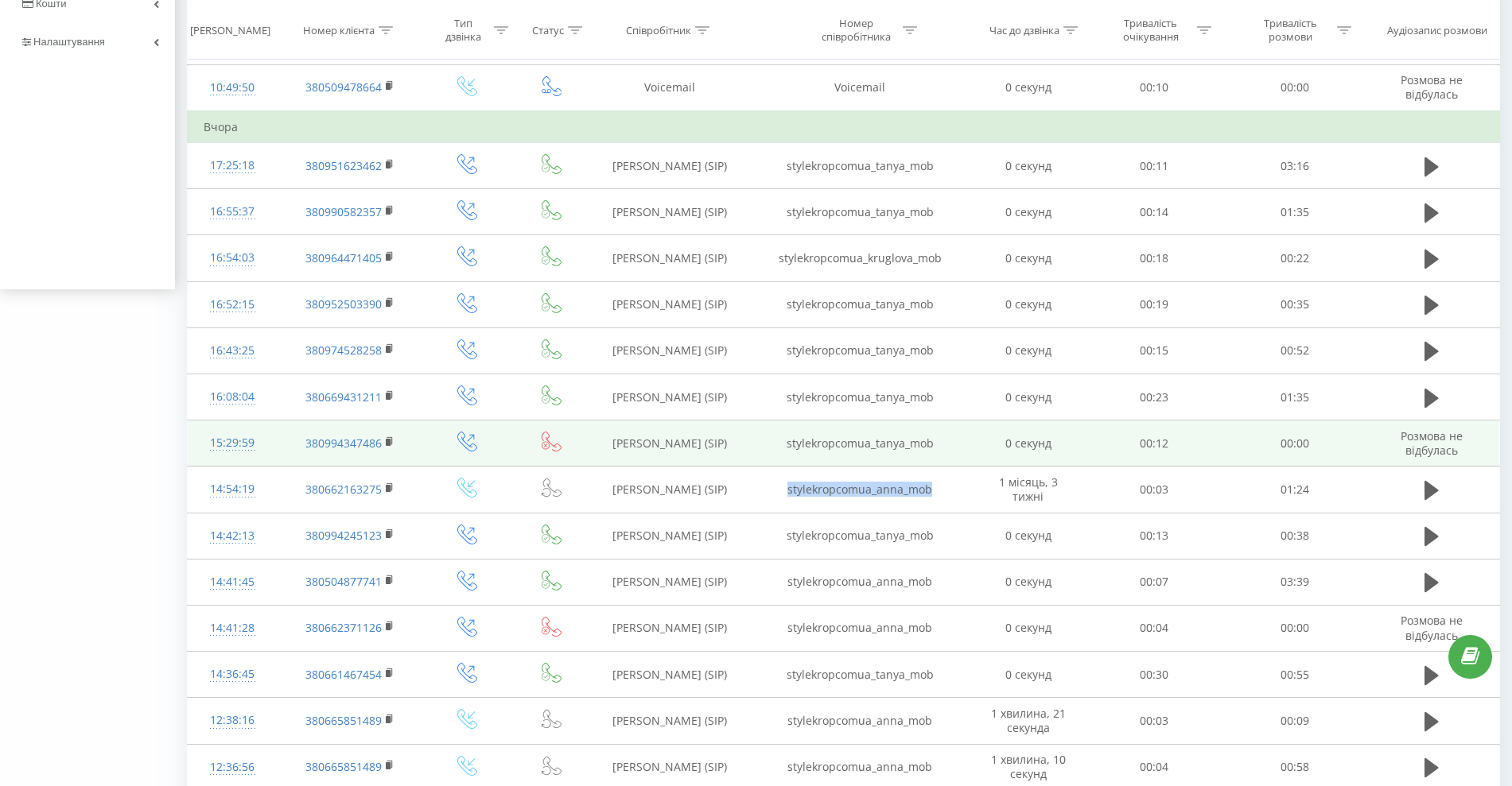
drag, startPoint x: 894, startPoint y: 489, endPoint x: 984, endPoint y: 434, distance: 105.5
click at [962, 489] on td "stylekropcomua_anna_mob" at bounding box center [859, 489] width 225 height 46
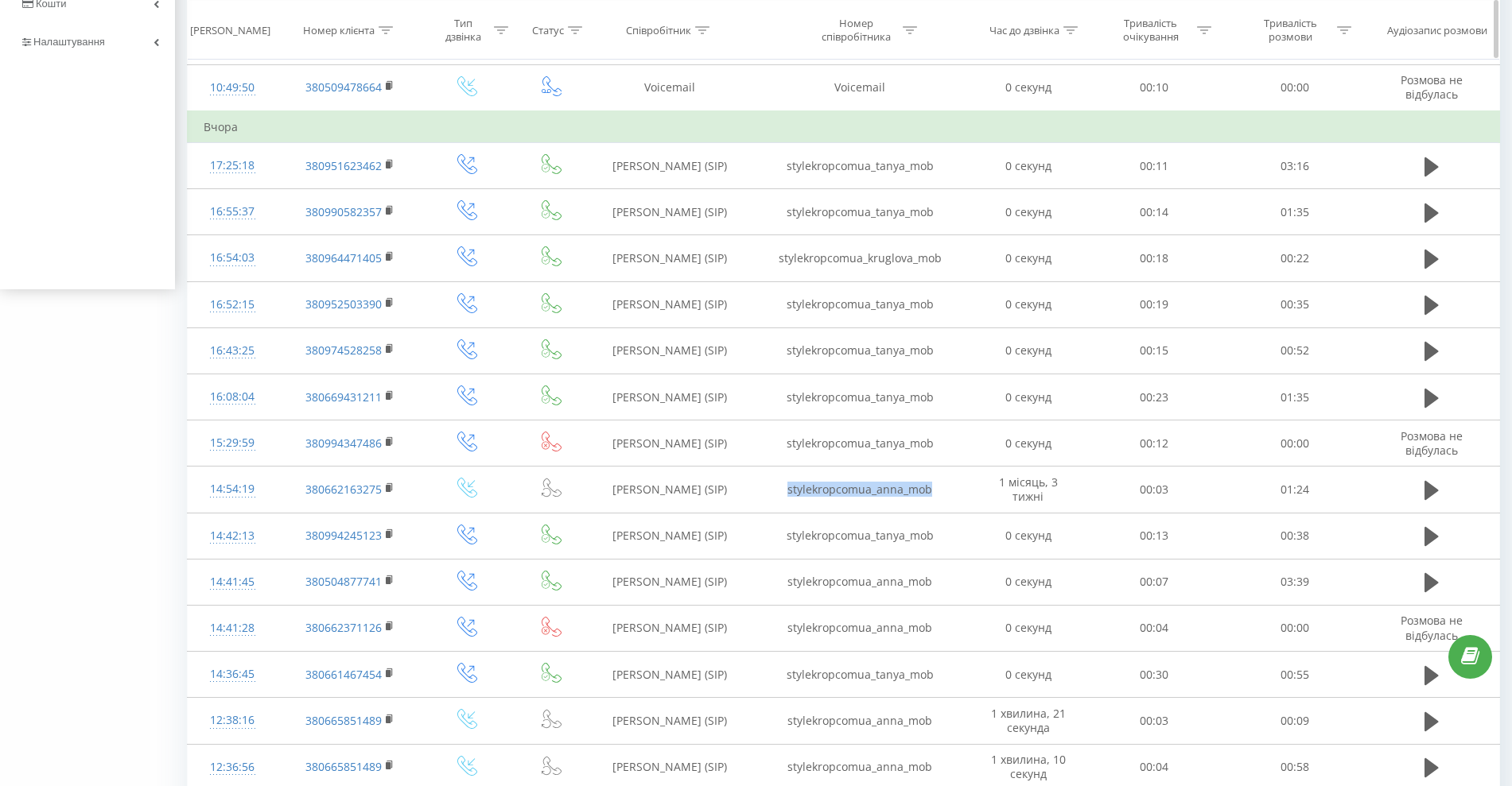
copy td "stylekropcomua_anna_mob"
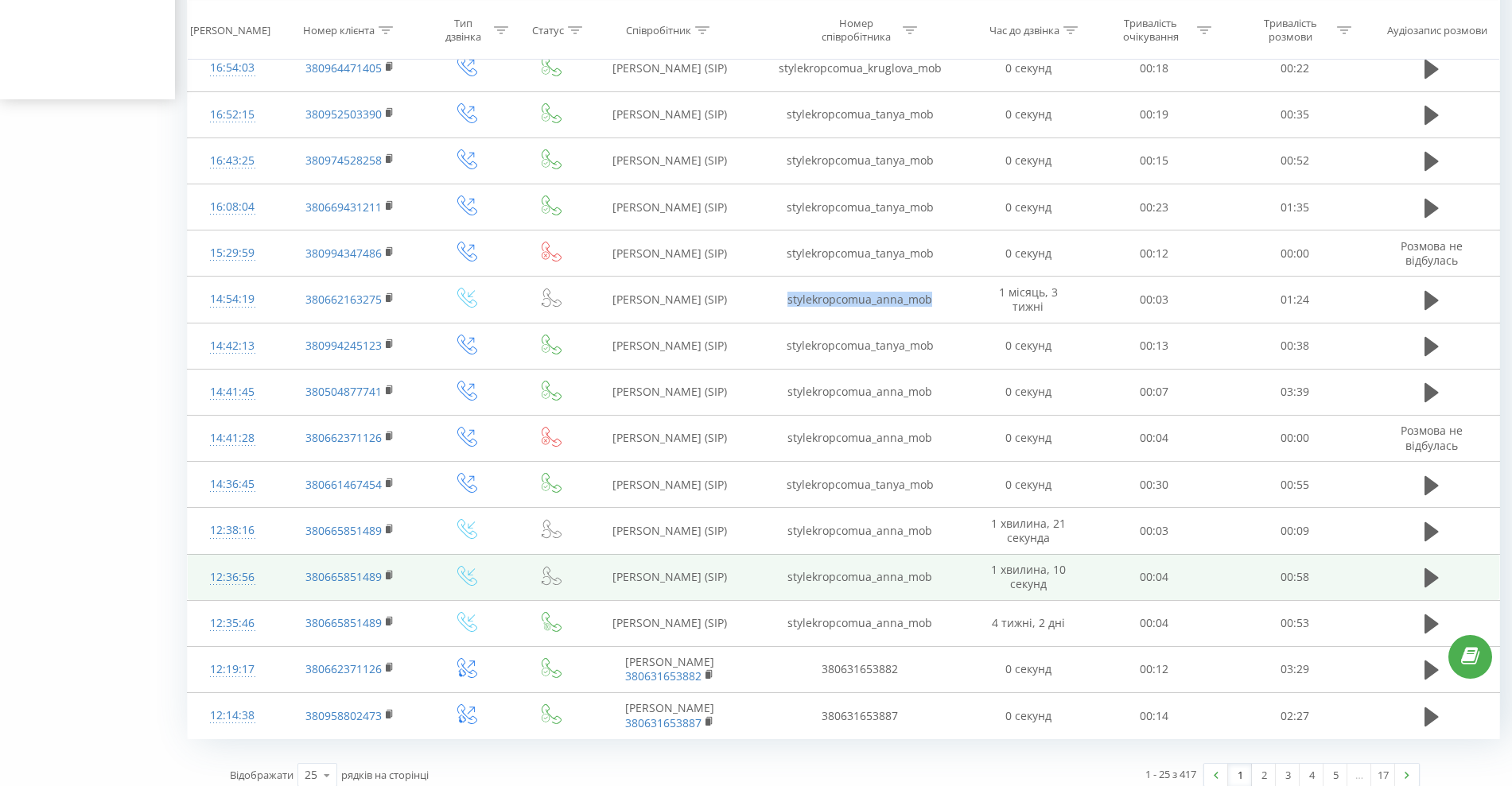
scroll to position [696, 0]
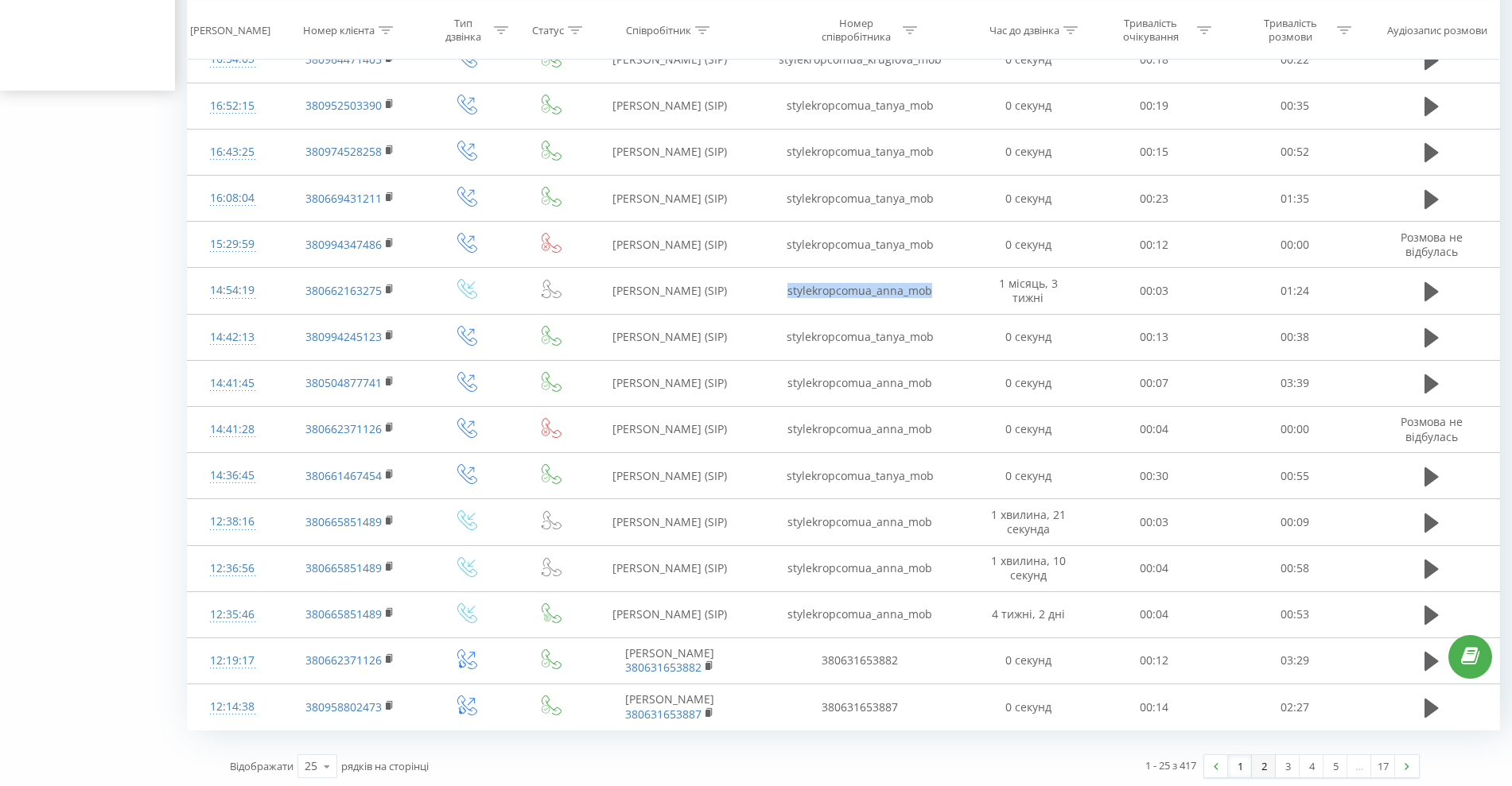
click at [1270, 771] on link "2" at bounding box center [1263, 766] width 24 height 22
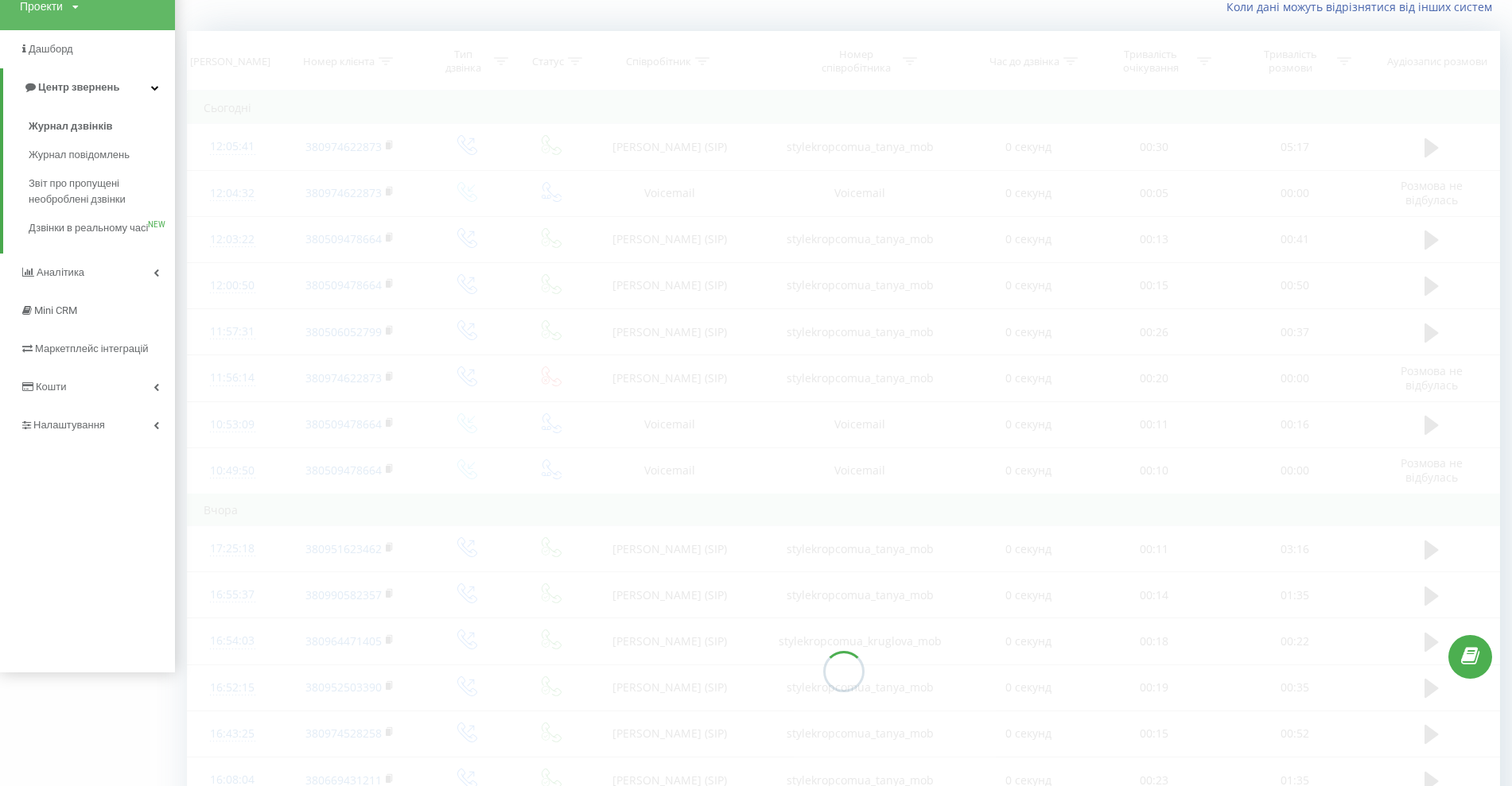
scroll to position [105, 0]
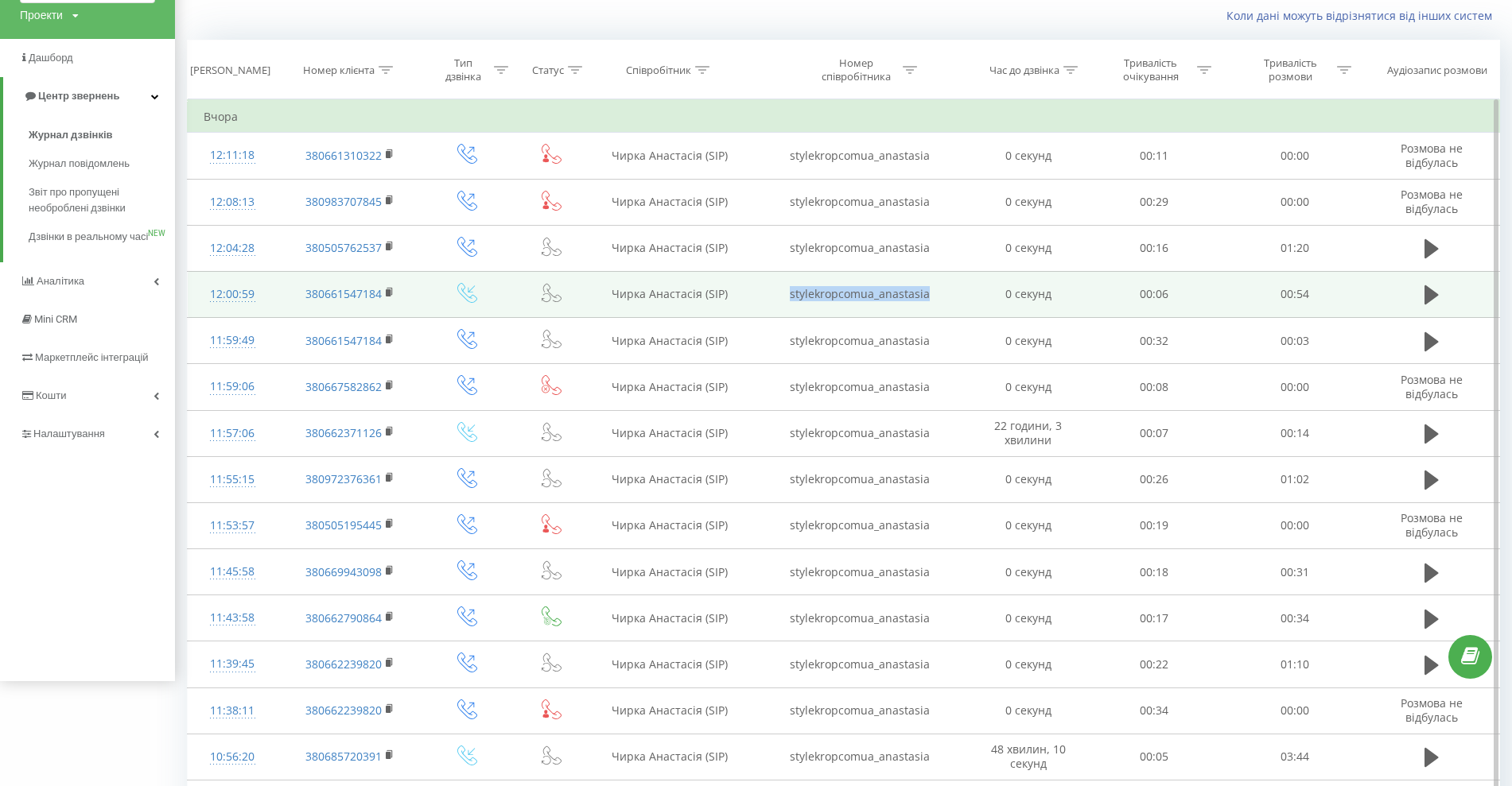
drag, startPoint x: 883, startPoint y: 304, endPoint x: 762, endPoint y: 295, distance: 121.3
click at [762, 295] on td "stylekropcomua_anastasia" at bounding box center [859, 294] width 225 height 46
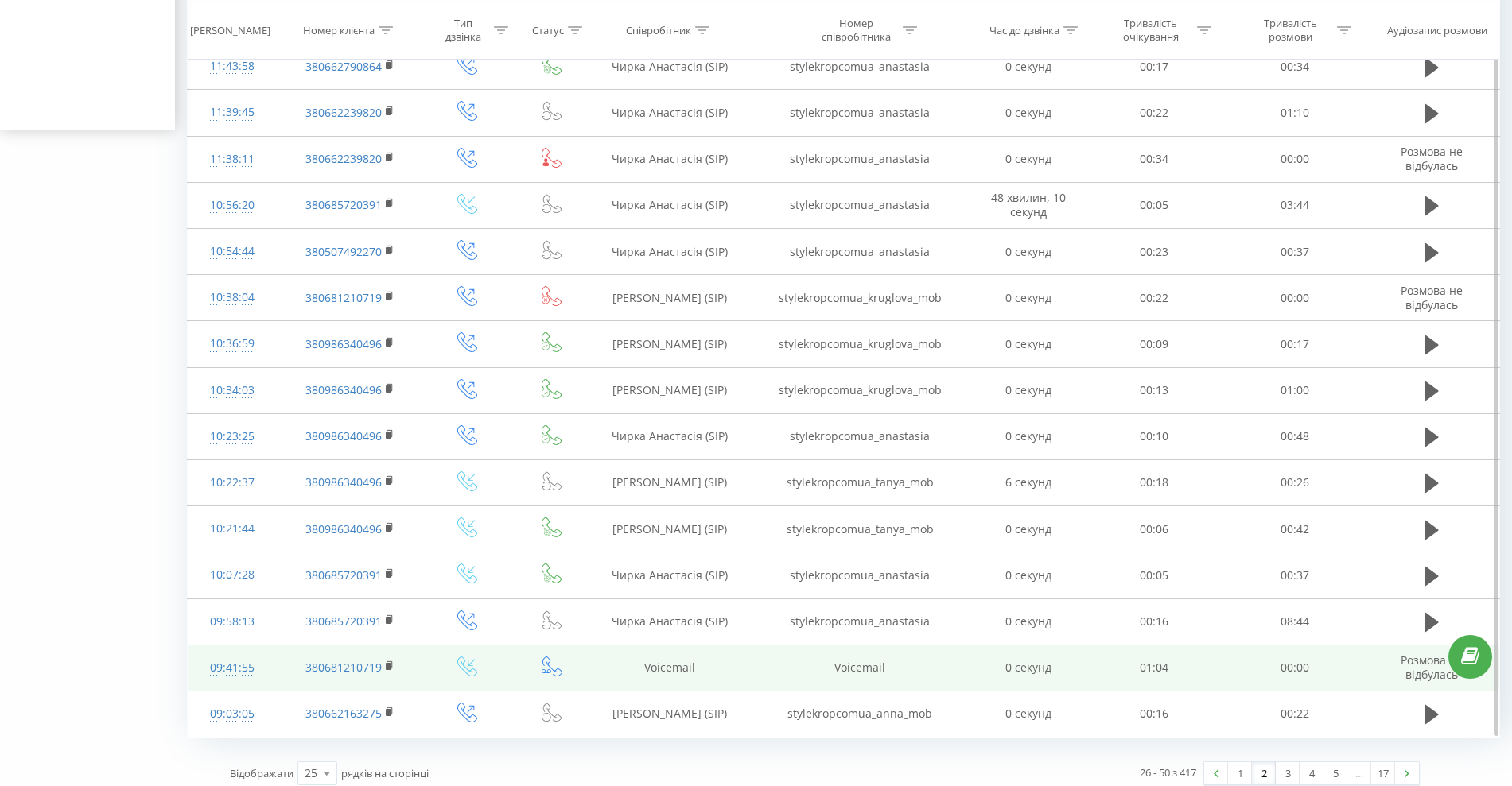
scroll to position [668, 0]
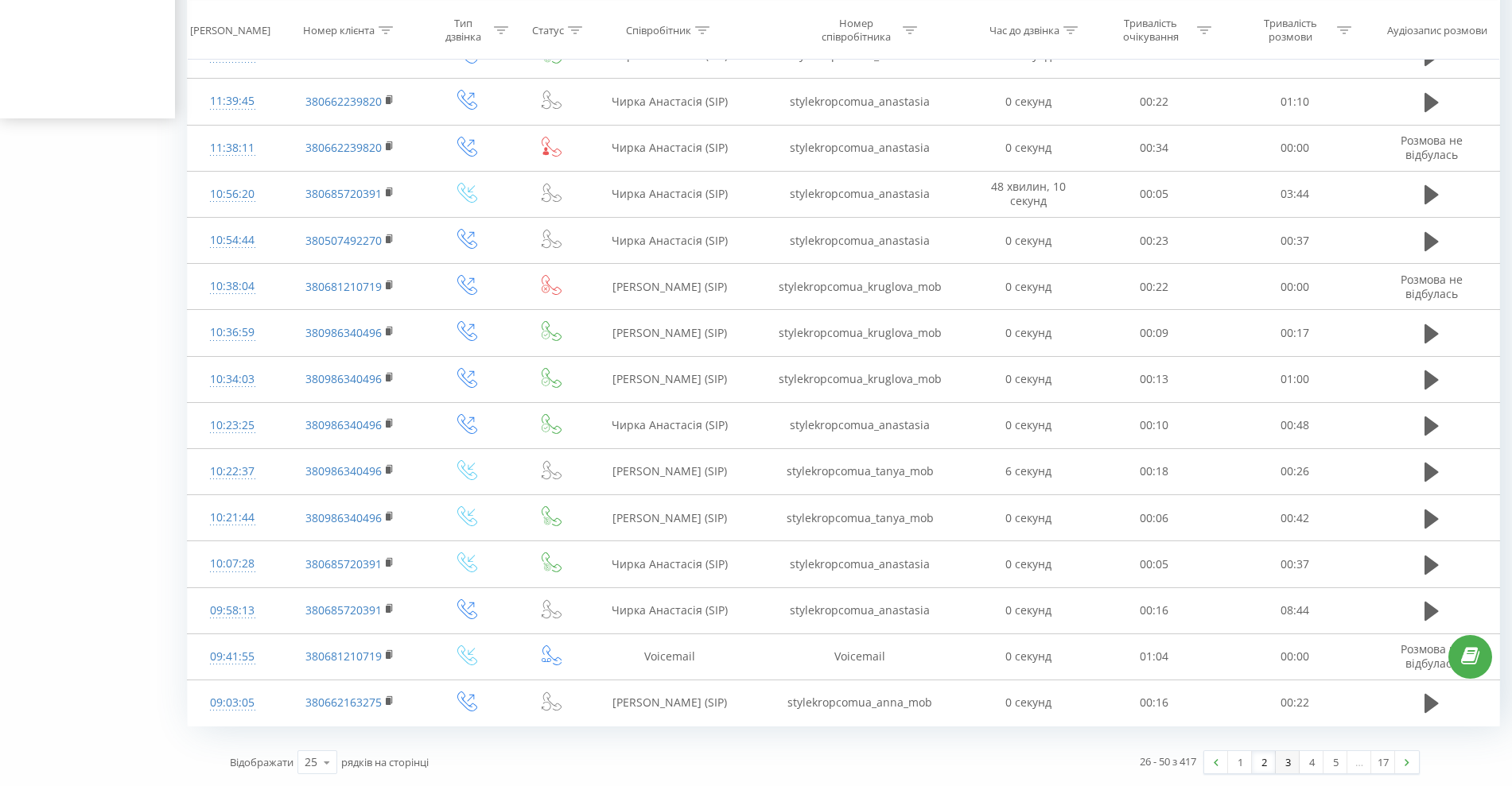
click at [1290, 767] on link "3" at bounding box center [1287, 762] width 24 height 22
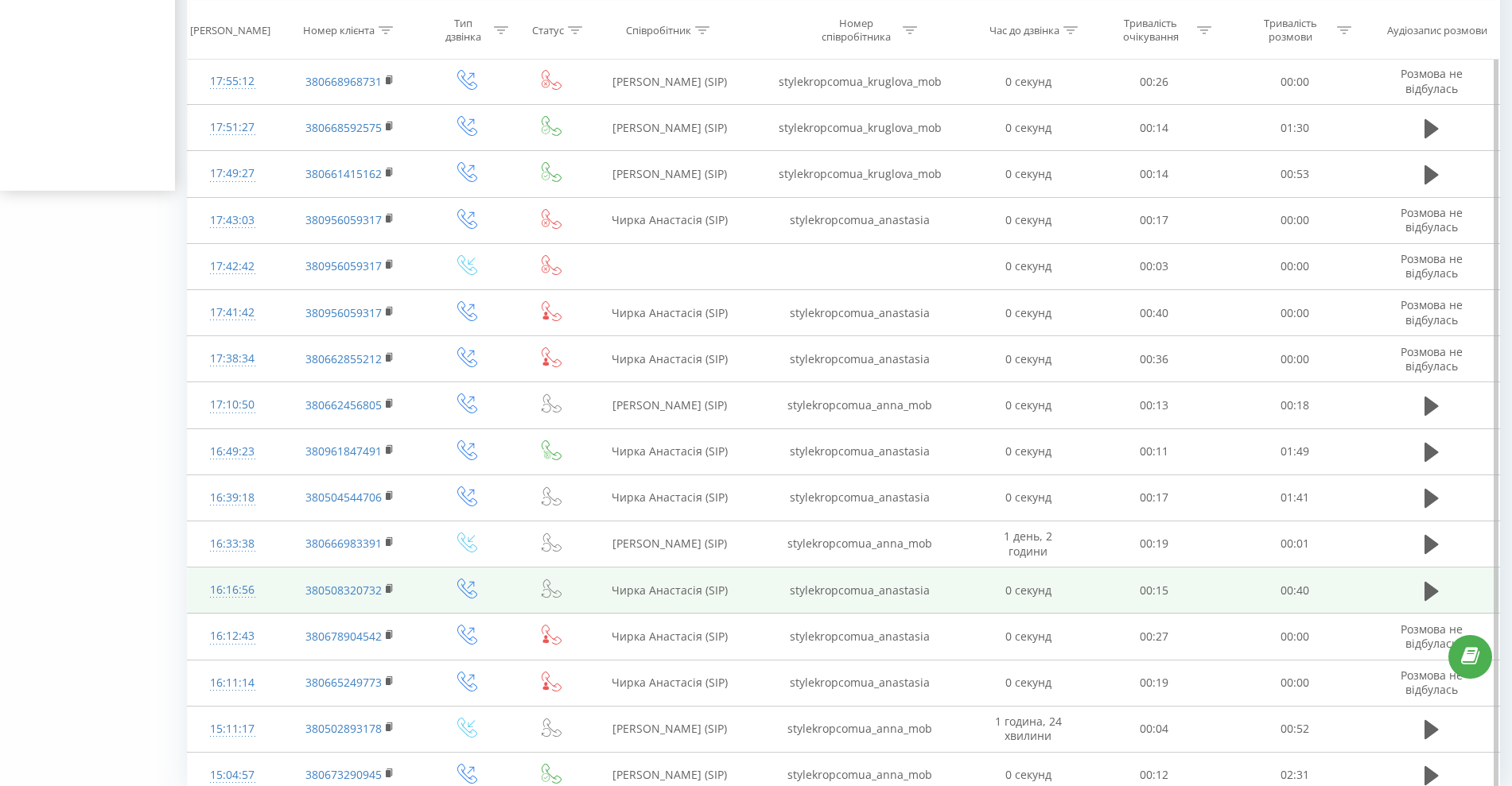
scroll to position [668, 0]
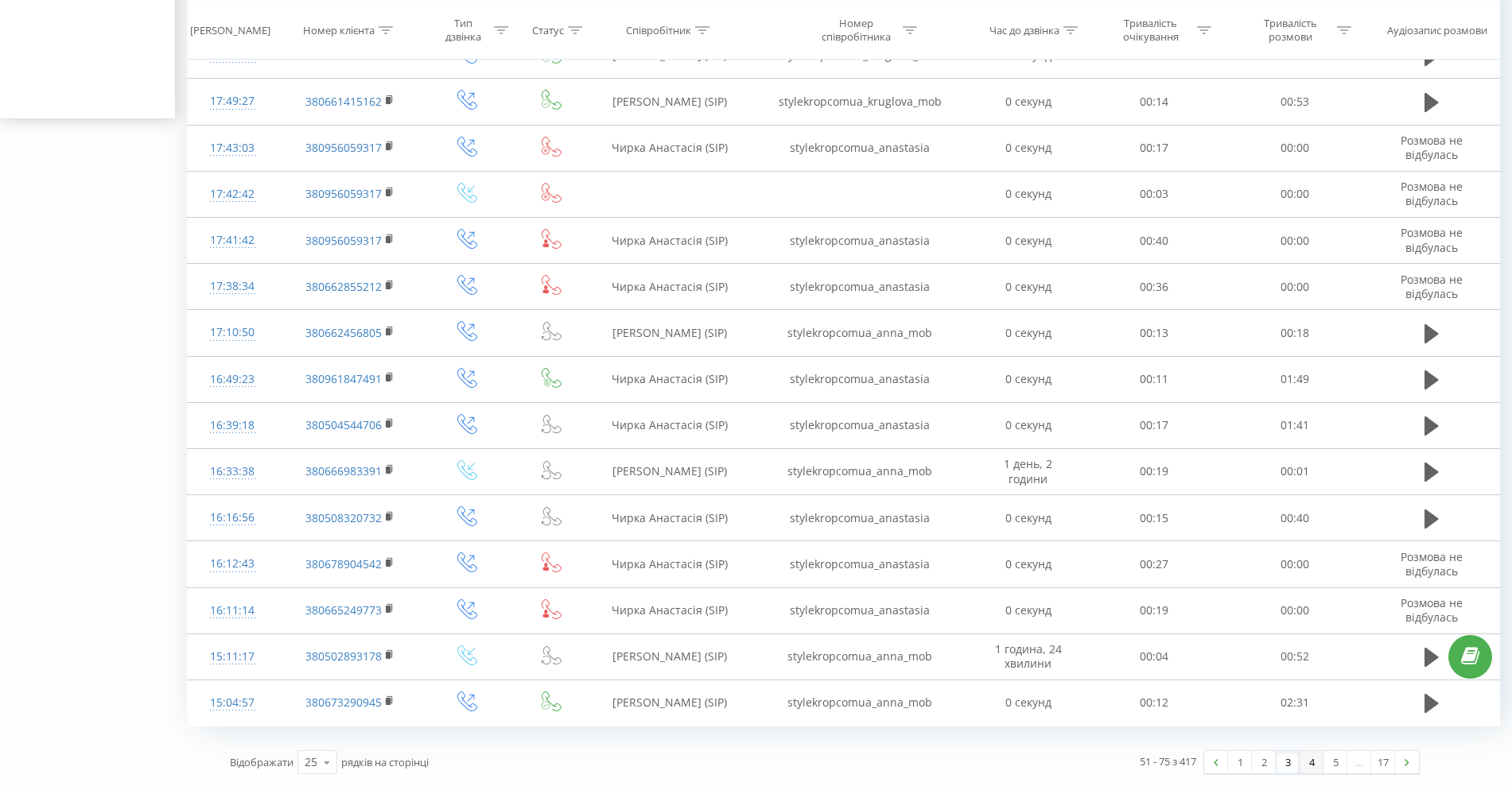
click at [1309, 771] on link "4" at bounding box center [1311, 762] width 24 height 22
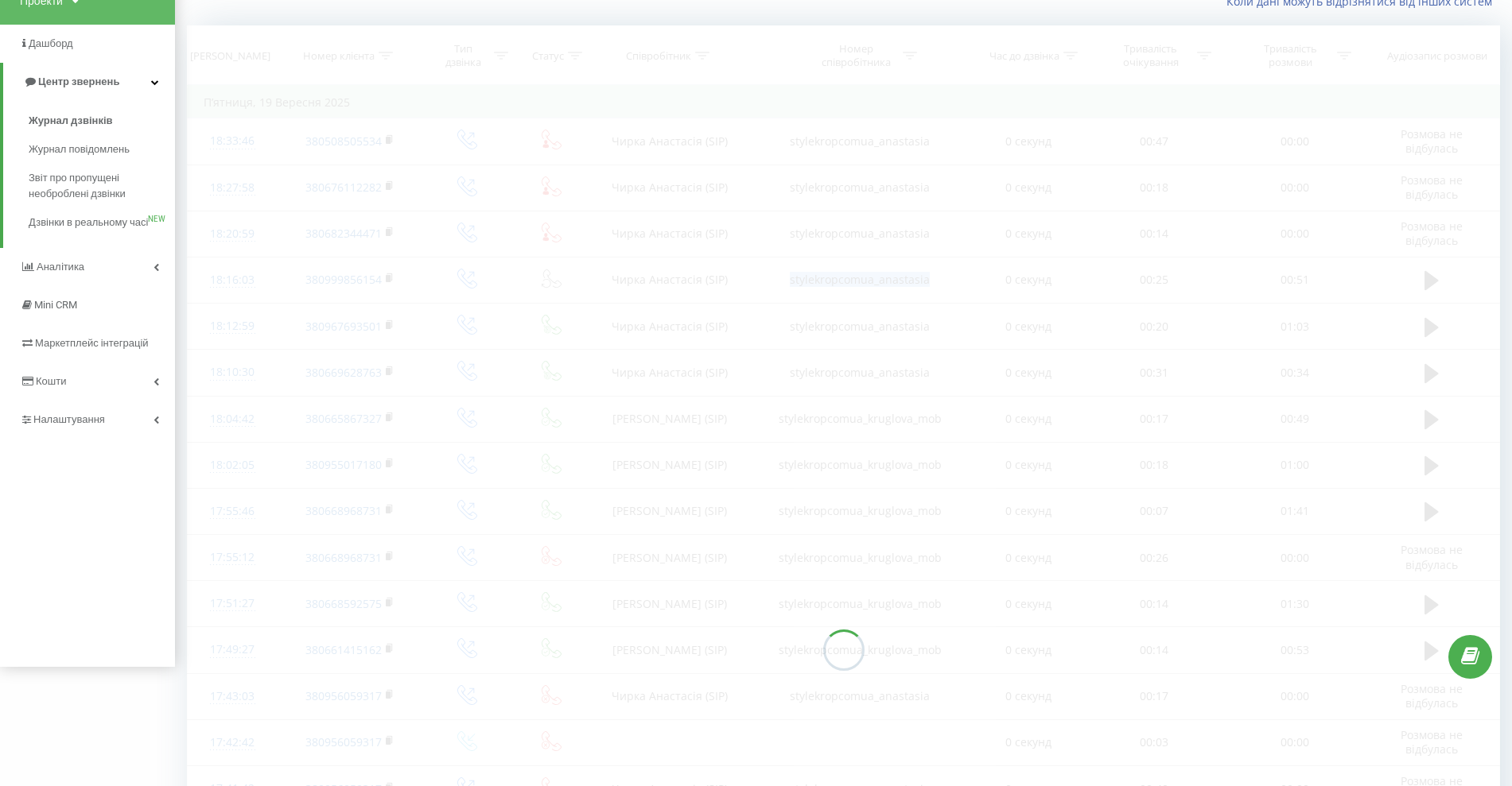
scroll to position [105, 0]
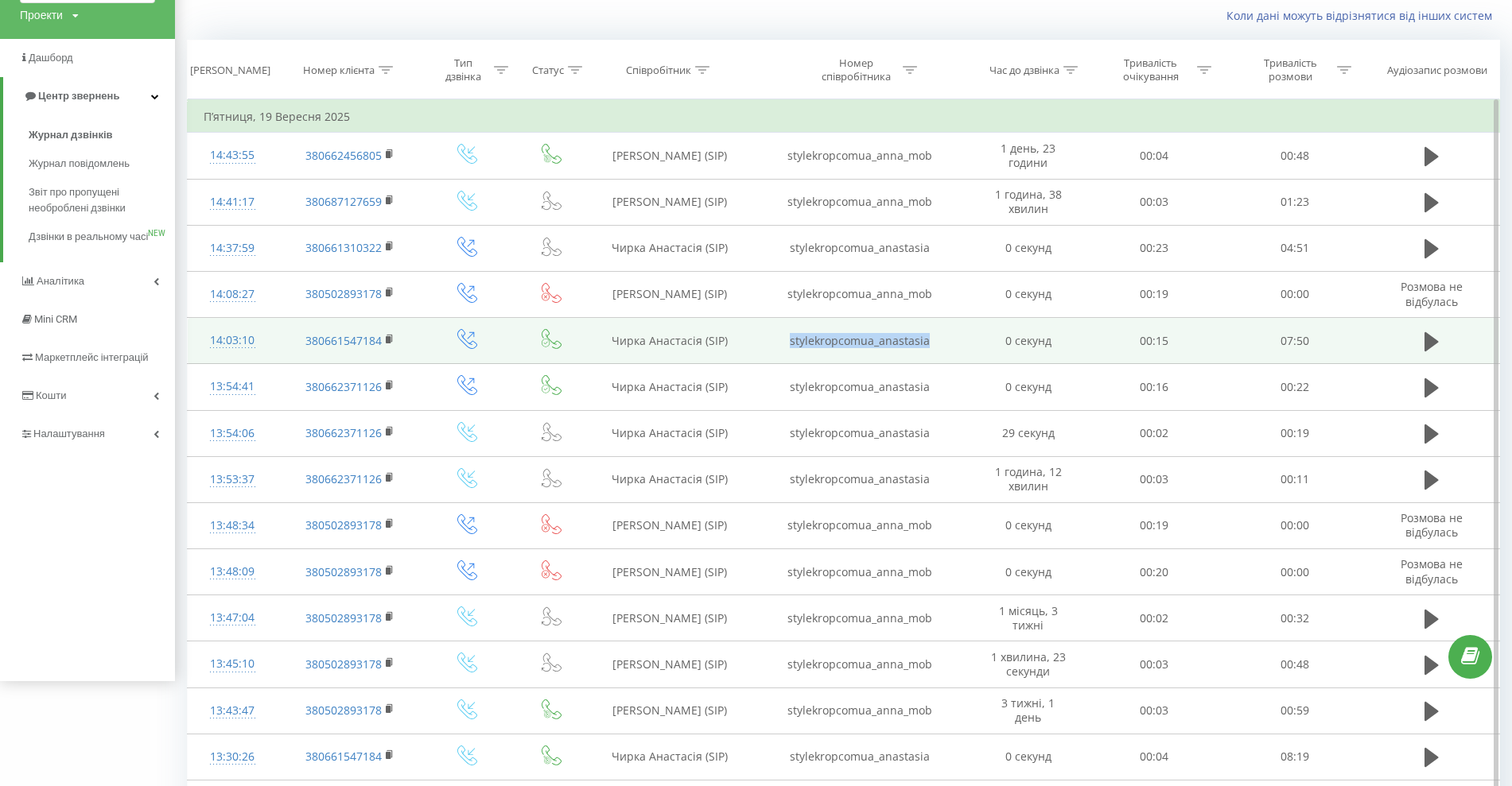
drag, startPoint x: 934, startPoint y: 335, endPoint x: 773, endPoint y: 328, distance: 161.2
click at [773, 328] on td "stylekropcomua_anastasia" at bounding box center [859, 340] width 225 height 46
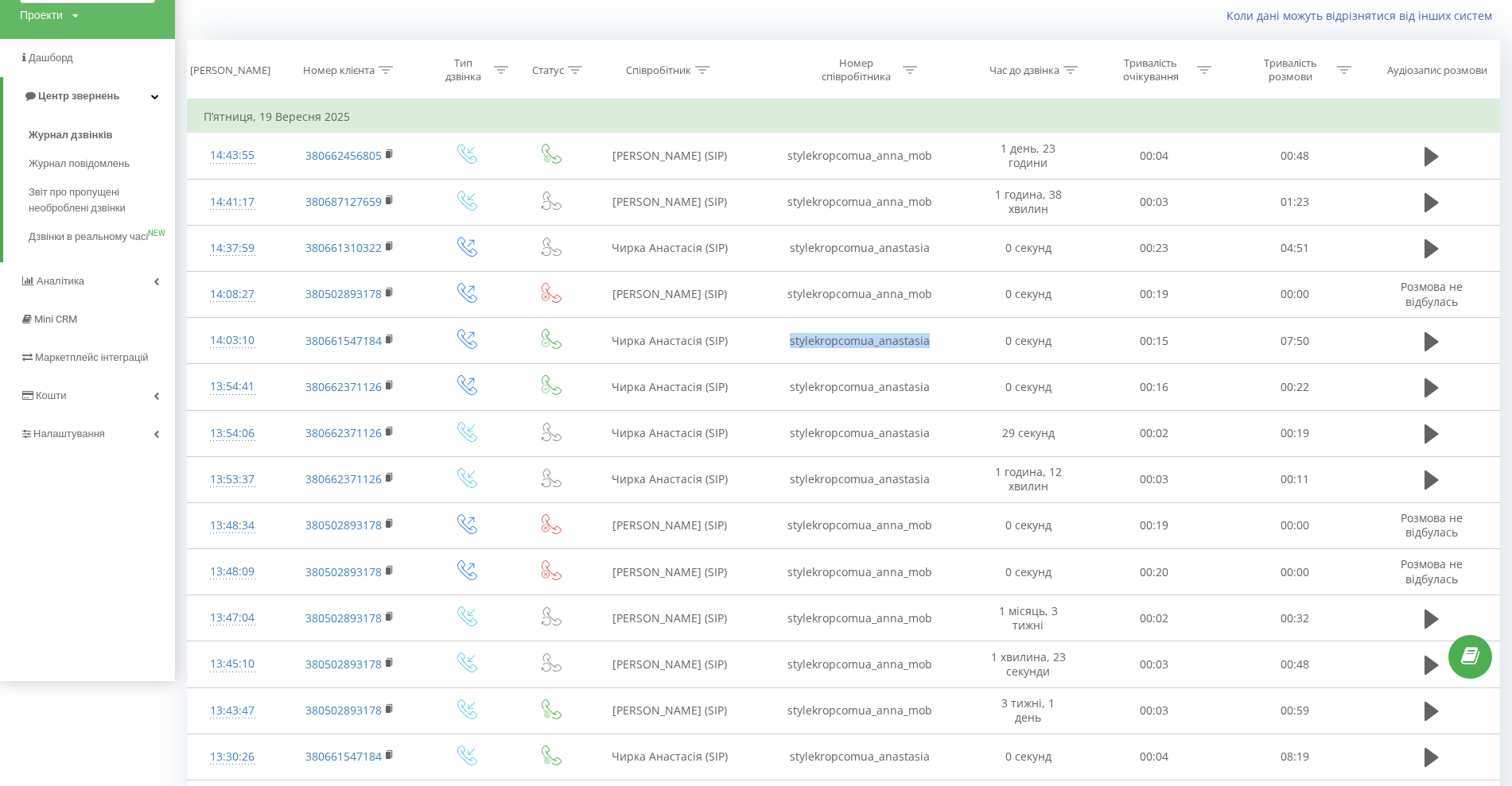
copy td "stylekropcomua_anastasia"
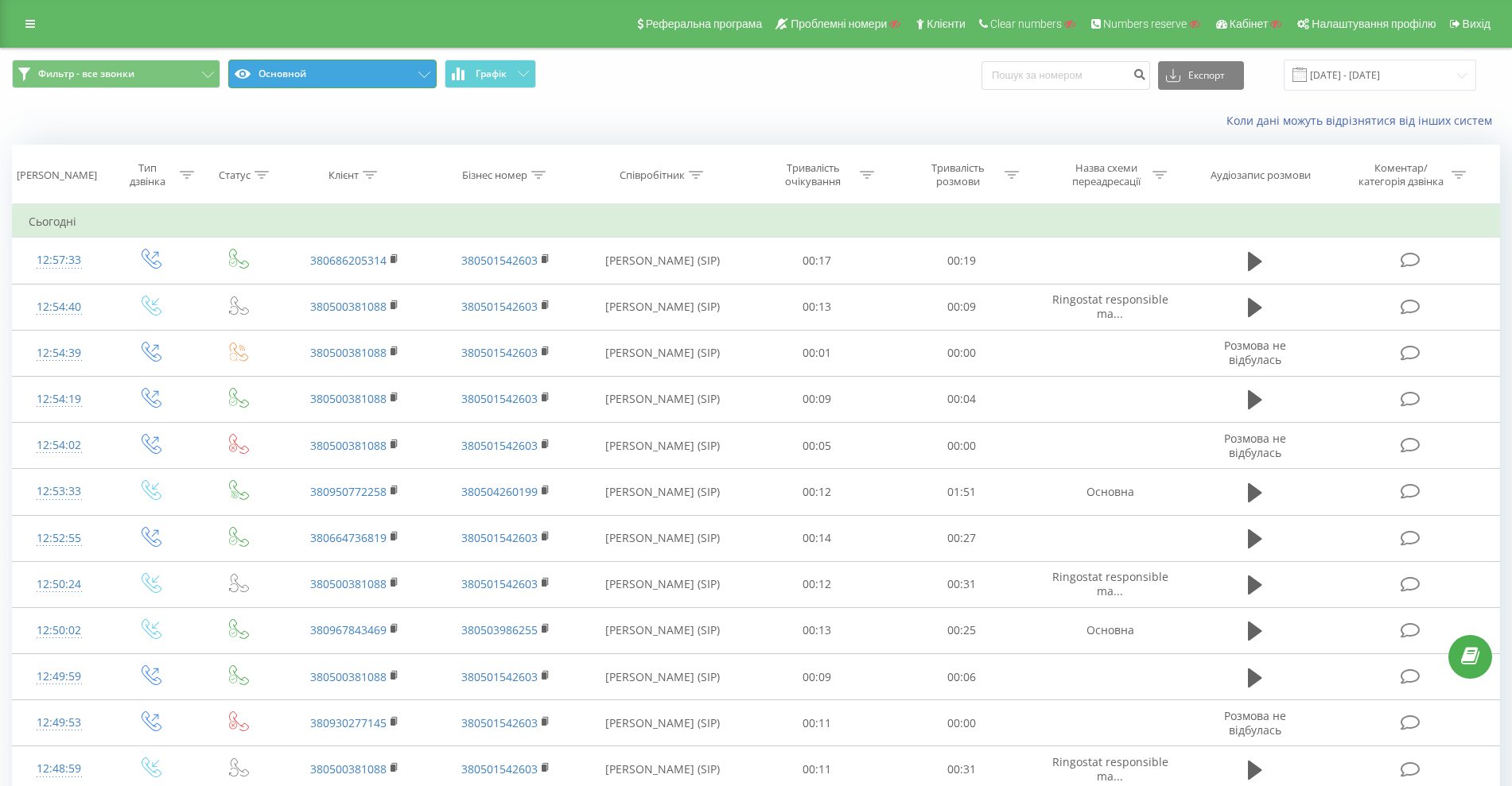
click at [336, 79] on button "Основной" at bounding box center [332, 74] width 208 height 28
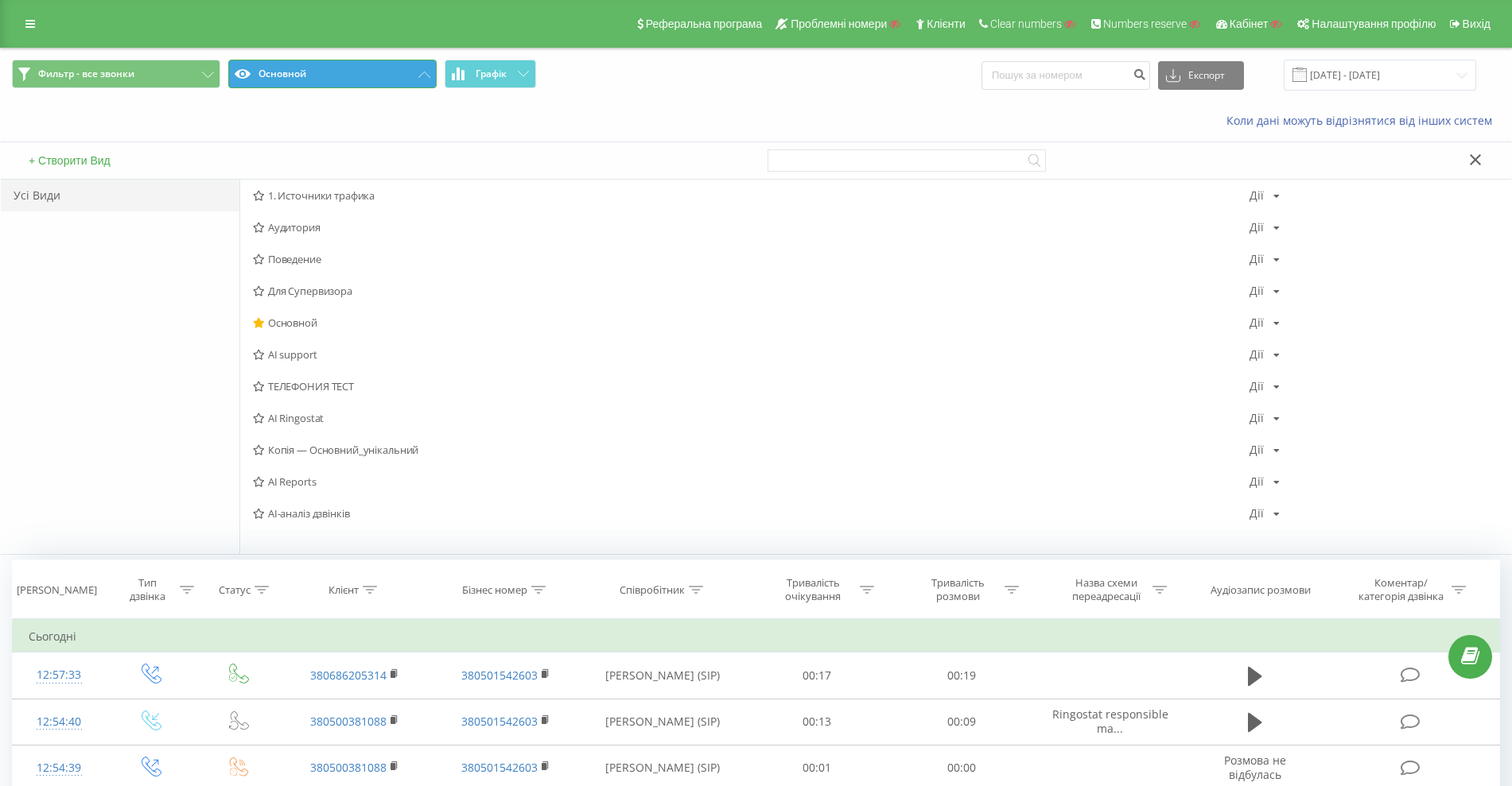
click at [336, 79] on button "Основной" at bounding box center [332, 74] width 208 height 28
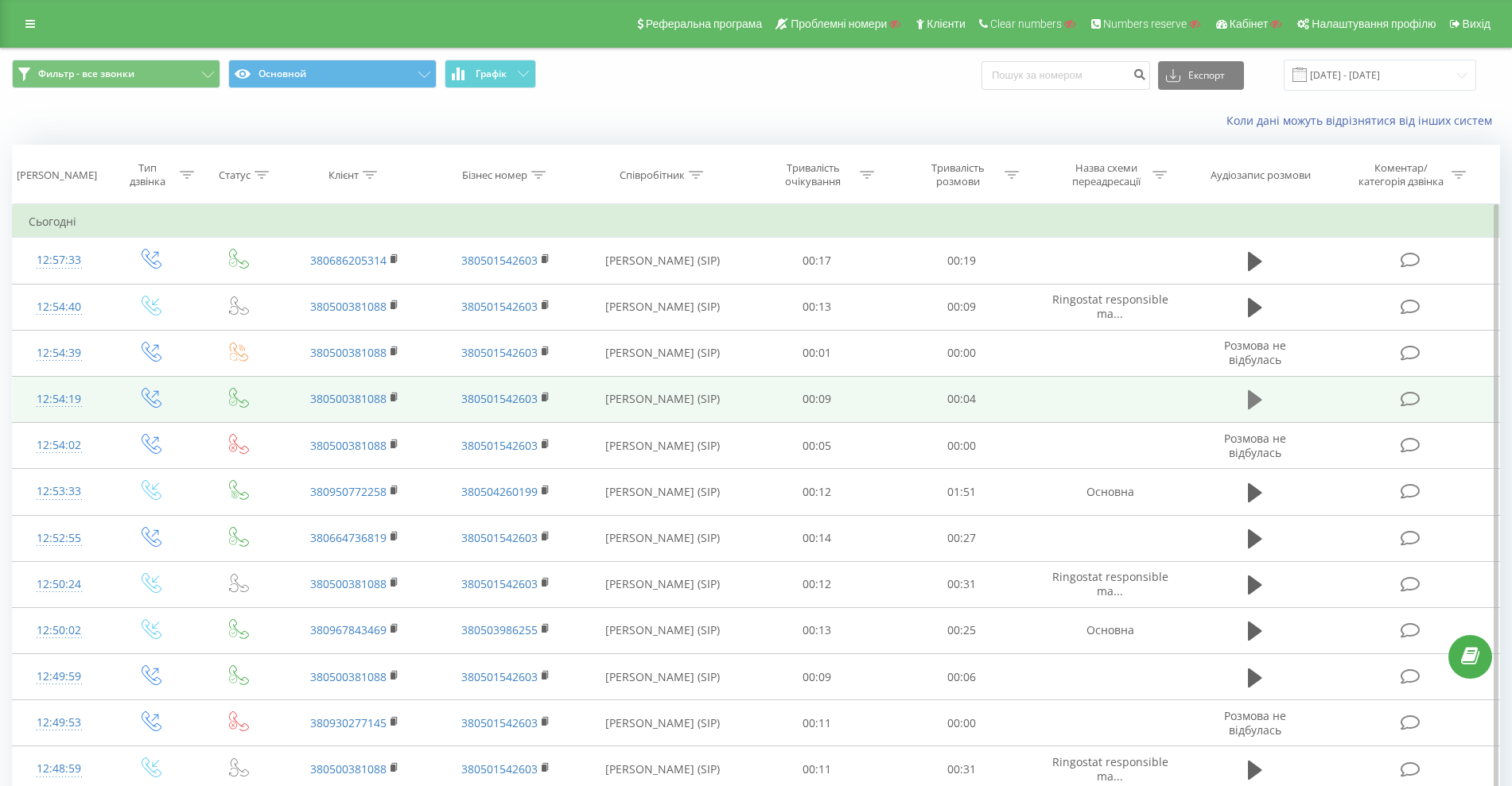
click at [1249, 401] on icon at bounding box center [1256, 400] width 15 height 19
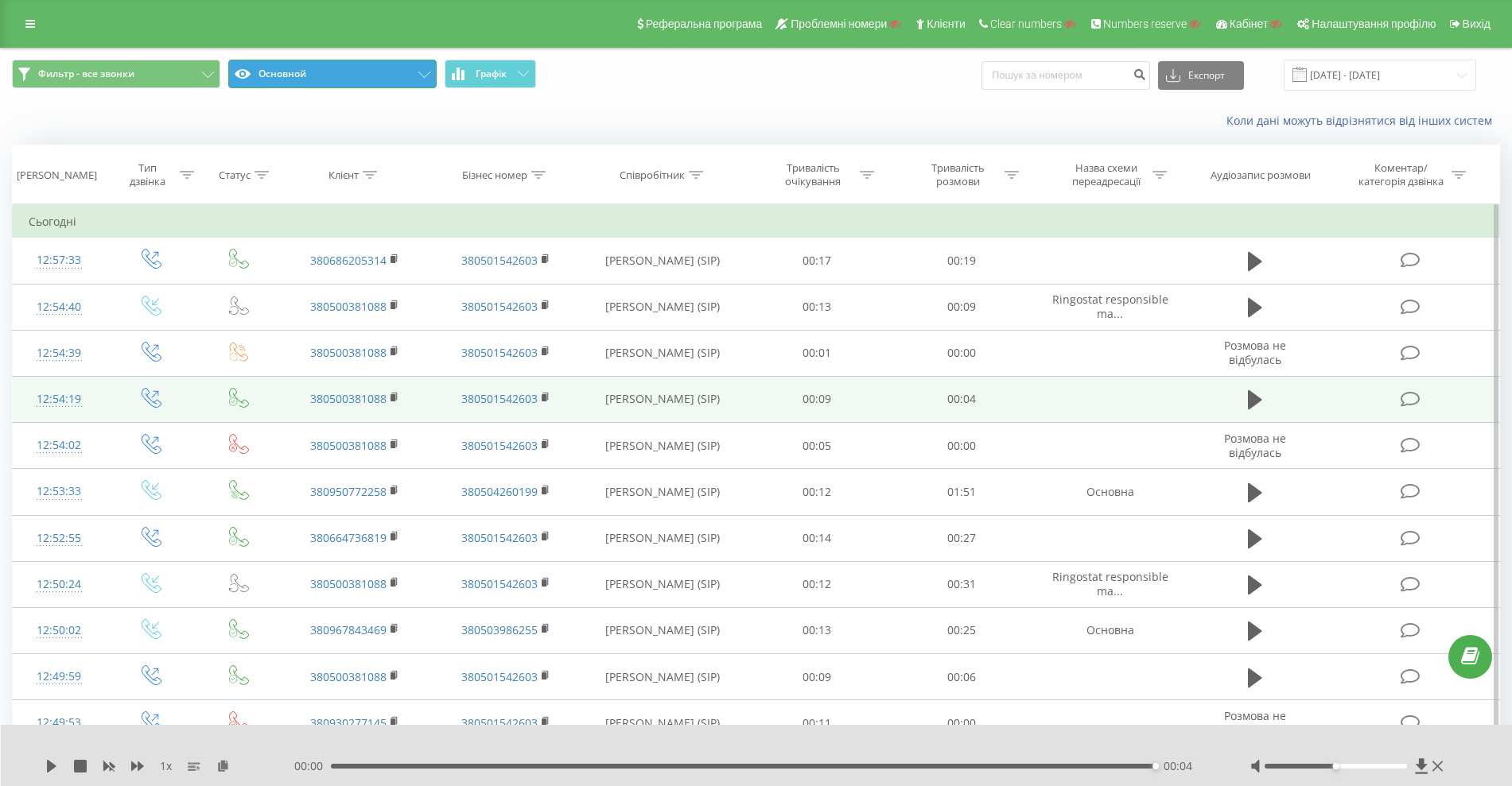
click at [406, 88] on button "Основной" at bounding box center [332, 74] width 208 height 28
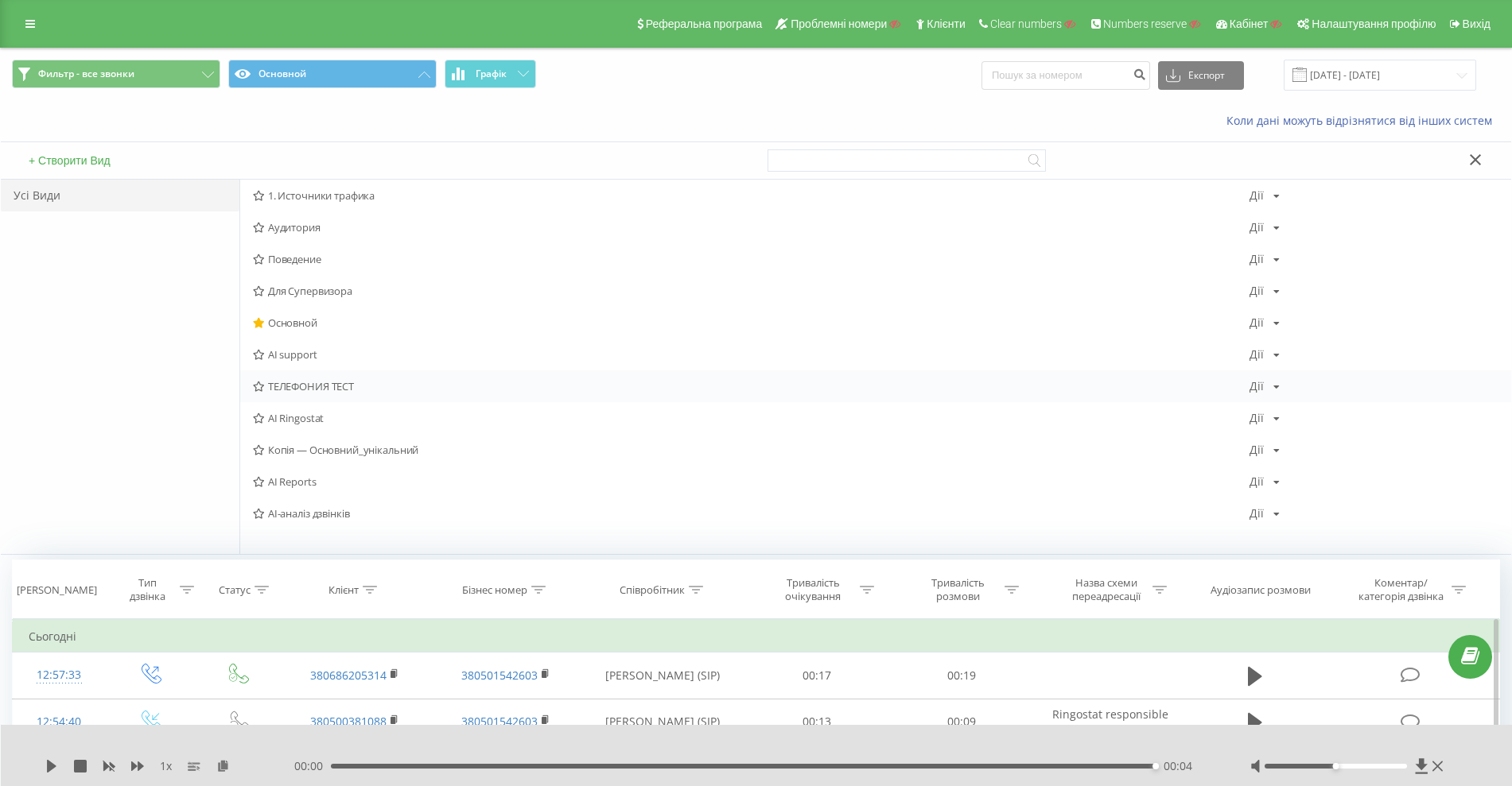
click at [299, 370] on div "ТЕЛЕФОНИЯ ТЕСТ Дії Редагувати Копіювати Видалити За замовчуванням Поділитися" at bounding box center [876, 386] width 1271 height 32
click at [301, 385] on span "ТЕЛЕФОНИЯ ТЕСТ" at bounding box center [751, 387] width 996 height 11
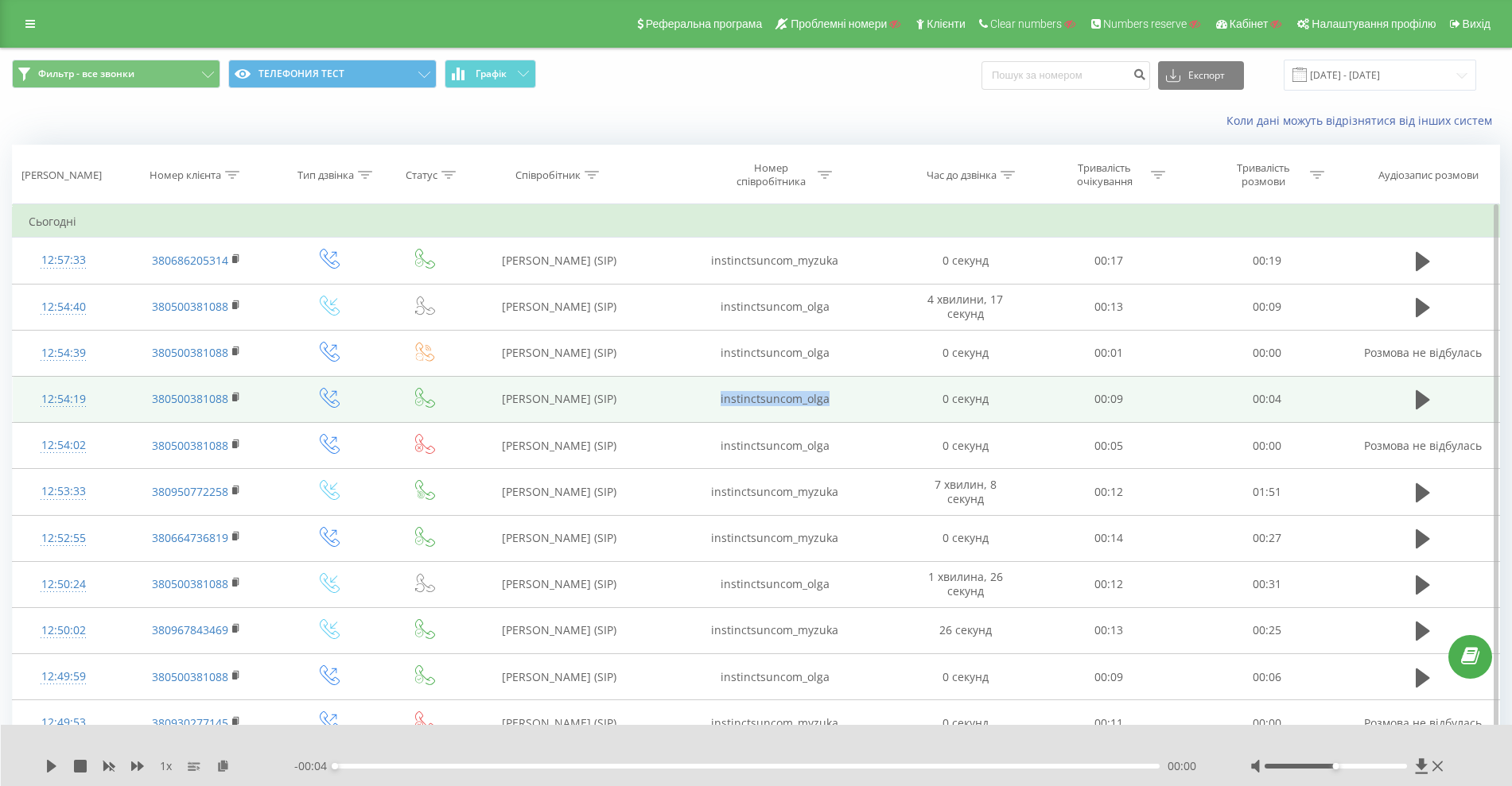
drag, startPoint x: 846, startPoint y: 406, endPoint x: 687, endPoint y: 395, distance: 159.4
click at [687, 395] on td "instinctsuncom_olga" at bounding box center [775, 399] width 255 height 46
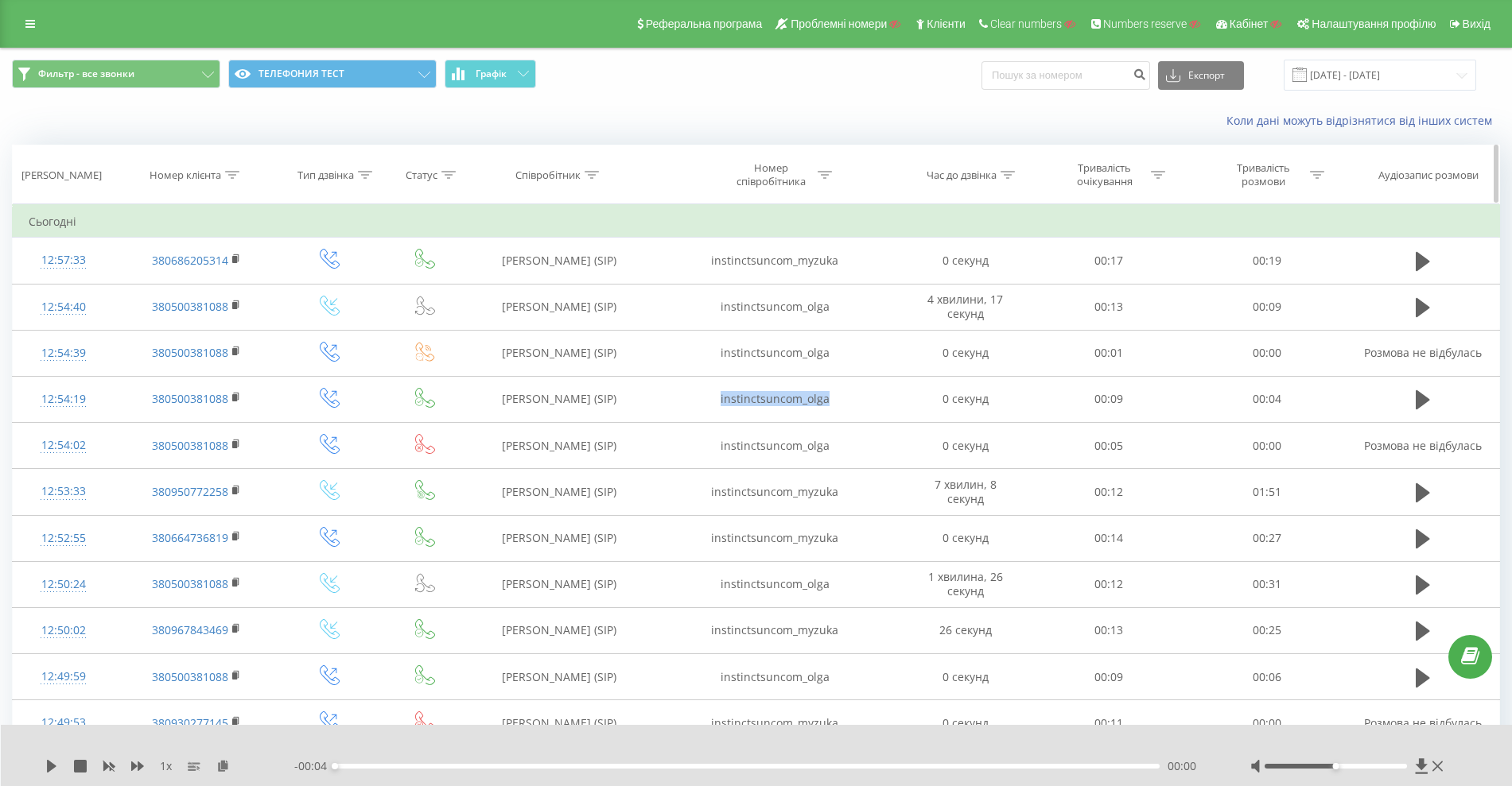
copy td "instinctsuncom_olga"
drag, startPoint x: 761, startPoint y: 143, endPoint x: 765, endPoint y: 153, distance: 10.8
click at [762, 144] on div "Фильтр - все звонки ТЕЛЕФОНИЯ ТЕСТ Графік Експорт .csv .xls .xlsx 21.08.2025 - …" at bounding box center [756, 751] width 1488 height 1405
click at [771, 173] on div "Номер співробітника" at bounding box center [771, 174] width 85 height 27
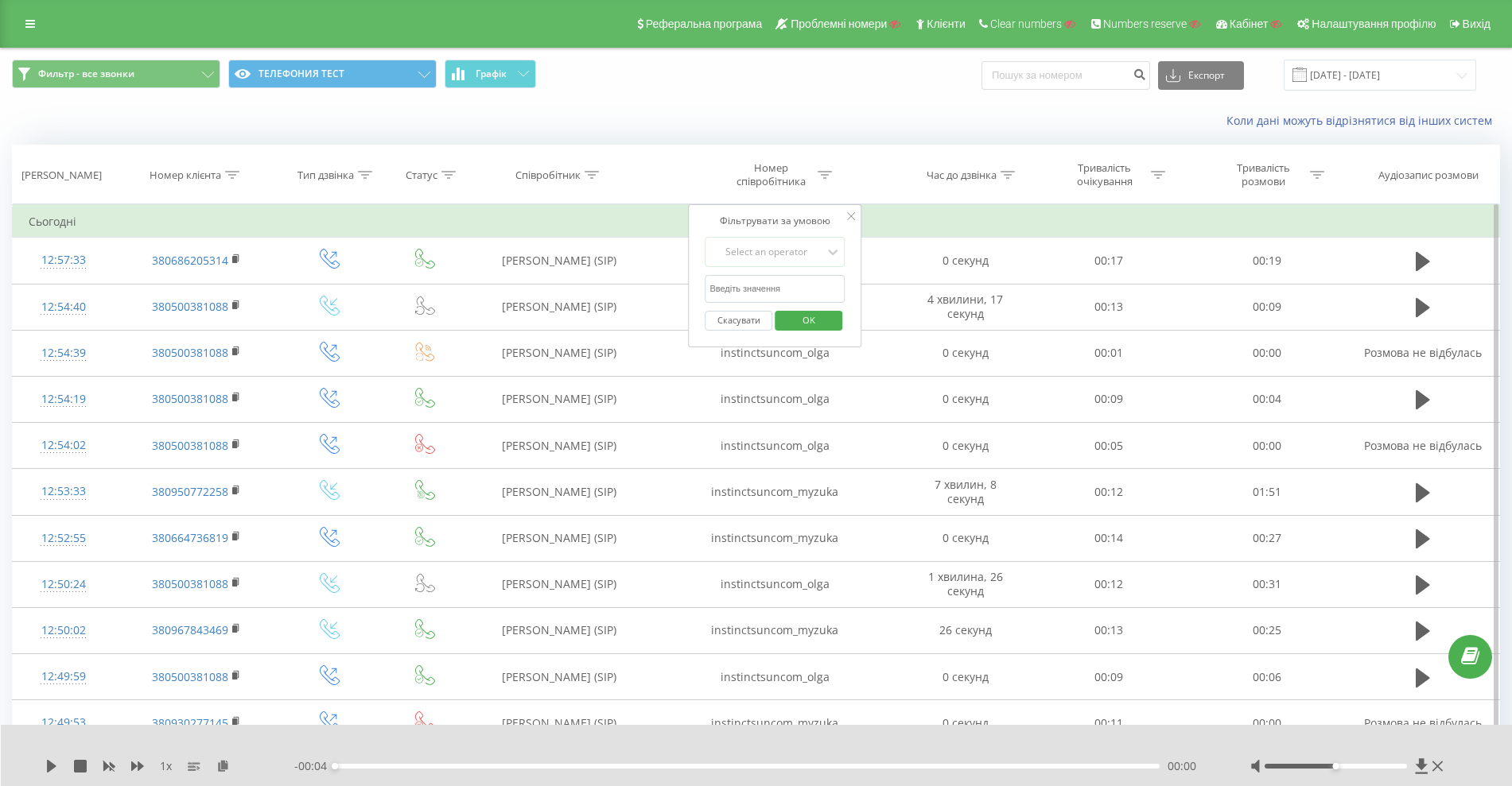
click at [758, 287] on input "text" at bounding box center [774, 288] width 140 height 28
paste input "instinctsuncom_olga"
type input "instinctsuncom_olga"
click at [766, 257] on div "Select an operator" at bounding box center [765, 252] width 113 height 13
click at [779, 417] on div "Містить" at bounding box center [774, 425] width 139 height 25
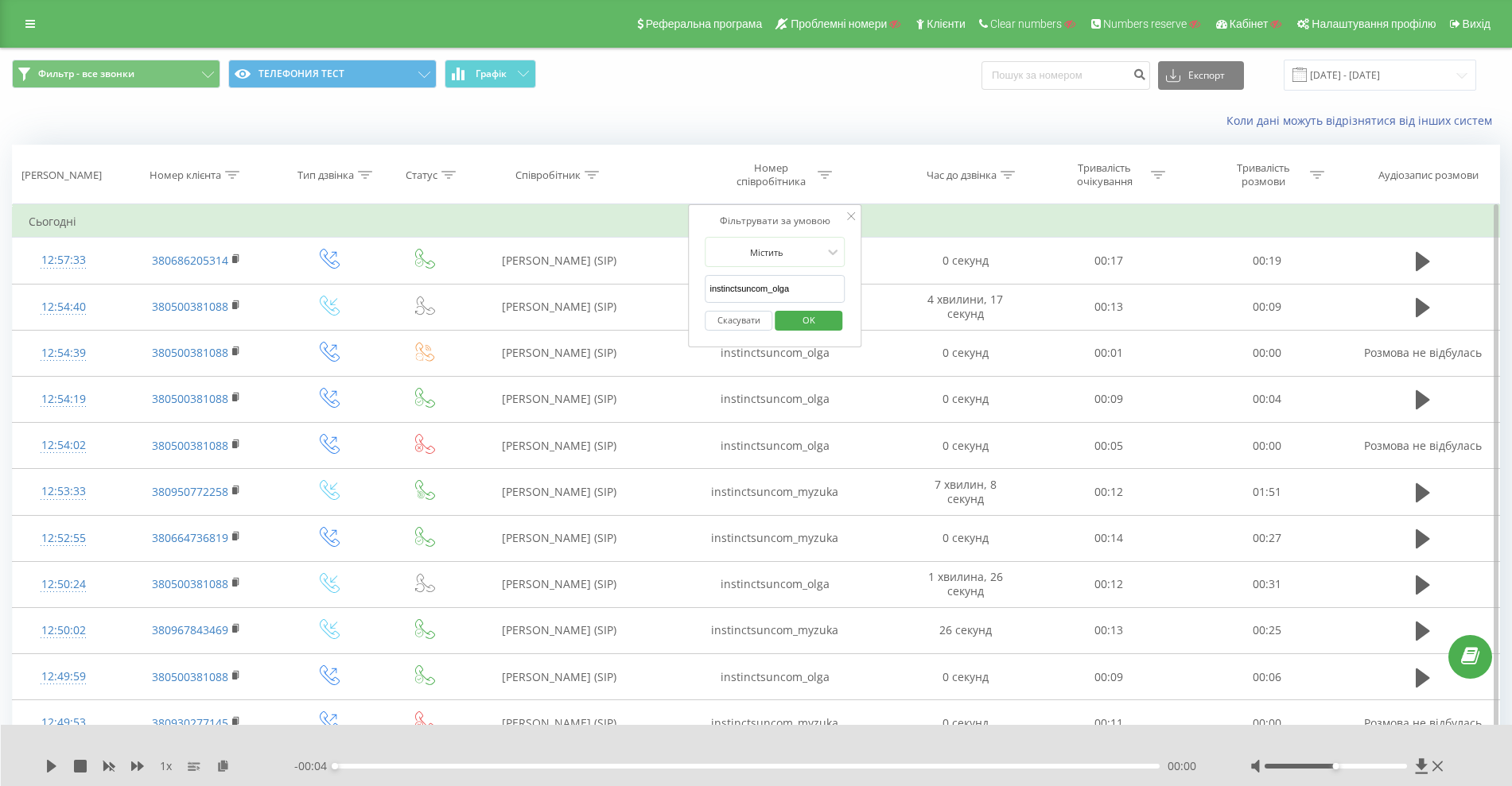
click at [808, 321] on span "OK" at bounding box center [808, 320] width 45 height 24
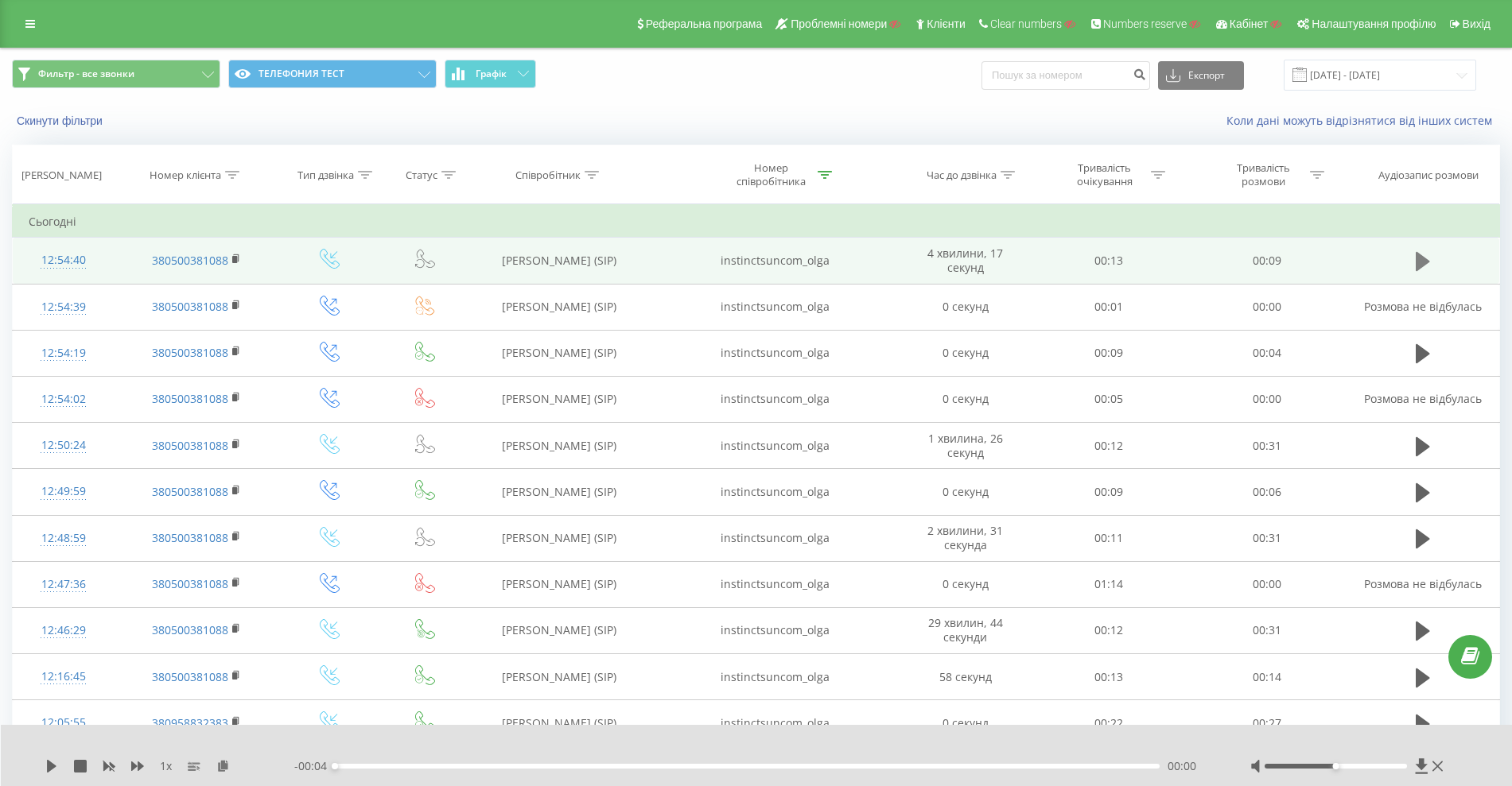
click at [1424, 261] on icon at bounding box center [1424, 262] width 15 height 19
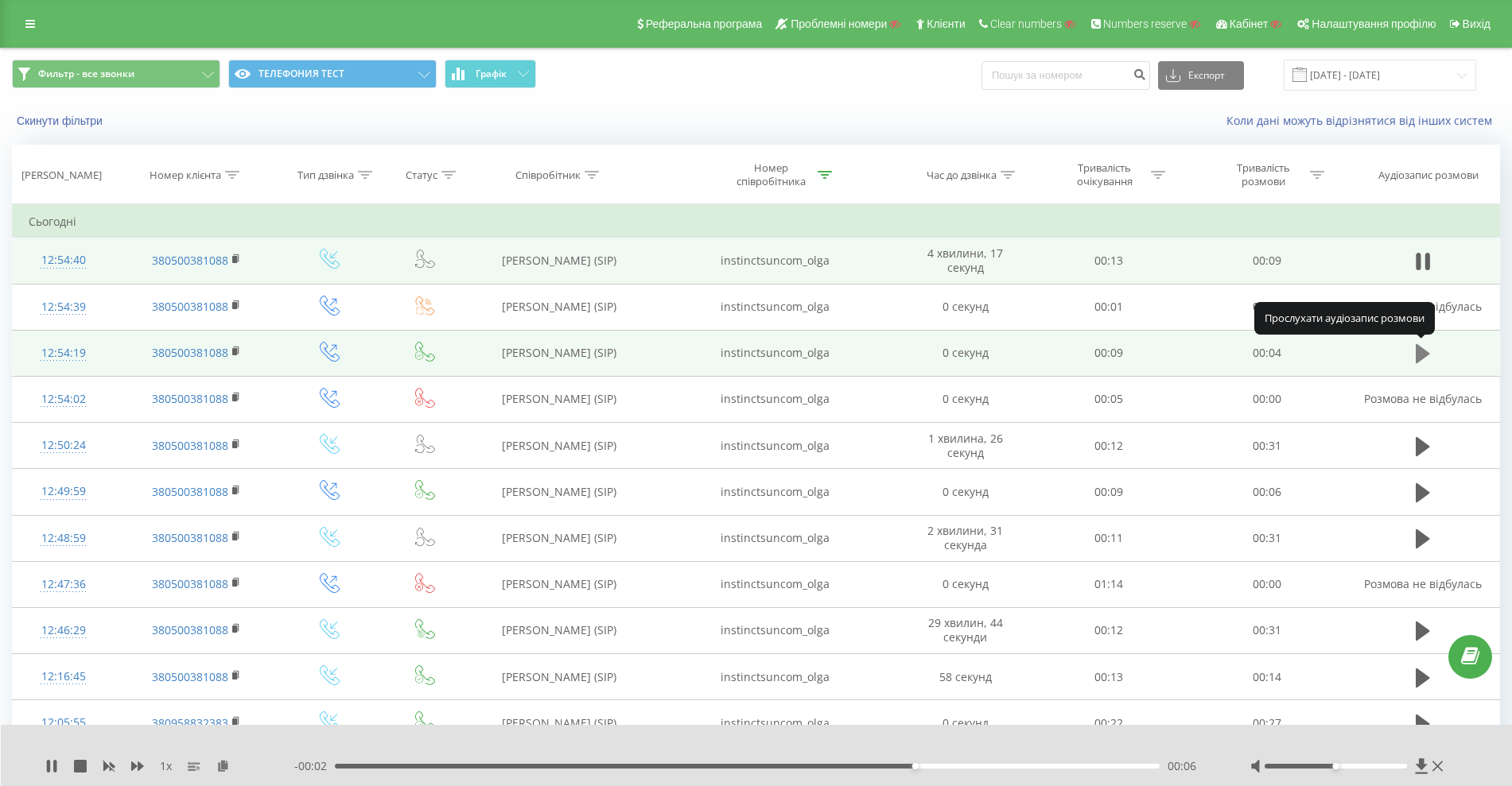
click at [1420, 348] on icon at bounding box center [1424, 354] width 15 height 19
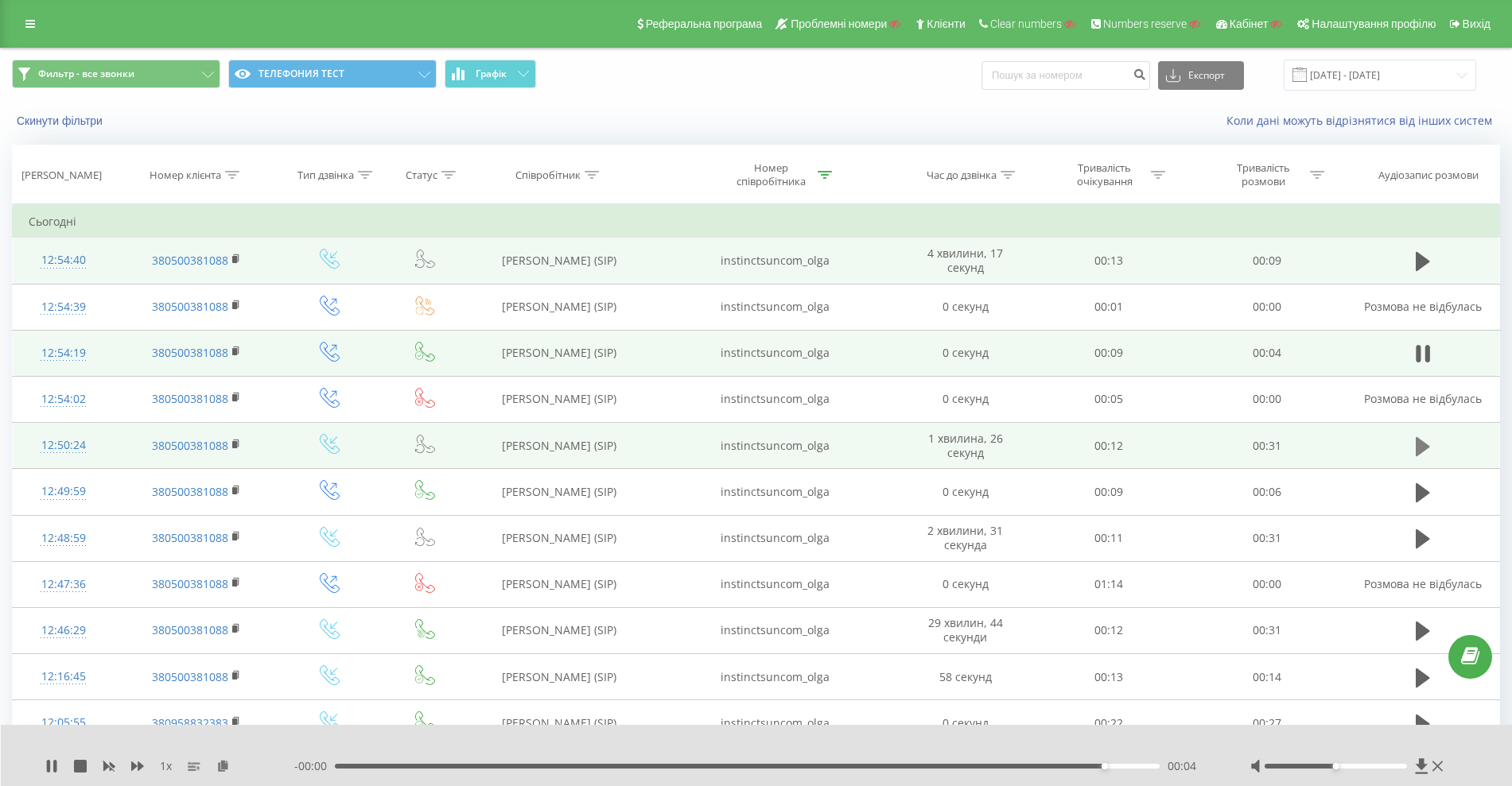
click at [1424, 444] on icon at bounding box center [1424, 446] width 15 height 19
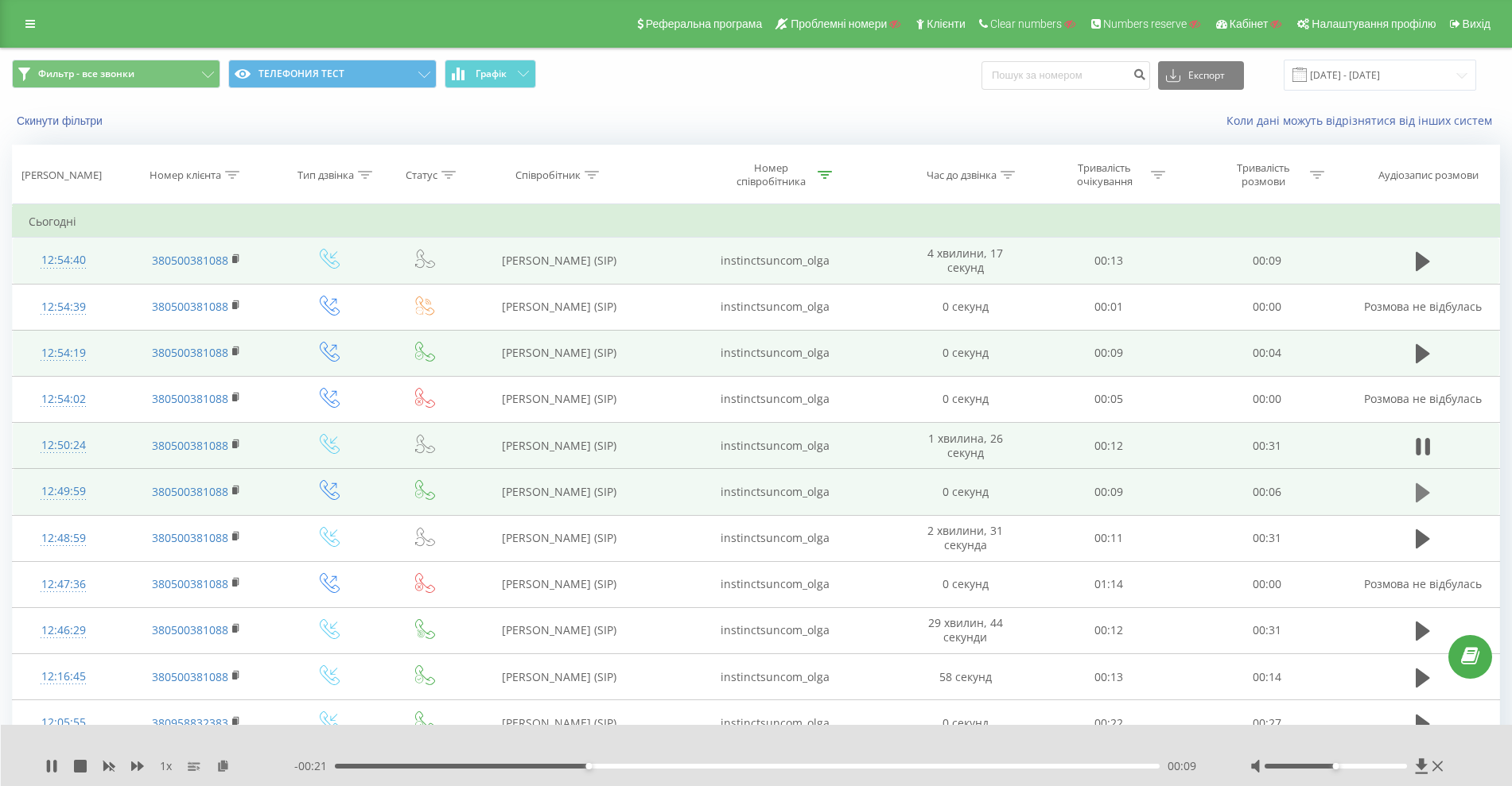
click at [1416, 491] on button at bounding box center [1423, 493] width 24 height 23
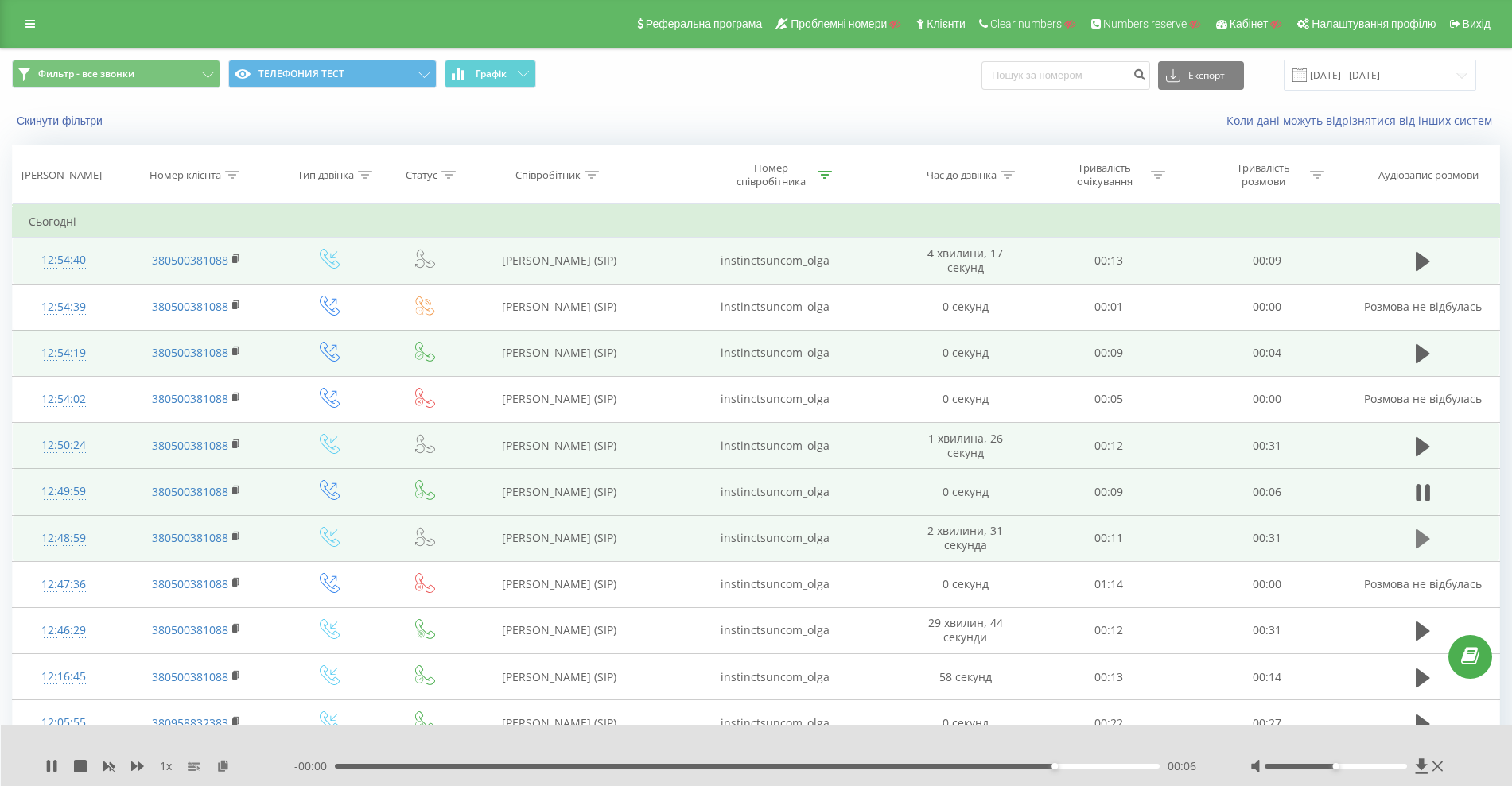
click at [1420, 543] on icon at bounding box center [1424, 539] width 15 height 19
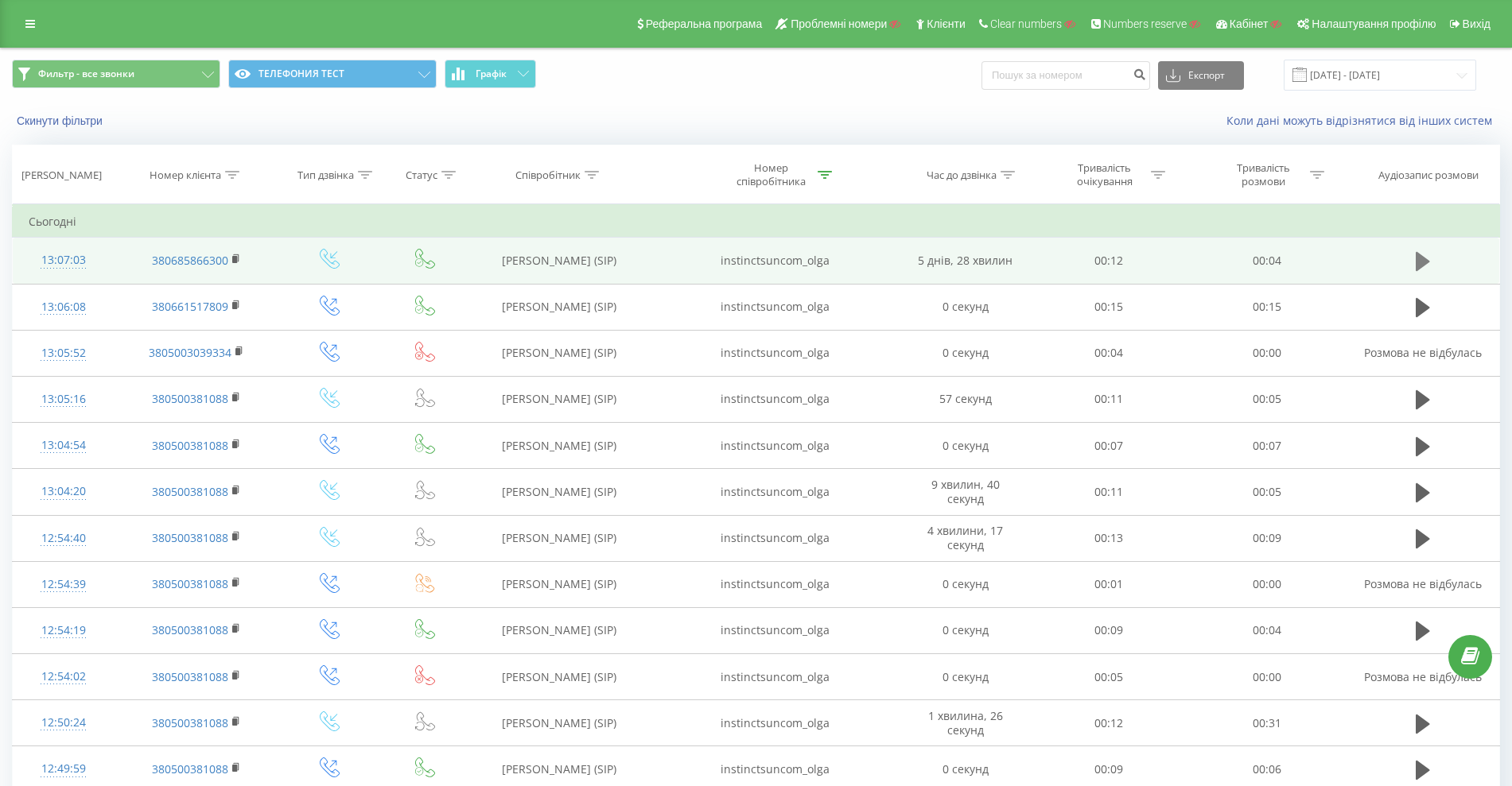
click at [1419, 262] on icon at bounding box center [1424, 262] width 15 height 19
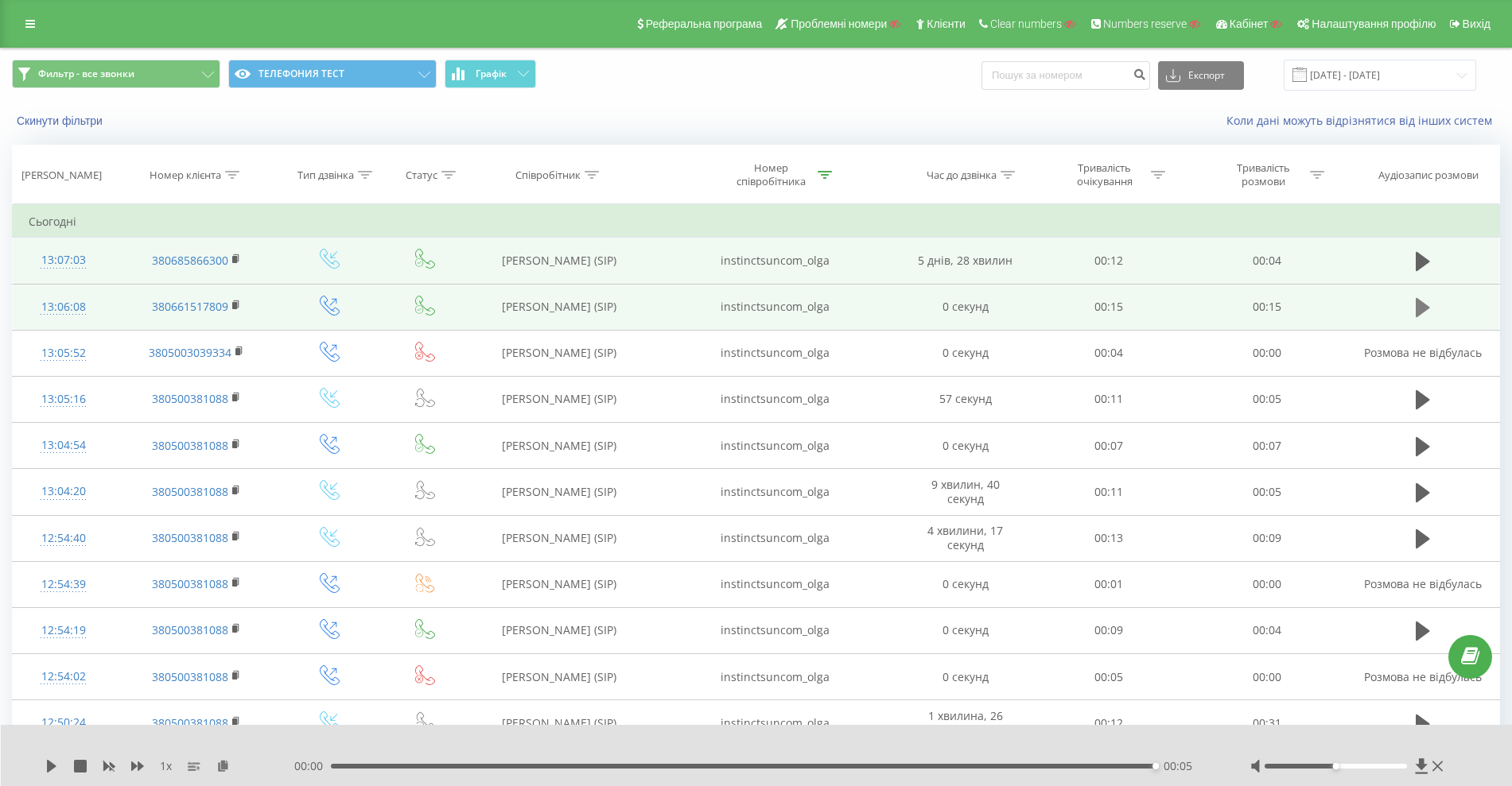
click at [1419, 316] on icon at bounding box center [1424, 308] width 15 height 19
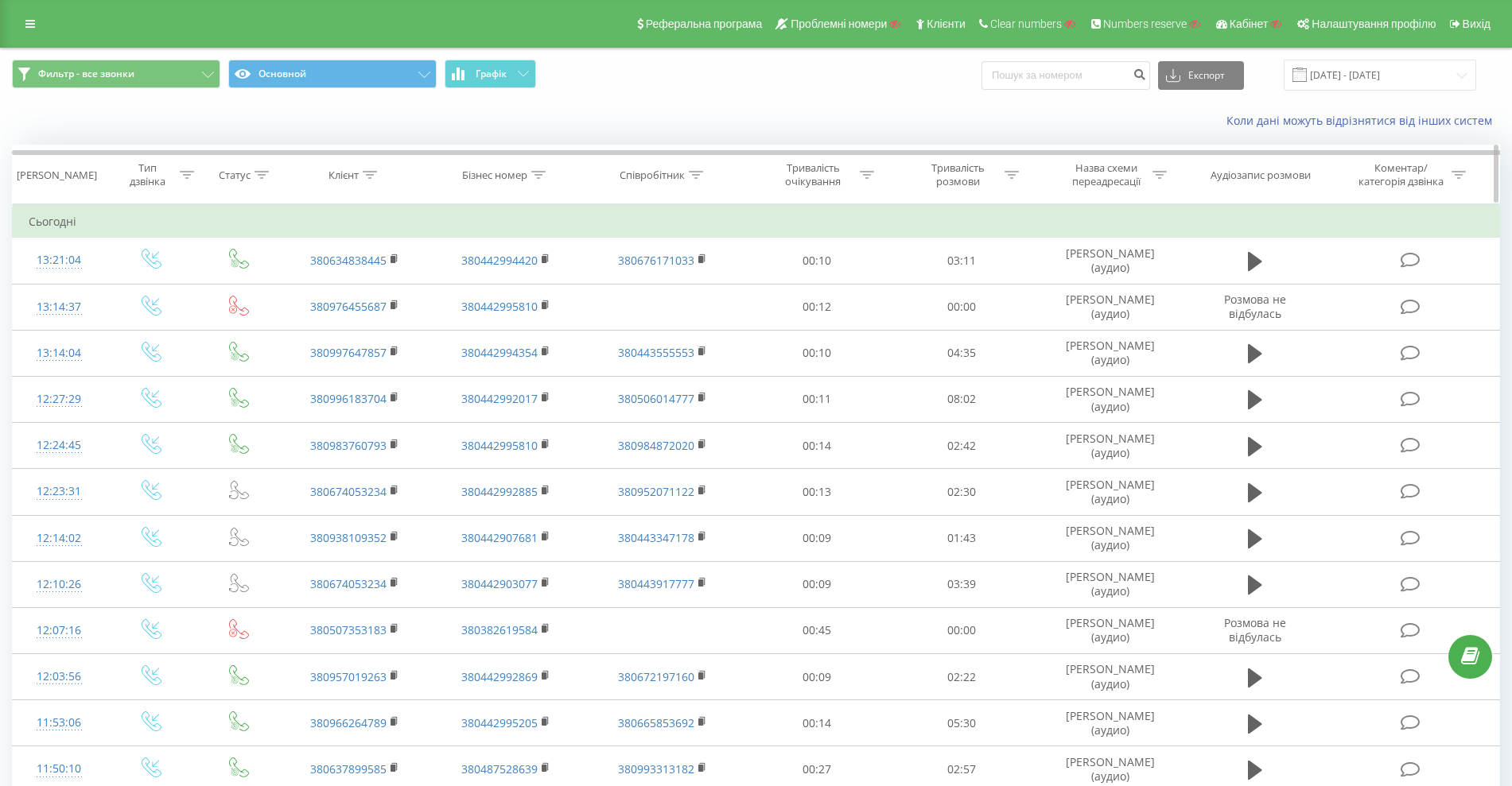
click at [351, 172] on div "Клієнт" at bounding box center [343, 175] width 30 height 14
click at [348, 288] on input "text" at bounding box center [355, 288] width 140 height 28
paste input "0634212131"
type input "0634212131"
click at [380, 320] on span "OK" at bounding box center [388, 320] width 45 height 24
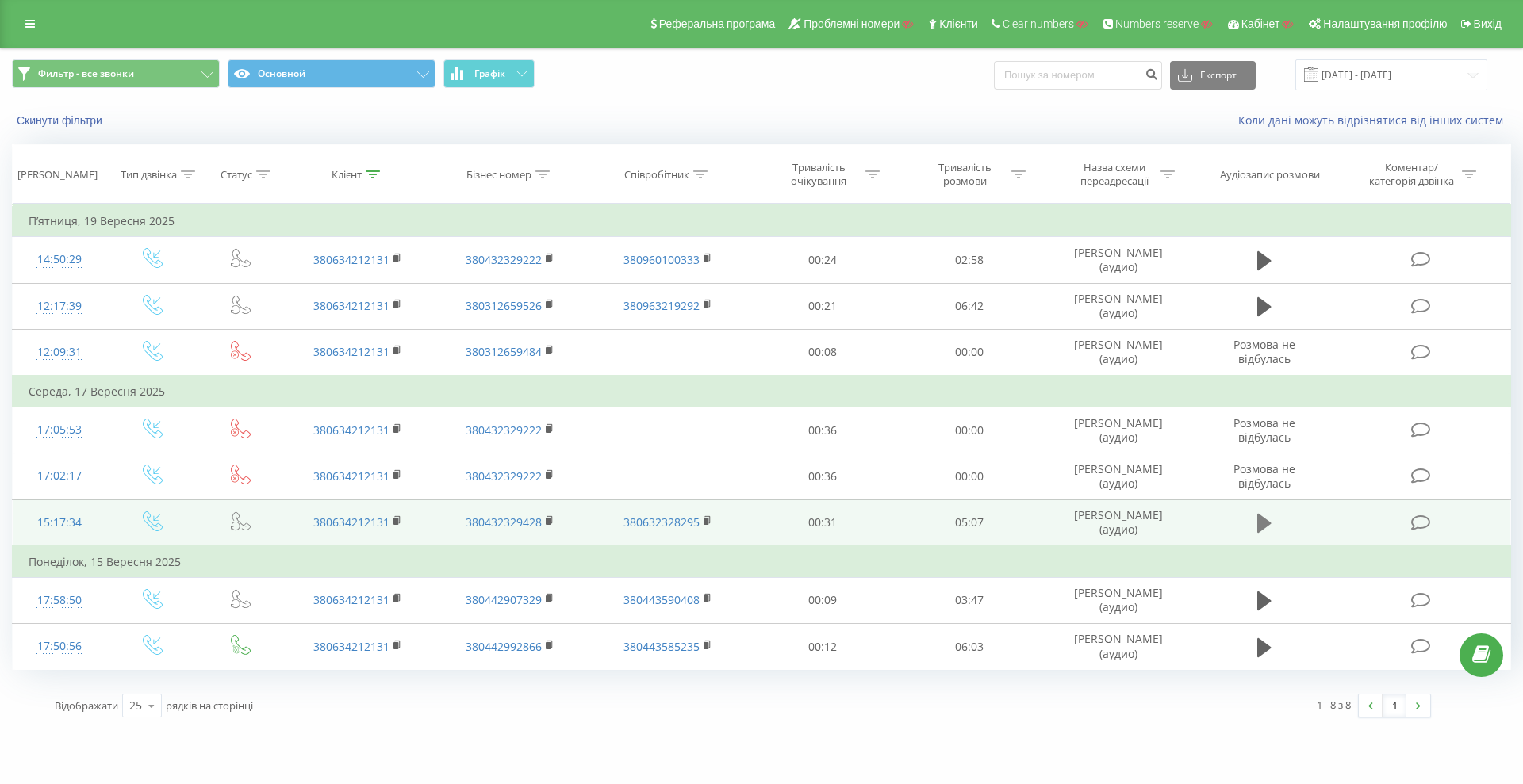
click at [1259, 529] on icon at bounding box center [1264, 523] width 15 height 22
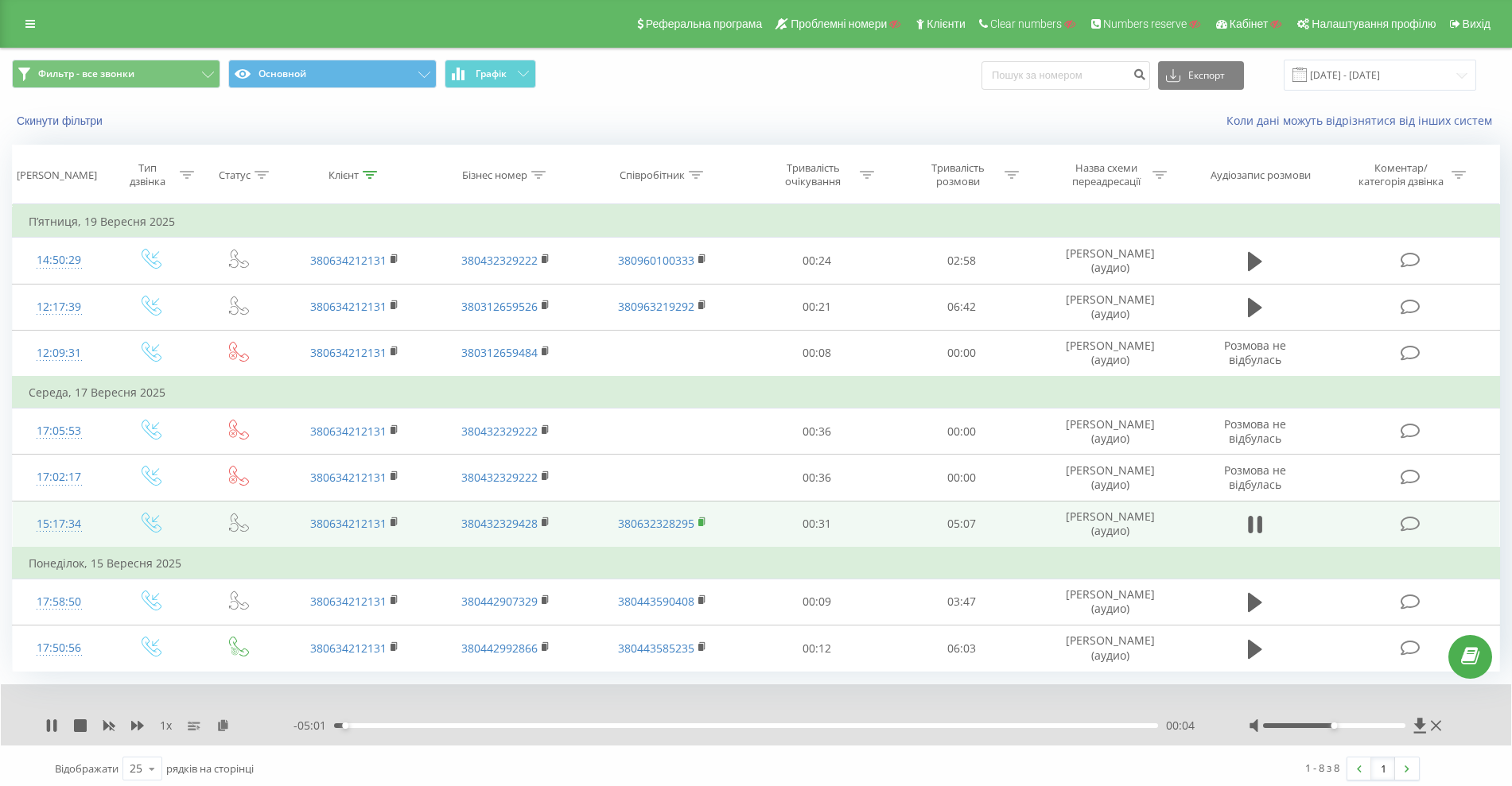
click at [700, 519] on rect at bounding box center [701, 523] width 5 height 7
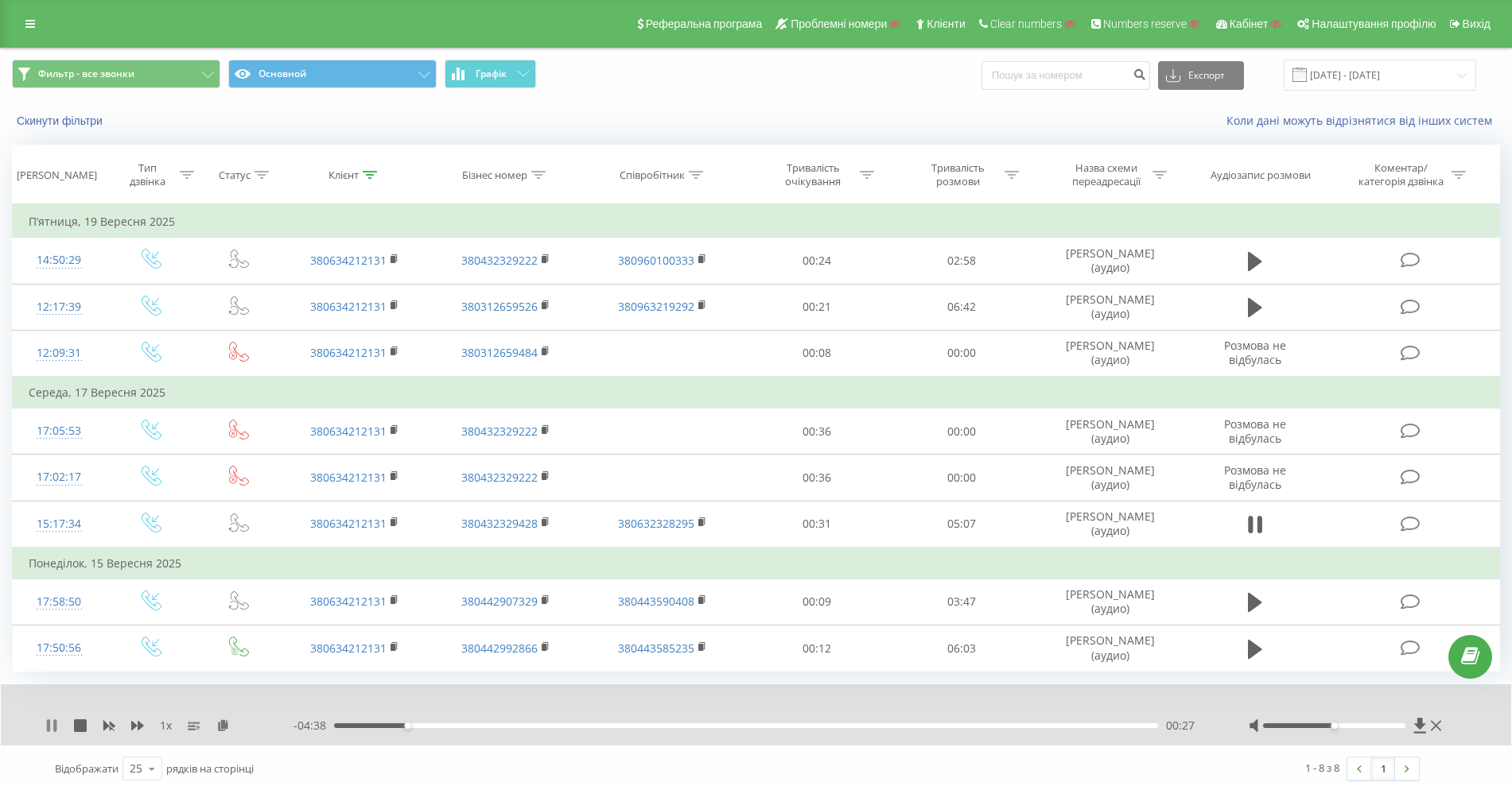
click at [48, 723] on icon at bounding box center [49, 726] width 3 height 13
drag, startPoint x: 395, startPoint y: 727, endPoint x: 145, endPoint y: 723, distance: 250.0
click at [271, 723] on div "1 x - 05:06 00:00 00:00" at bounding box center [745, 726] width 1400 height 16
click at [39, 728] on div "1 x - 05:06 00:00 00:00" at bounding box center [756, 716] width 1510 height 62
click at [47, 726] on icon at bounding box center [52, 726] width 13 height 13
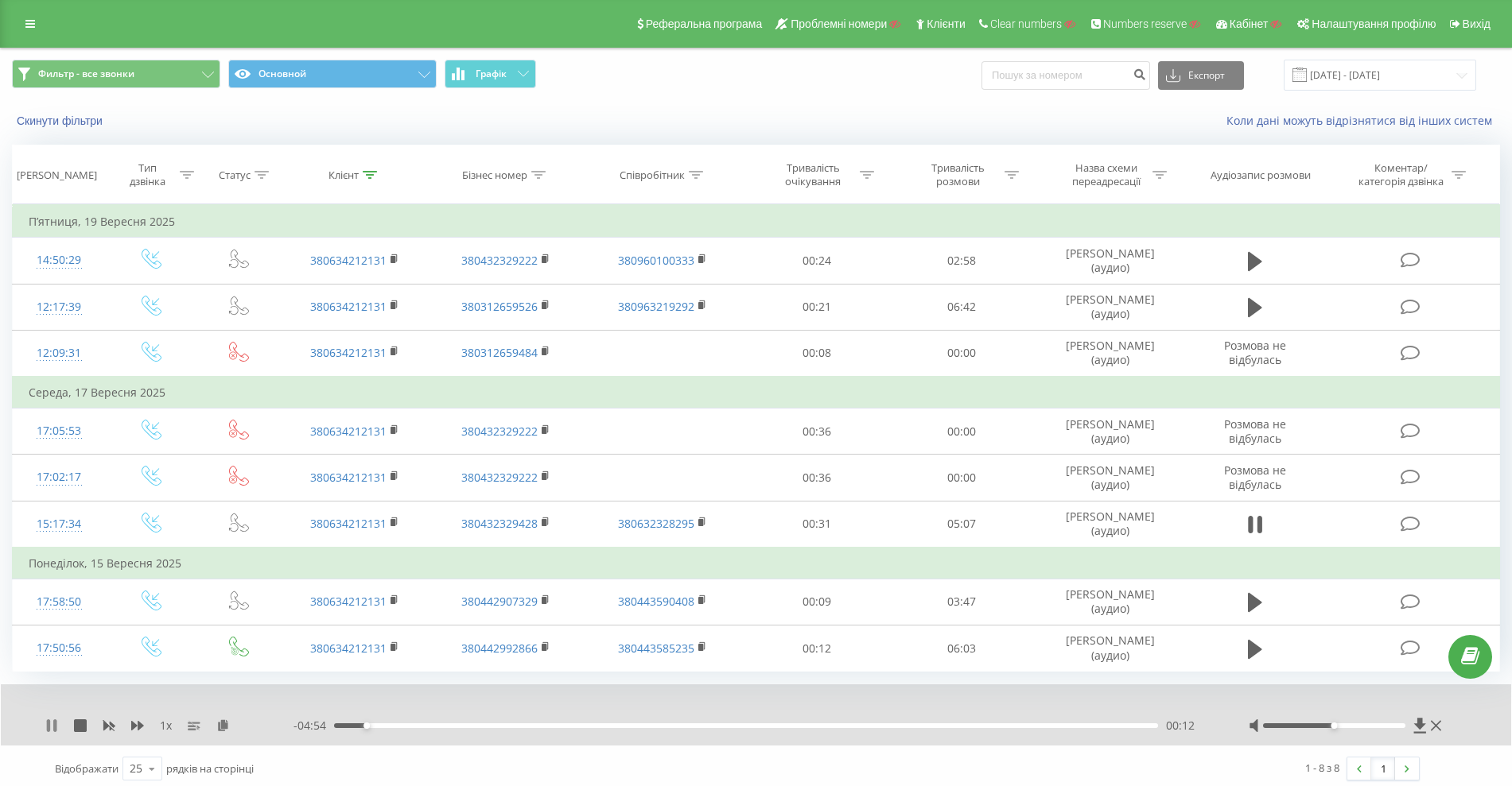
click at [52, 728] on icon at bounding box center [52, 726] width 13 height 13
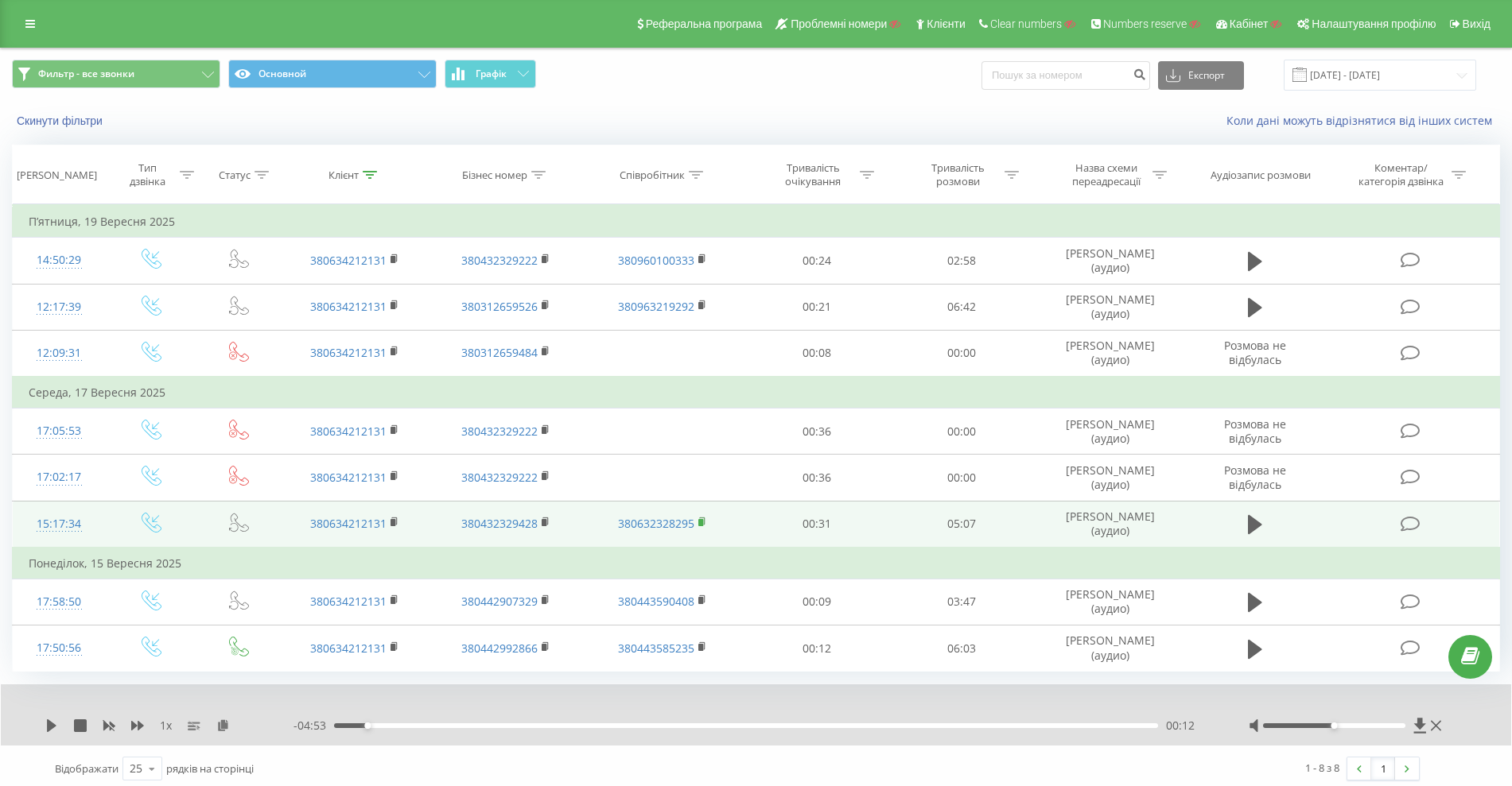
click at [701, 521] on rect at bounding box center [701, 523] width 5 height 7
